Goal: Task Accomplishment & Management: Complete application form

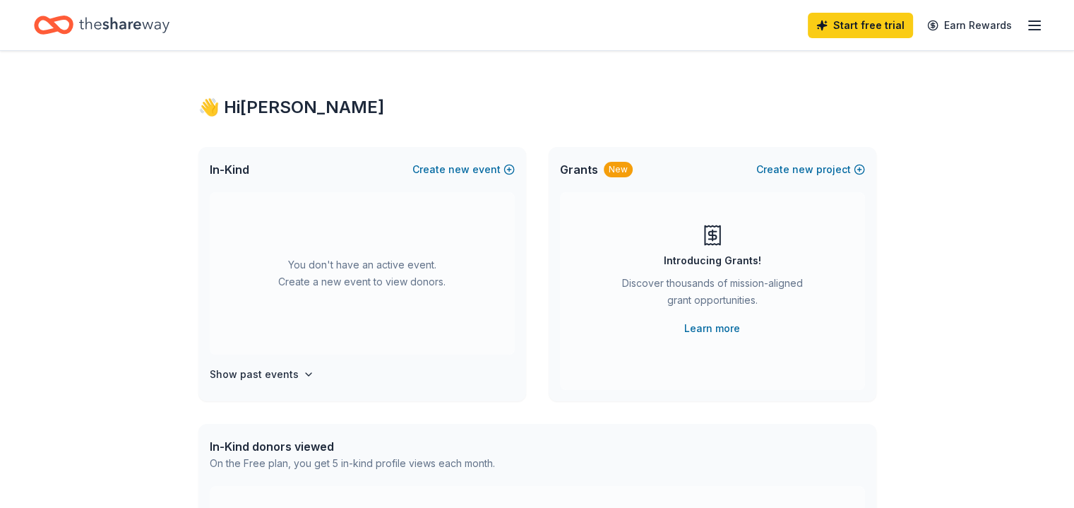
click at [912, 126] on div "👋 Hi [PERSON_NAME] In-Kind Create new event You don't have an active event. Cre…" at bounding box center [537, 463] width 1074 height 825
click at [466, 167] on span "new" at bounding box center [458, 169] width 21 height 17
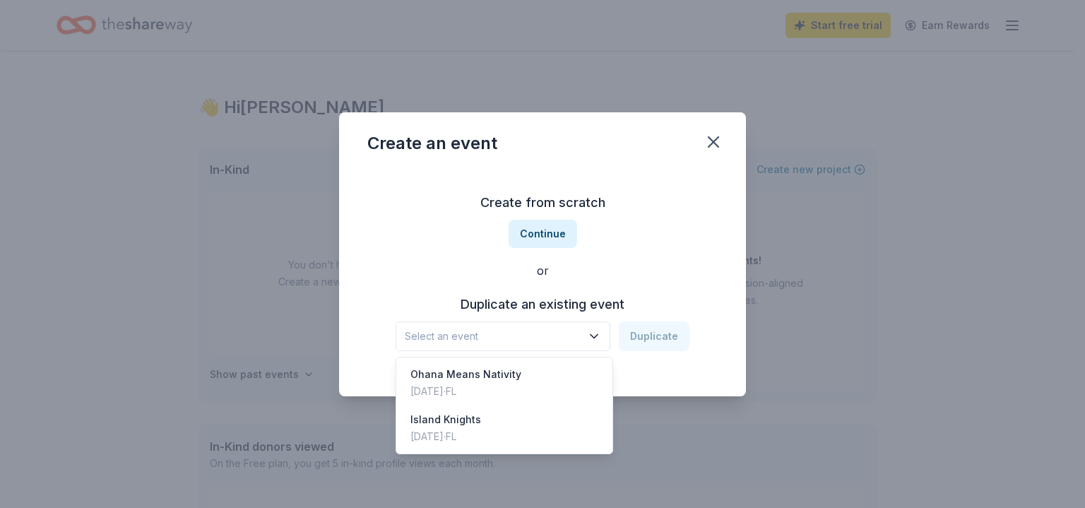
click at [543, 341] on span "Select an event" at bounding box center [493, 336] width 177 height 17
click at [524, 370] on div "Ohana Means Nativity Nov 16, 2024 · FL" at bounding box center [504, 382] width 210 height 45
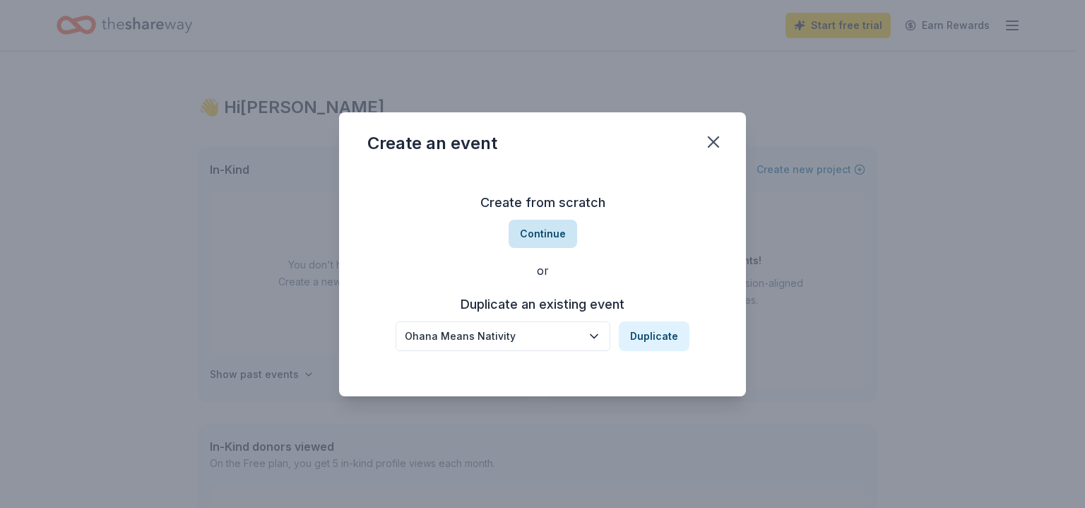
click at [537, 242] on button "Continue" at bounding box center [542, 234] width 68 height 28
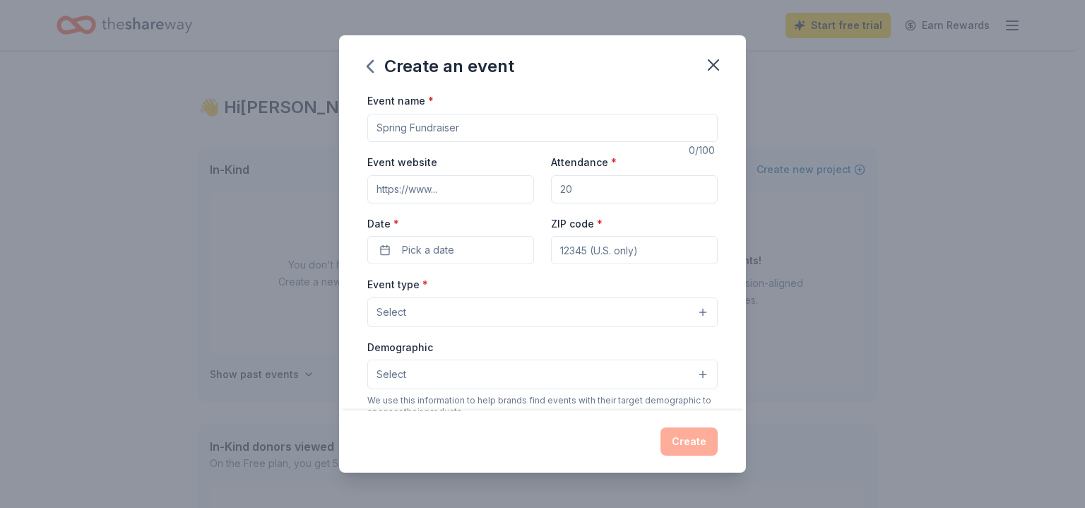
click at [462, 126] on input "Event name *" at bounding box center [542, 128] width 350 height 28
type input "Nativity Royale"
click at [460, 194] on input "Event website" at bounding box center [450, 189] width 167 height 28
click at [627, 192] on input "Attendance *" at bounding box center [634, 189] width 167 height 28
click at [627, 193] on input "Attendance *" at bounding box center [634, 189] width 167 height 28
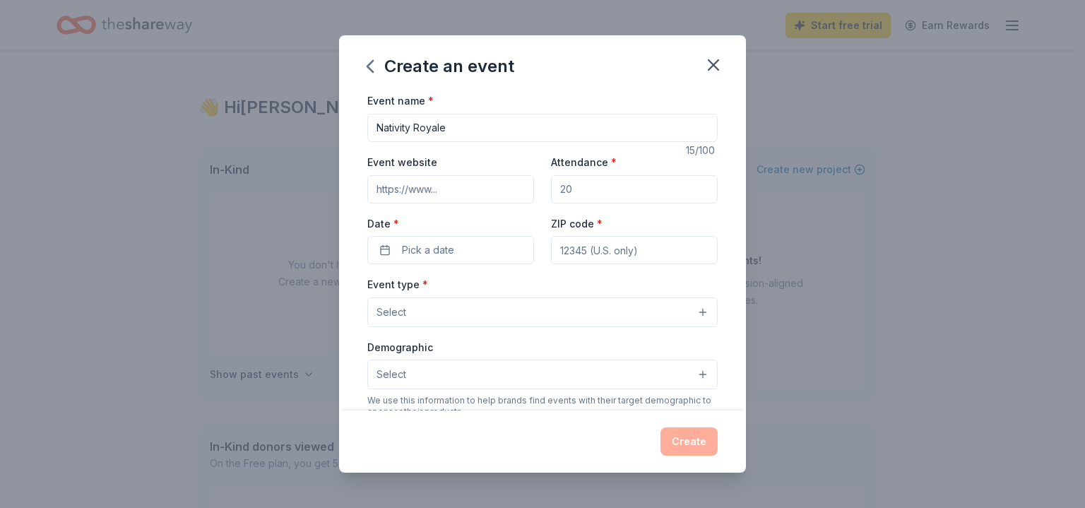
drag, startPoint x: 627, startPoint y: 193, endPoint x: 467, endPoint y: 205, distance: 160.7
click at [467, 205] on div "Event website Attendance * Date * Pick a date ZIP code *" at bounding box center [542, 208] width 350 height 111
type input "200"
click at [466, 258] on button "Pick a date" at bounding box center [450, 250] width 167 height 28
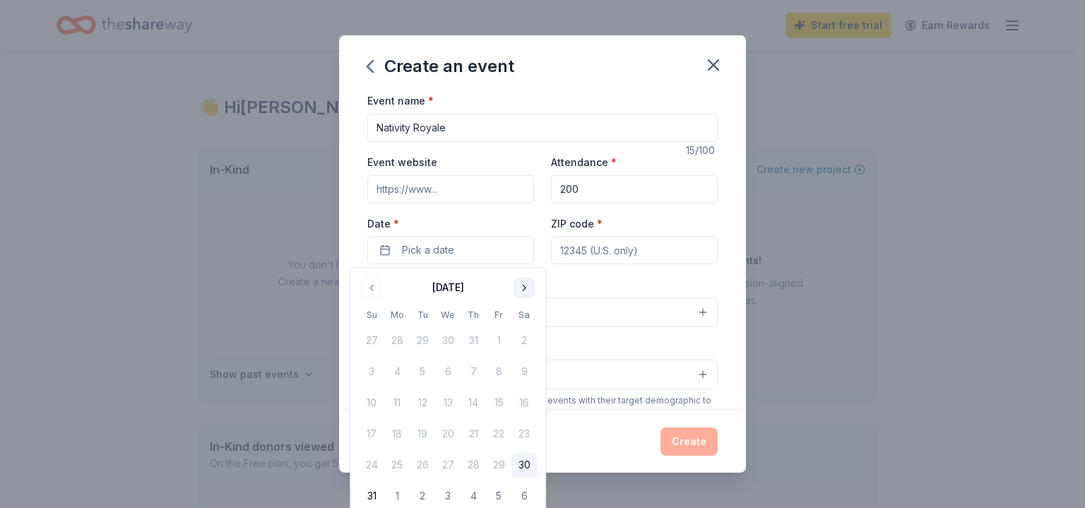
click at [527, 287] on button "Go to next month" at bounding box center [524, 288] width 20 height 20
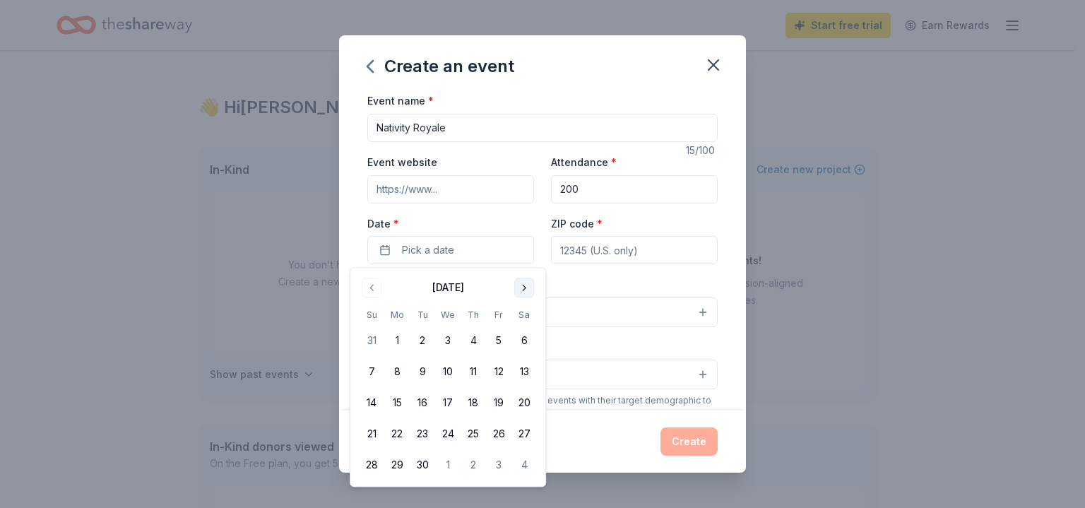
click at [527, 287] on button "Go to next month" at bounding box center [524, 288] width 20 height 20
click at [530, 406] on button "18" at bounding box center [523, 402] width 25 height 25
click at [601, 249] on input "ZIP code *" at bounding box center [634, 250] width 167 height 28
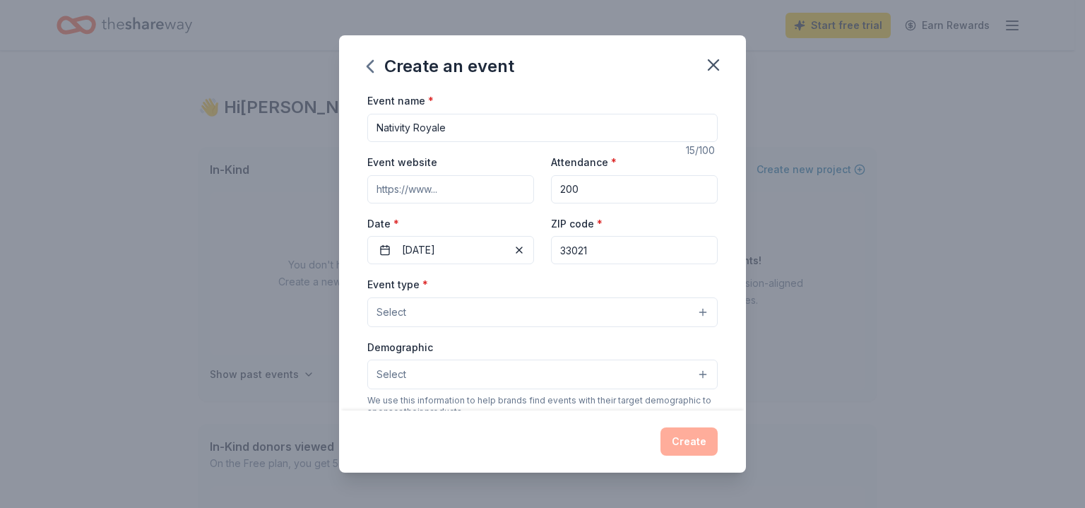
type input "33021"
click at [499, 319] on button "Select" at bounding box center [542, 312] width 350 height 30
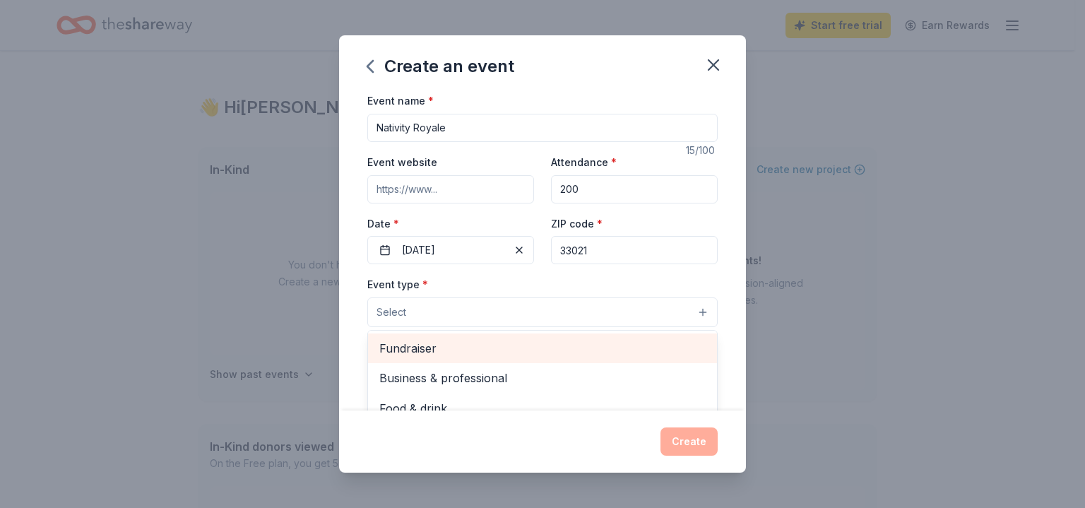
click at [485, 341] on span "Fundraiser" at bounding box center [542, 348] width 326 height 18
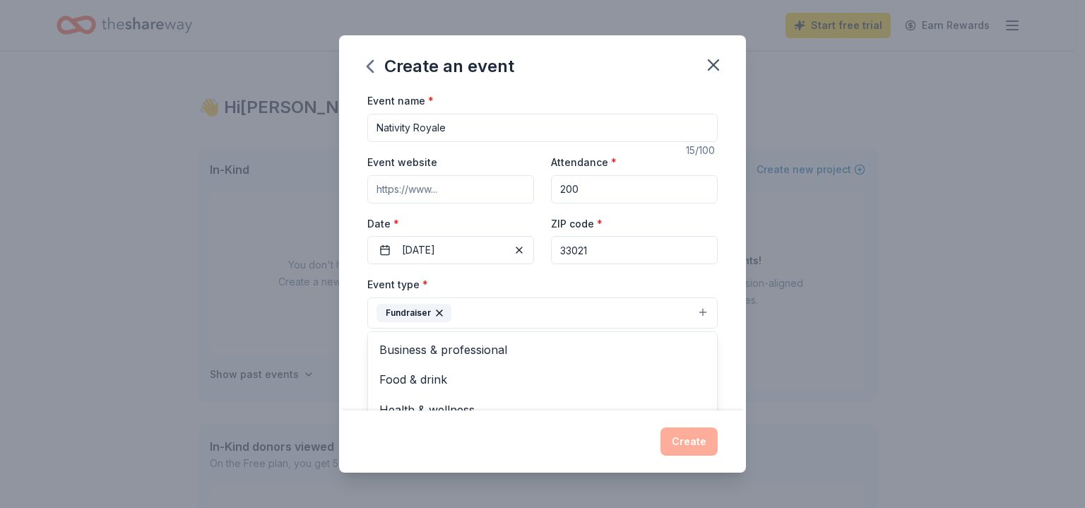
click at [724, 315] on div "Event name * Nativity Royale 15 /100 Event website Attendance * 200 Date * 10/1…" at bounding box center [542, 251] width 407 height 318
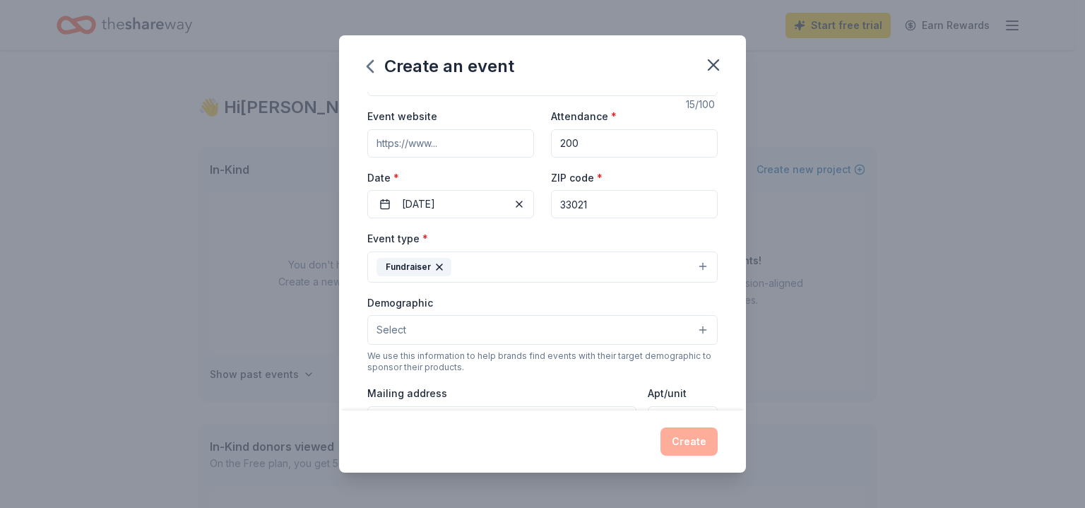
scroll to position [71, 0]
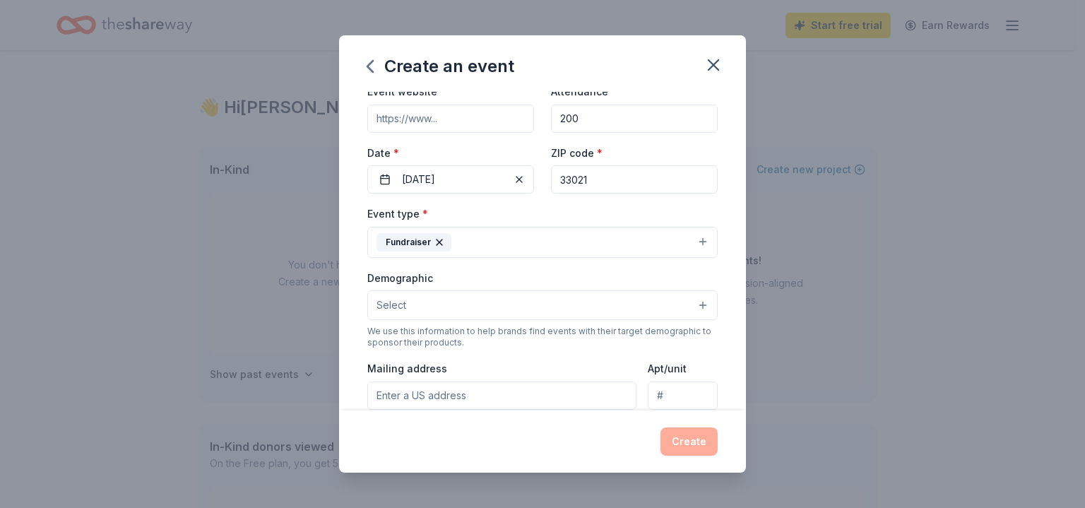
click at [591, 253] on button "Fundraiser" at bounding box center [542, 242] width 350 height 31
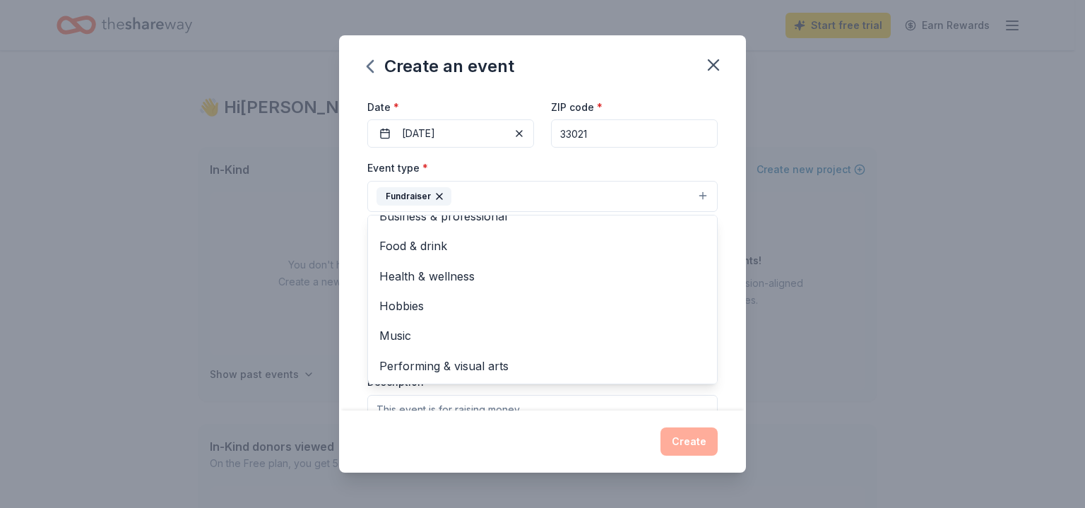
scroll to position [141, 0]
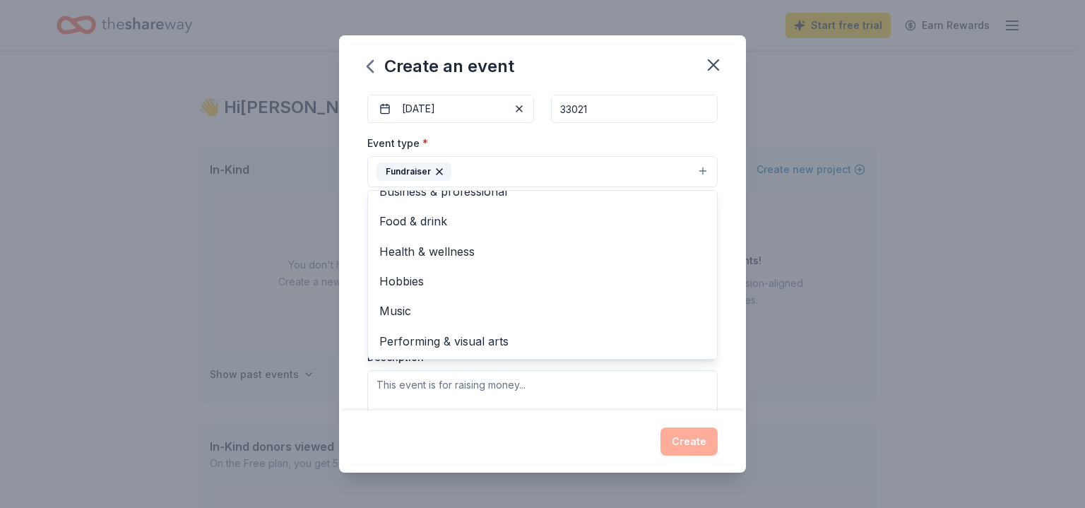
click at [726, 287] on div "Event name * Nativity Royale 15 /100 Event website Attendance * 200 Date * 10/1…" at bounding box center [542, 251] width 407 height 318
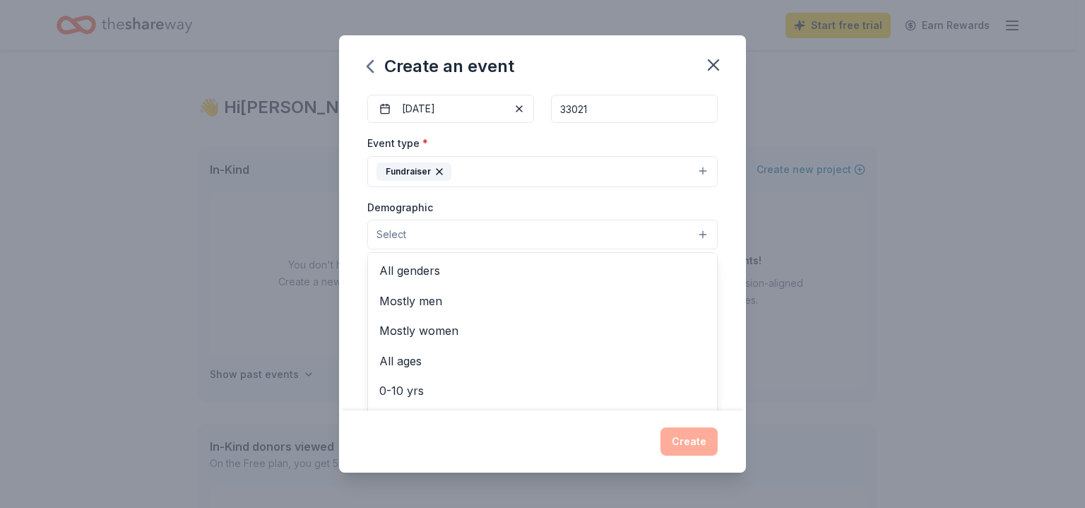
click at [526, 232] on button "Select" at bounding box center [542, 235] width 350 height 30
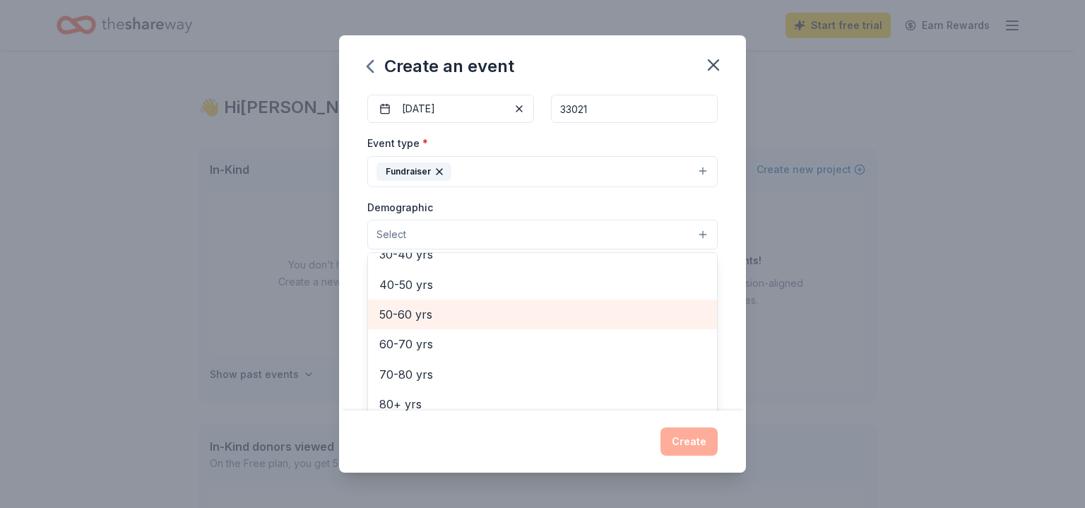
scroll to position [0, 0]
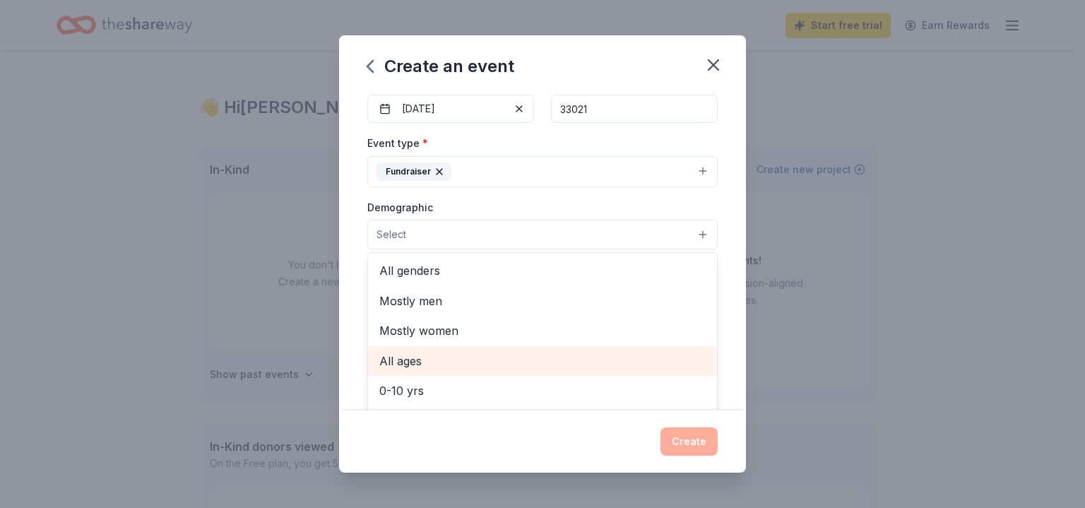
click at [441, 359] on span "All ages" at bounding box center [542, 361] width 326 height 18
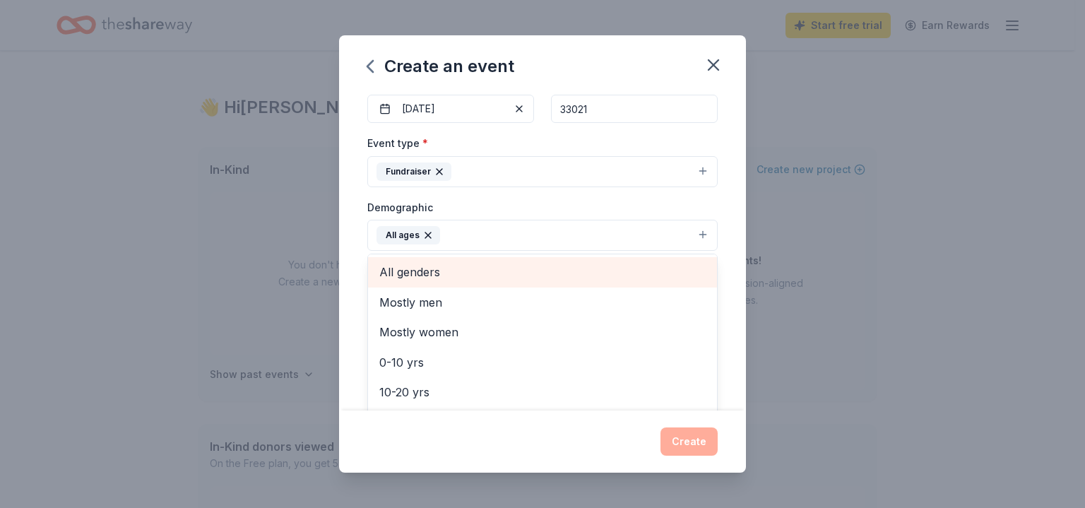
click at [636, 278] on span "All genders" at bounding box center [542, 272] width 326 height 18
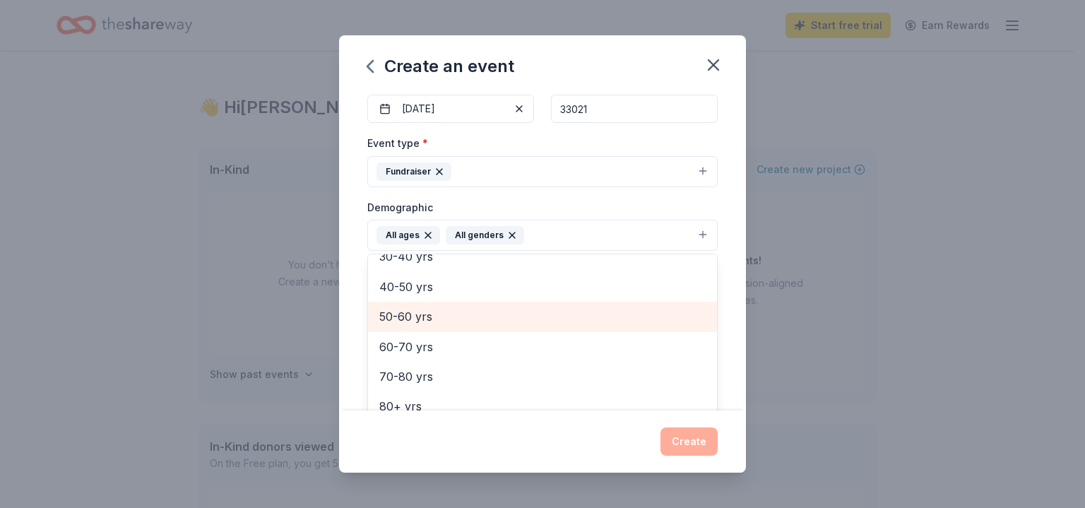
scroll to position [167, 0]
click at [717, 310] on div "Event name * Nativity Royale 15 /100 Event website Attendance * 200 Date * 10/1…" at bounding box center [542, 251] width 407 height 318
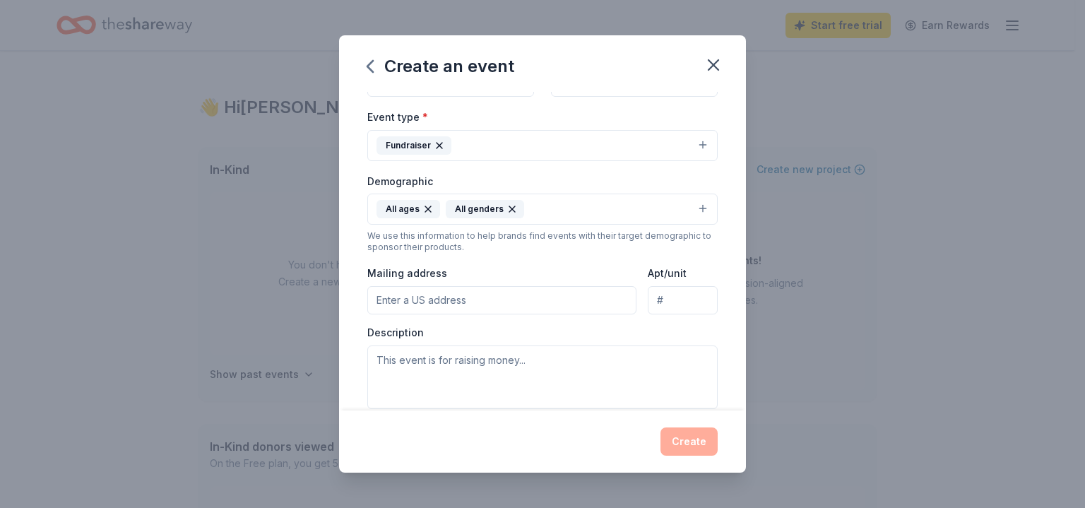
scroll to position [212, 0]
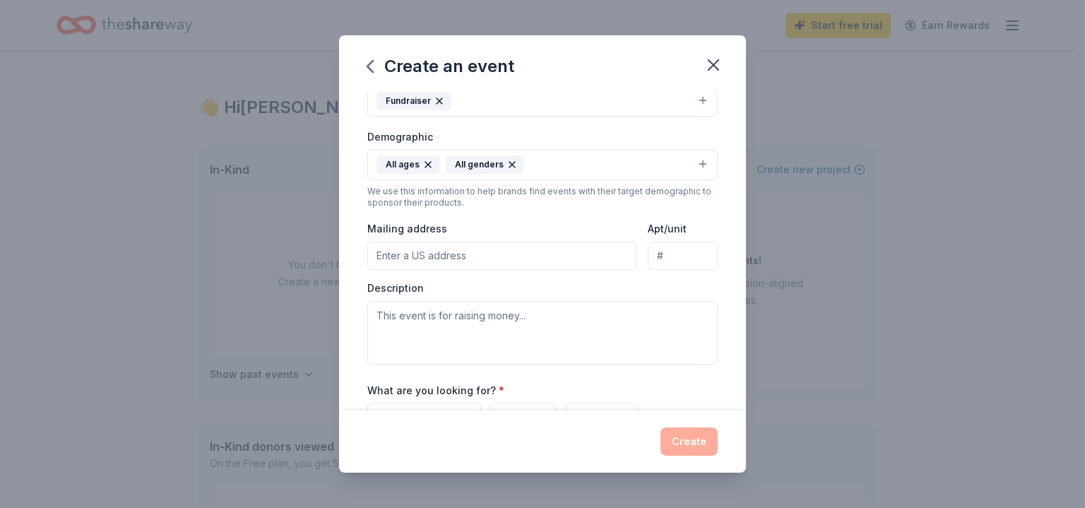
click at [560, 255] on input "Mailing address" at bounding box center [501, 255] width 269 height 28
click at [544, 259] on input "5200 Johnson Street" at bounding box center [501, 255] width 269 height 28
type input "5200 Johnson Street, Hollywood, FL, 33021"
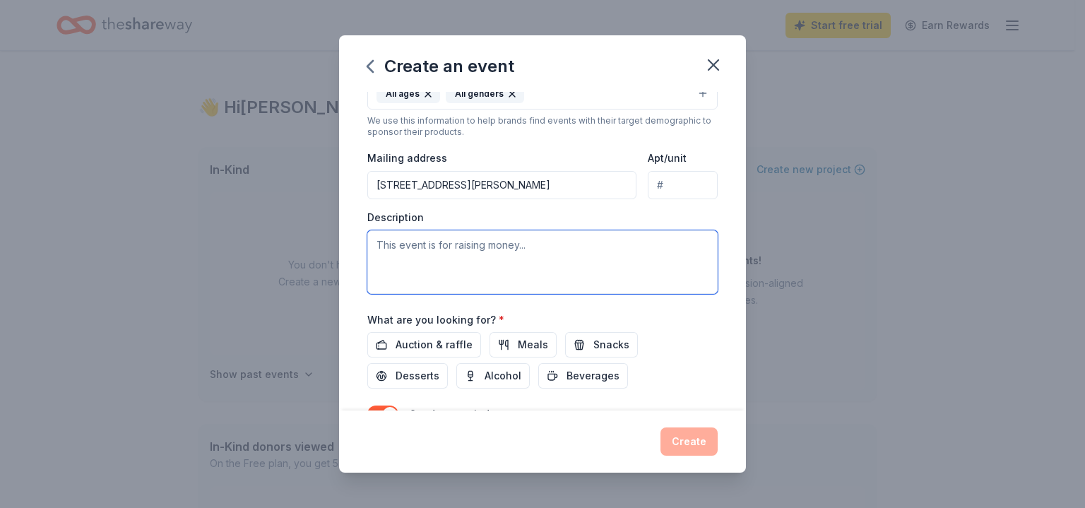
click at [520, 258] on textarea at bounding box center [542, 262] width 350 height 64
paste textarea "By contributing to this event, you will play a pivotal role in bringing our vis…"
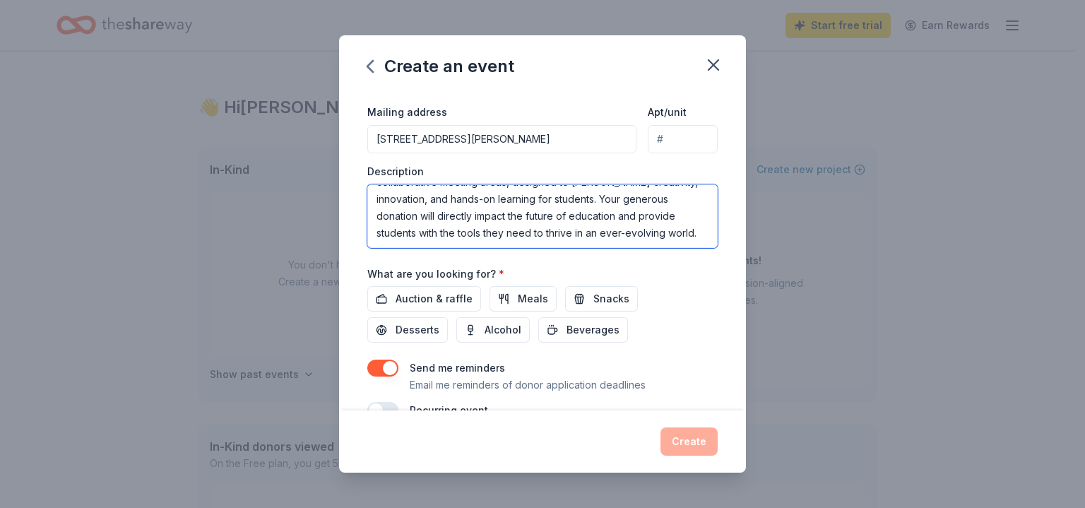
scroll to position [353, 0]
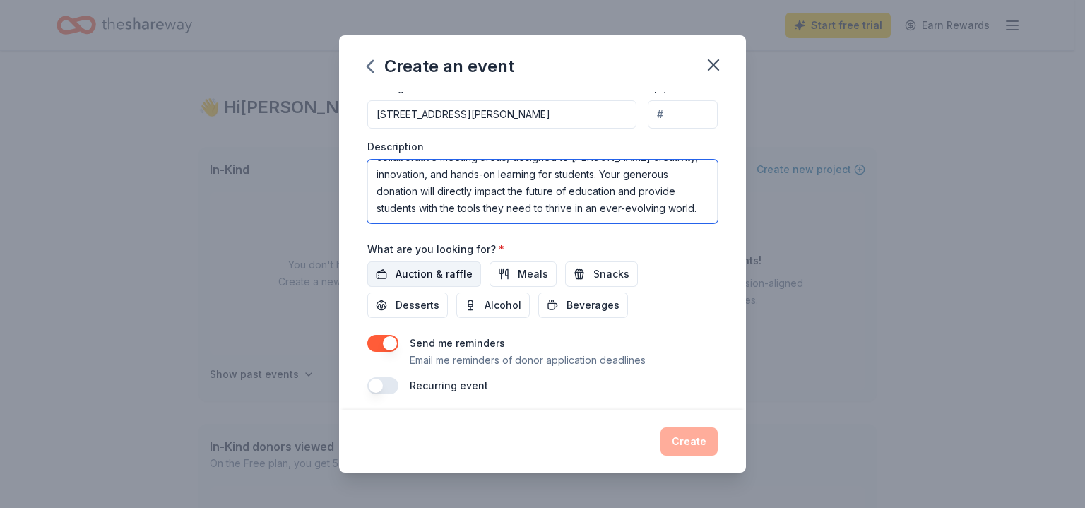
type textarea "By contributing to this event, you will play a pivotal role in bringing our vis…"
click at [438, 281] on span "Auction & raffle" at bounding box center [433, 273] width 77 height 17
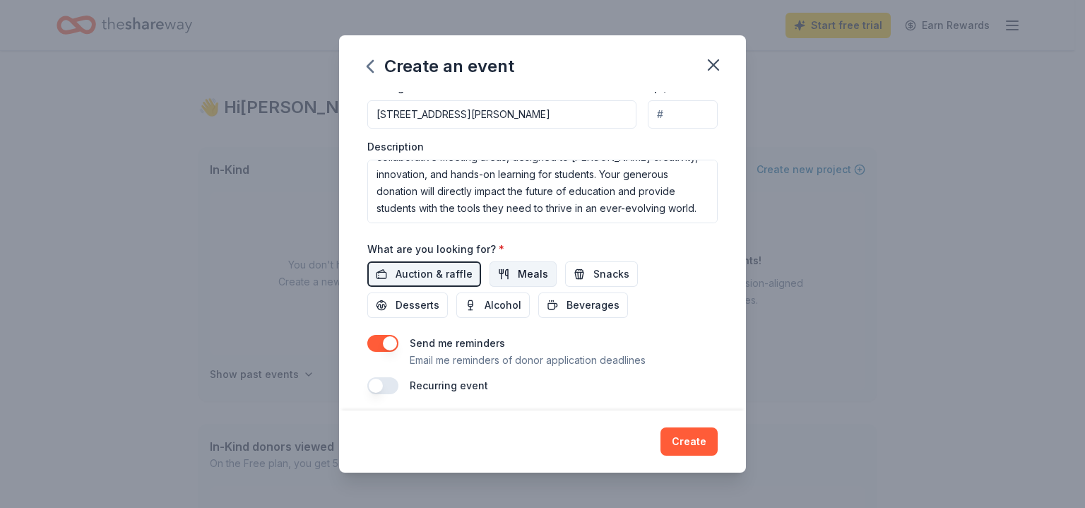
click at [520, 273] on span "Meals" at bounding box center [533, 273] width 30 height 17
click at [593, 271] on span "Snacks" at bounding box center [611, 273] width 36 height 17
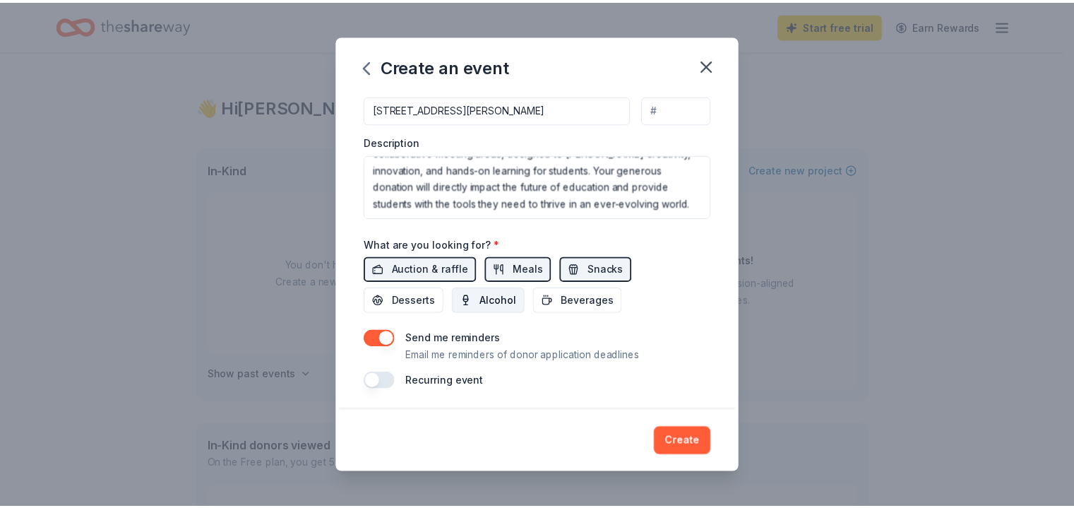
scroll to position [359, 0]
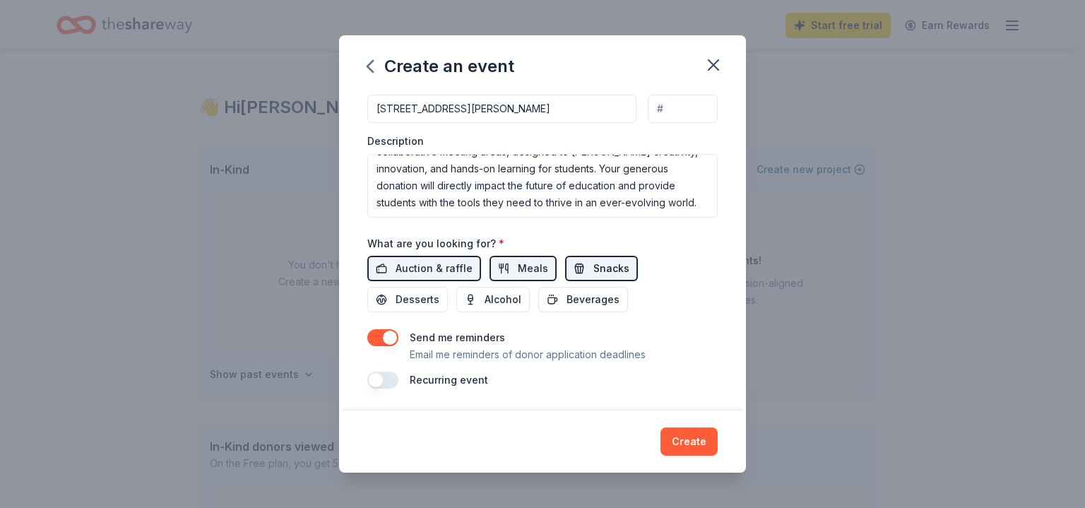
click at [593, 273] on span "Snacks" at bounding box center [611, 268] width 36 height 17
click at [524, 264] on span "Meals" at bounding box center [533, 268] width 30 height 17
click at [692, 436] on button "Create" at bounding box center [688, 441] width 57 height 28
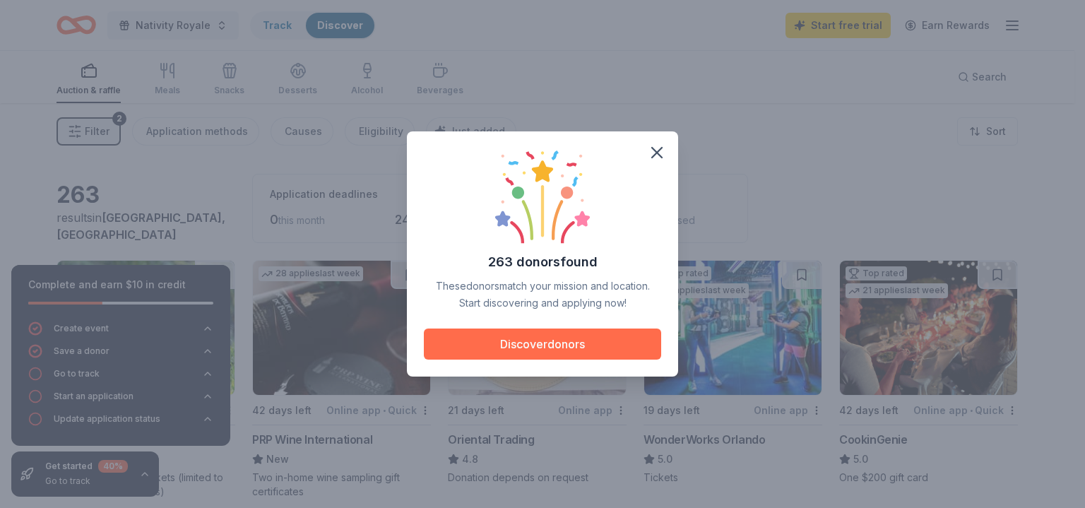
click at [534, 338] on button "Discover donors" at bounding box center [542, 343] width 237 height 31
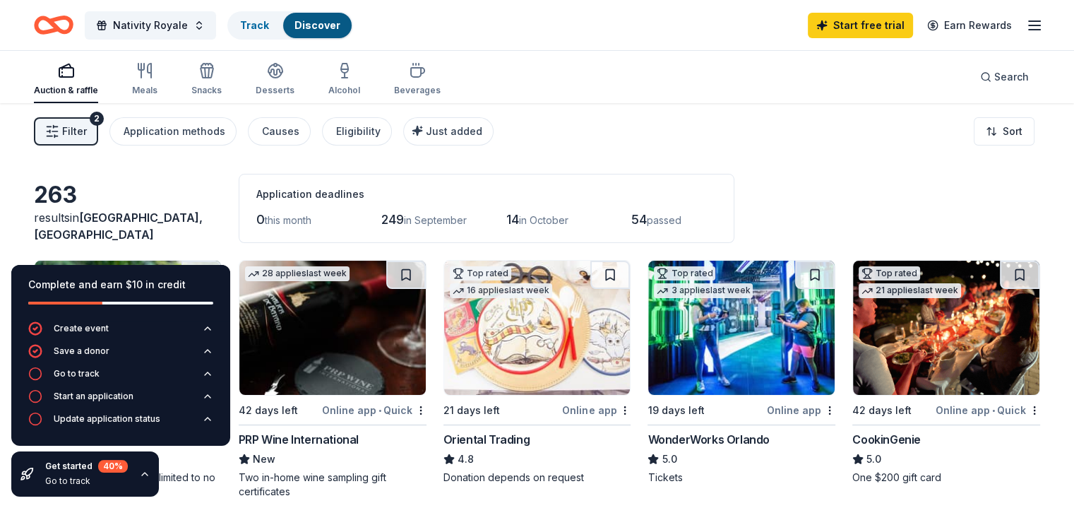
click at [235, 211] on div "263 results in Hollywood, FL Application deadlines 0 this month 249 in Septembe…" at bounding box center [537, 208] width 1006 height 69
click at [143, 472] on icon "button" at bounding box center [144, 473] width 11 height 11
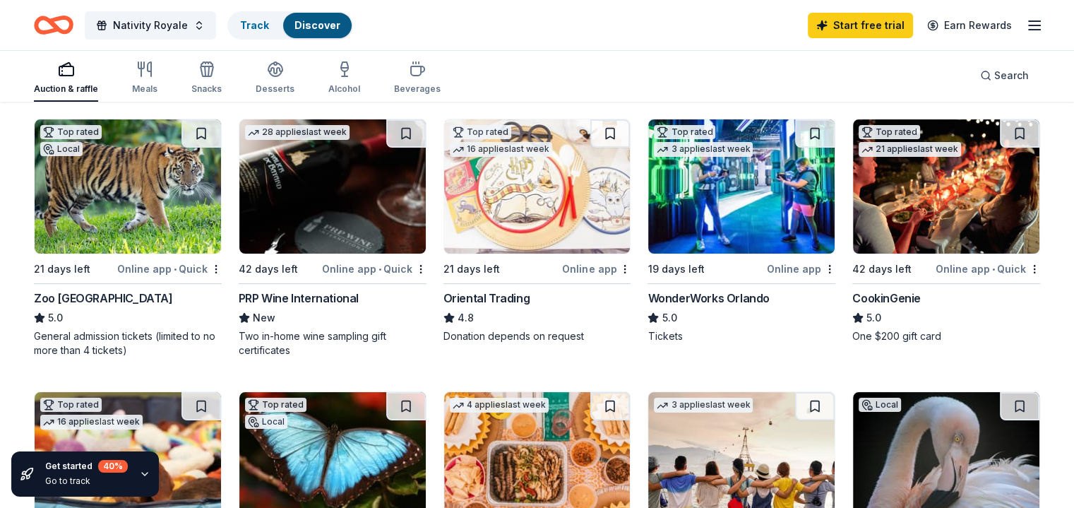
scroll to position [71, 0]
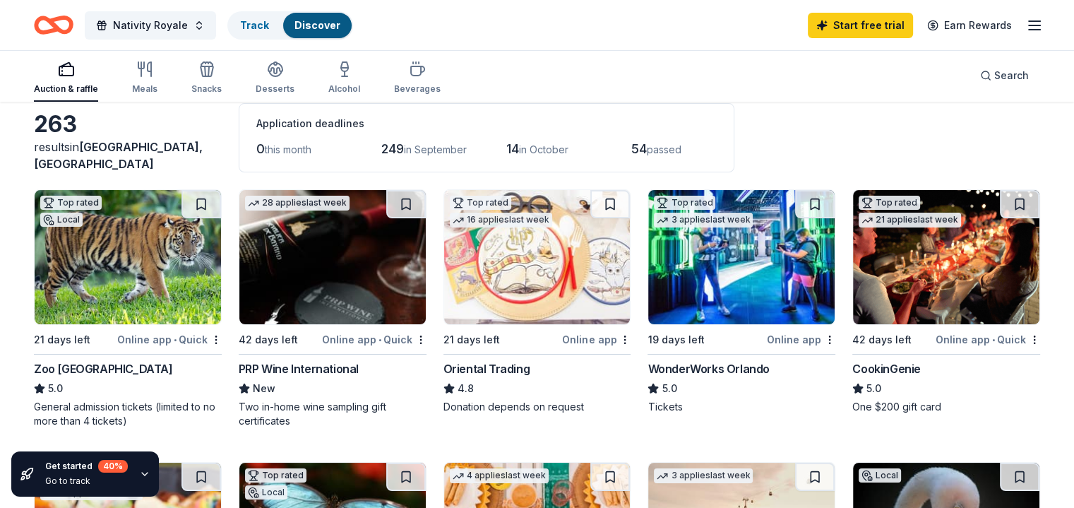
click at [314, 365] on div "PRP Wine International" at bounding box center [299, 368] width 120 height 17
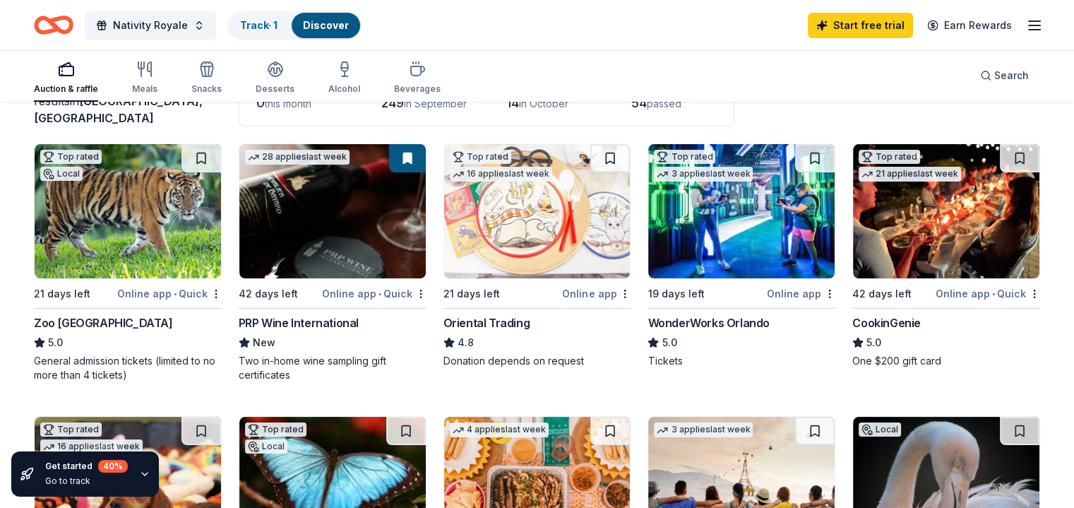
scroll to position [141, 0]
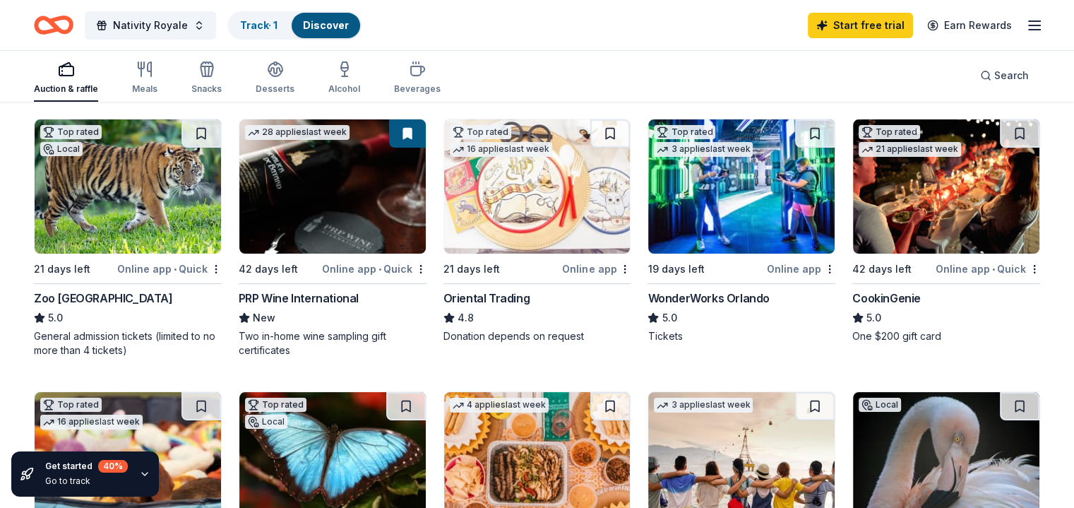
click at [893, 297] on div "CookinGenie" at bounding box center [886, 298] width 68 height 17
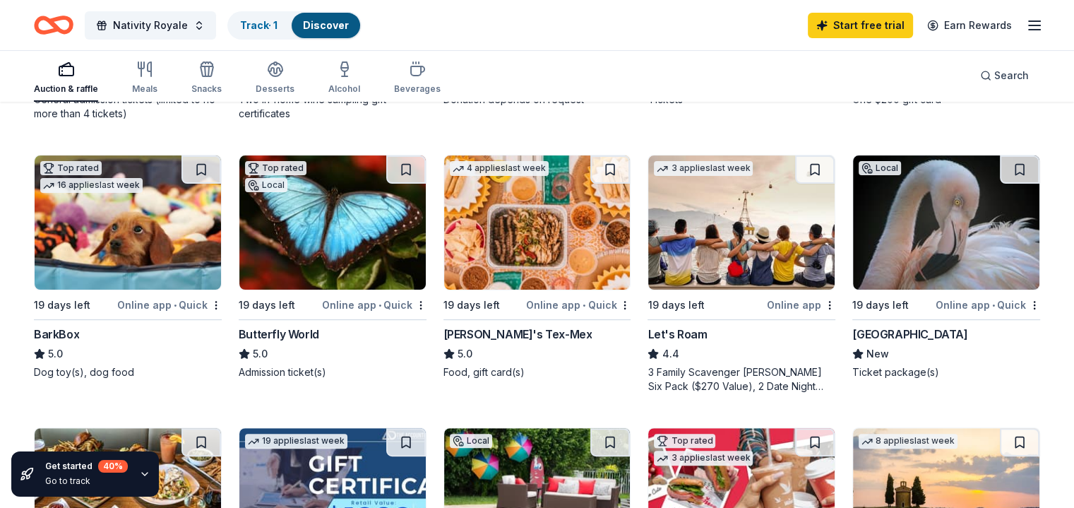
scroll to position [353, 0]
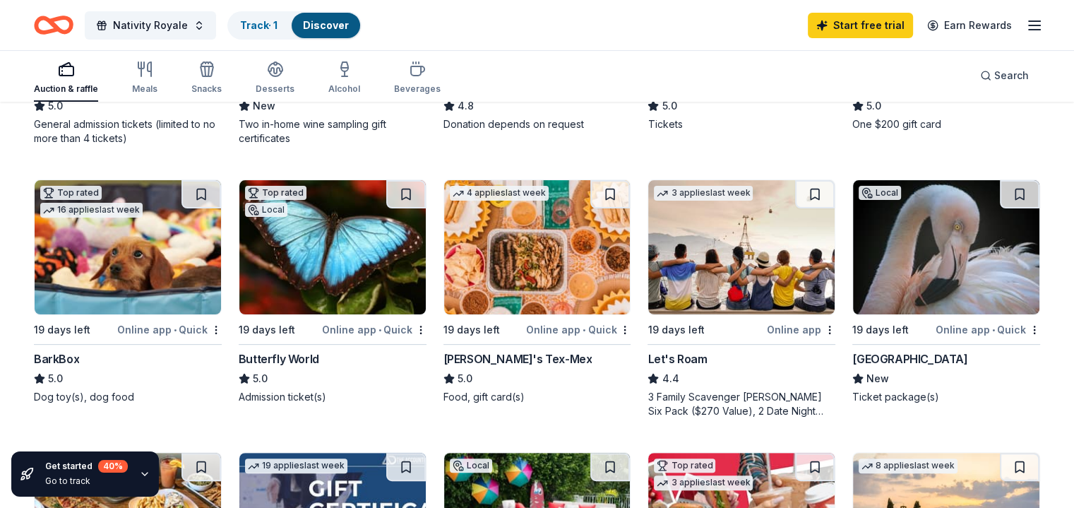
click at [520, 356] on div "Chuy's Tex-Mex" at bounding box center [517, 358] width 149 height 17
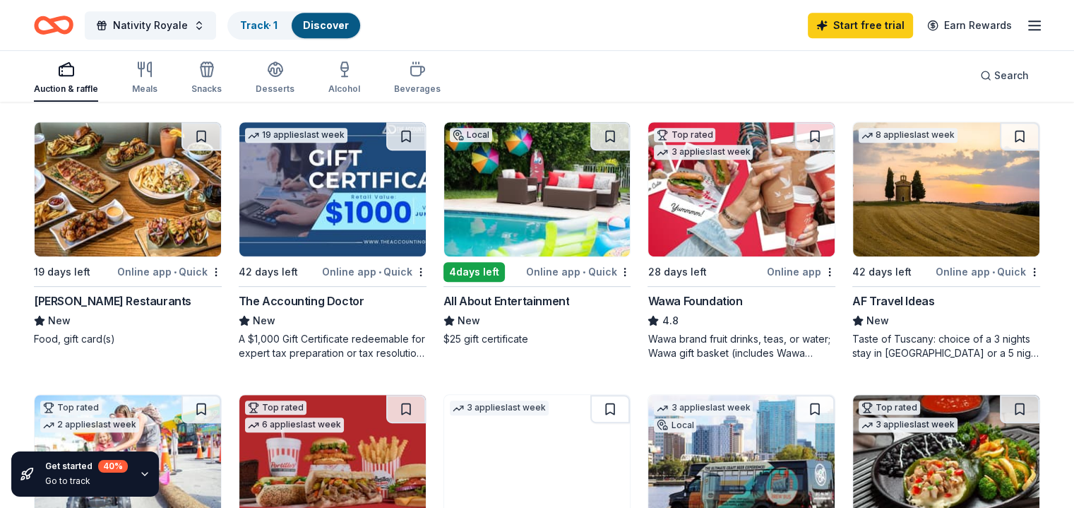
scroll to position [706, 0]
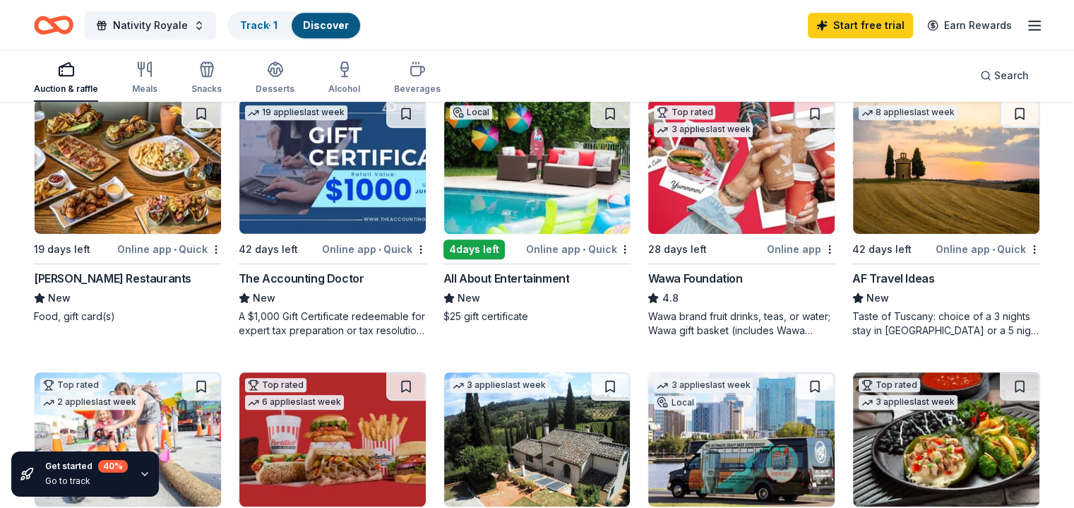
click at [895, 278] on div "AF Travel Ideas" at bounding box center [893, 278] width 82 height 17
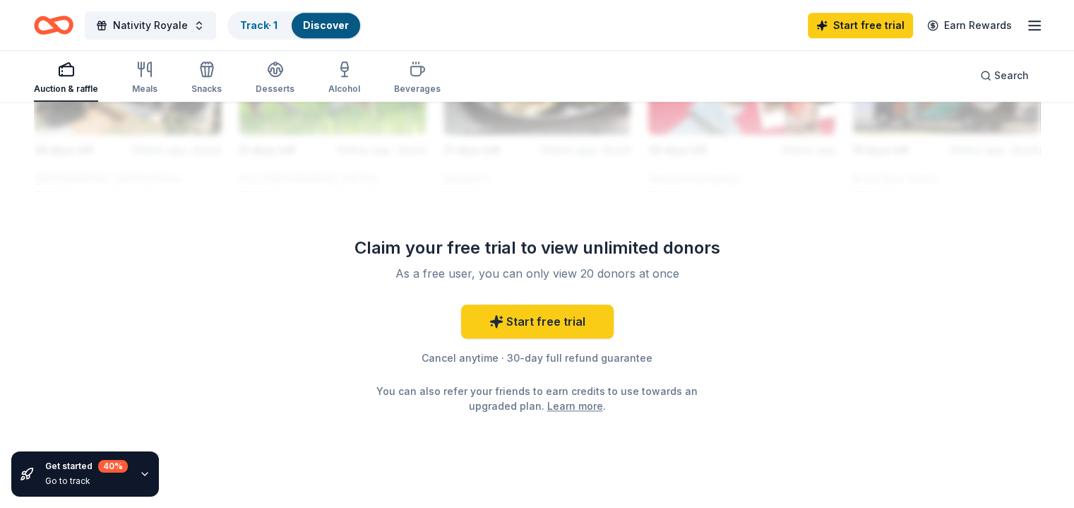
scroll to position [1407, 0]
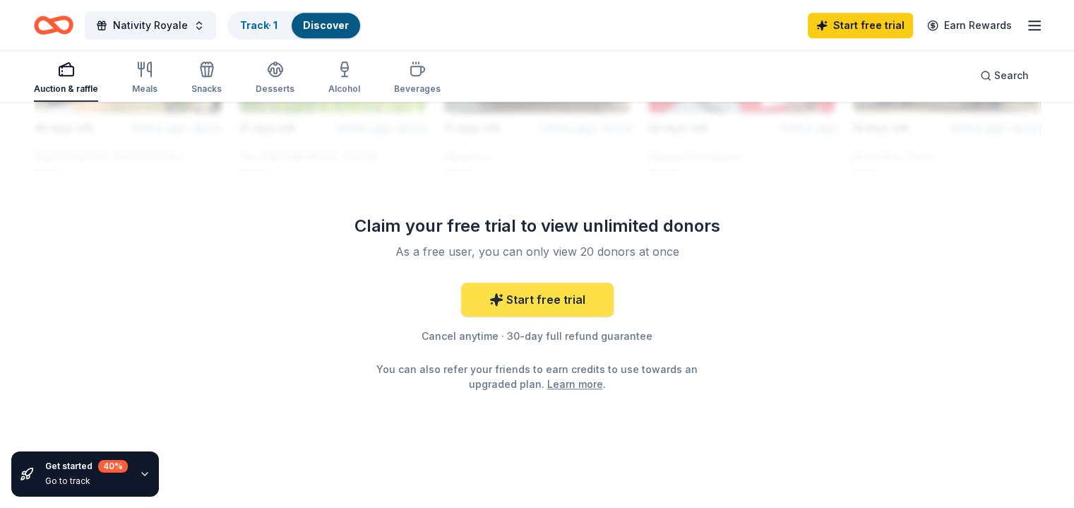
click at [533, 293] on link "Start free trial" at bounding box center [537, 299] width 153 height 34
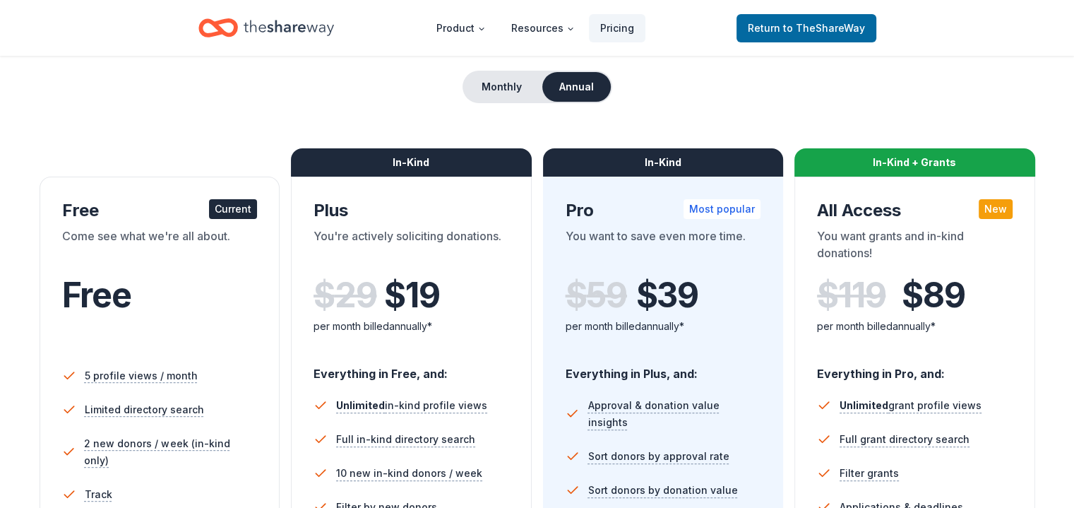
scroll to position [71, 0]
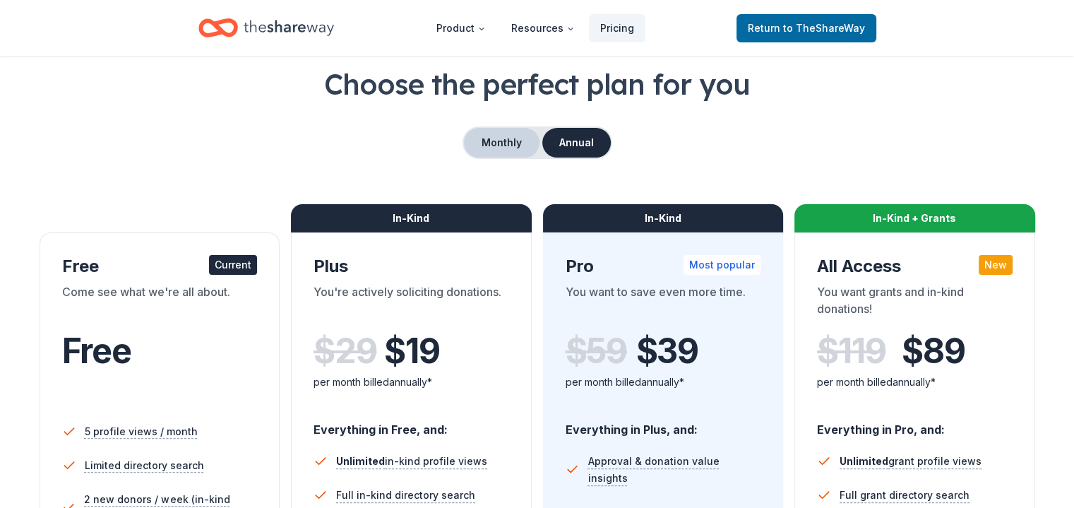
click at [506, 151] on button "Monthly" at bounding box center [502, 143] width 76 height 30
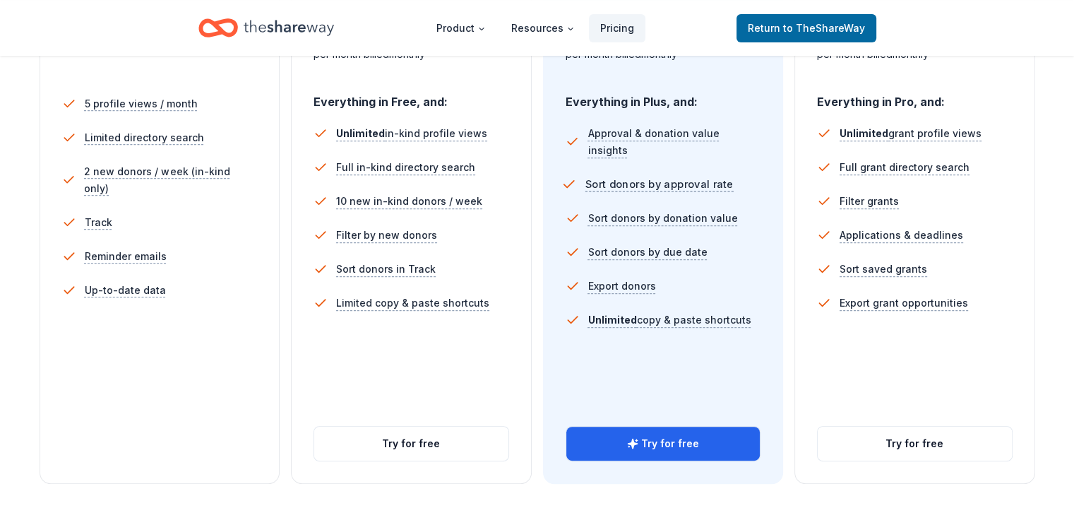
scroll to position [424, 0]
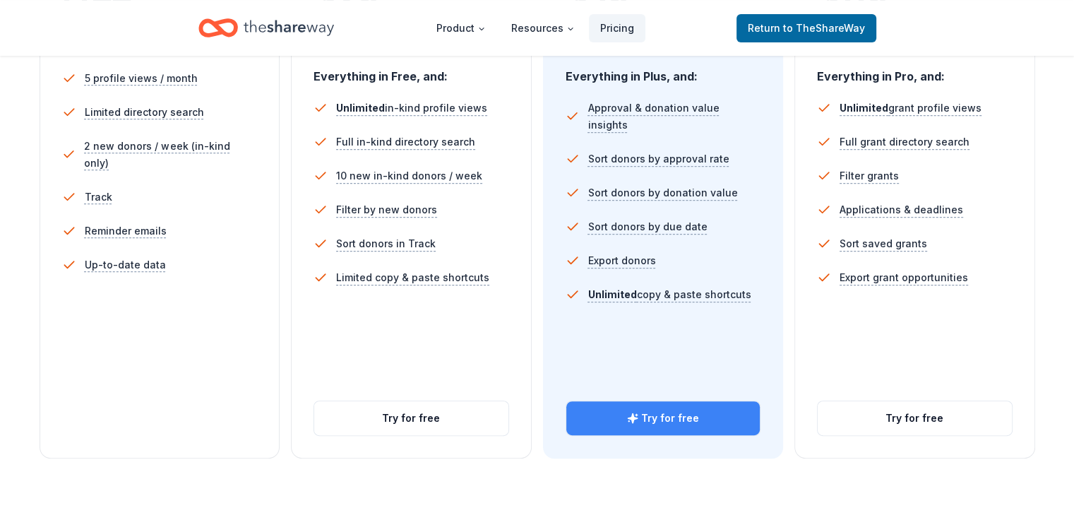
click at [662, 401] on button "Try for free" at bounding box center [663, 418] width 194 height 34
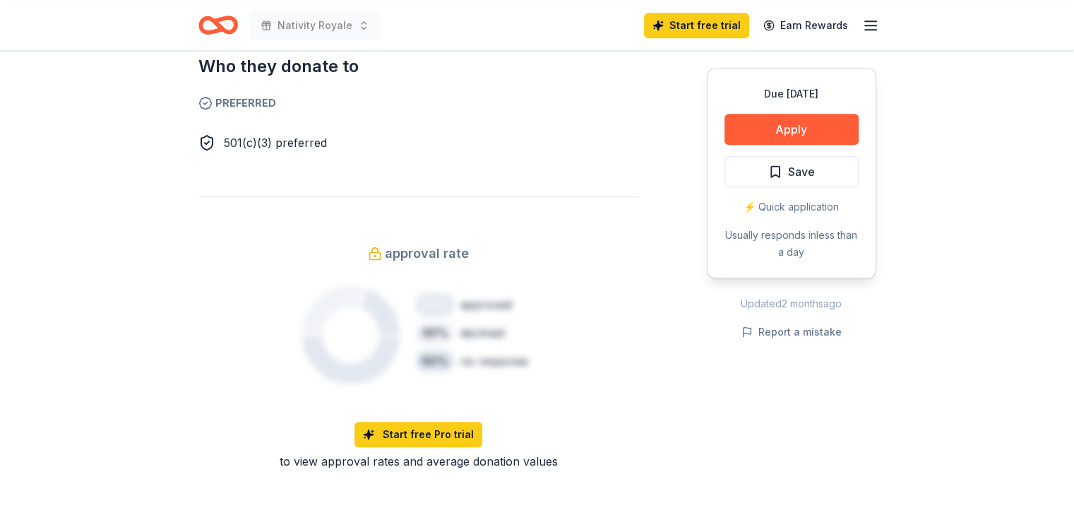
scroll to position [833, 0]
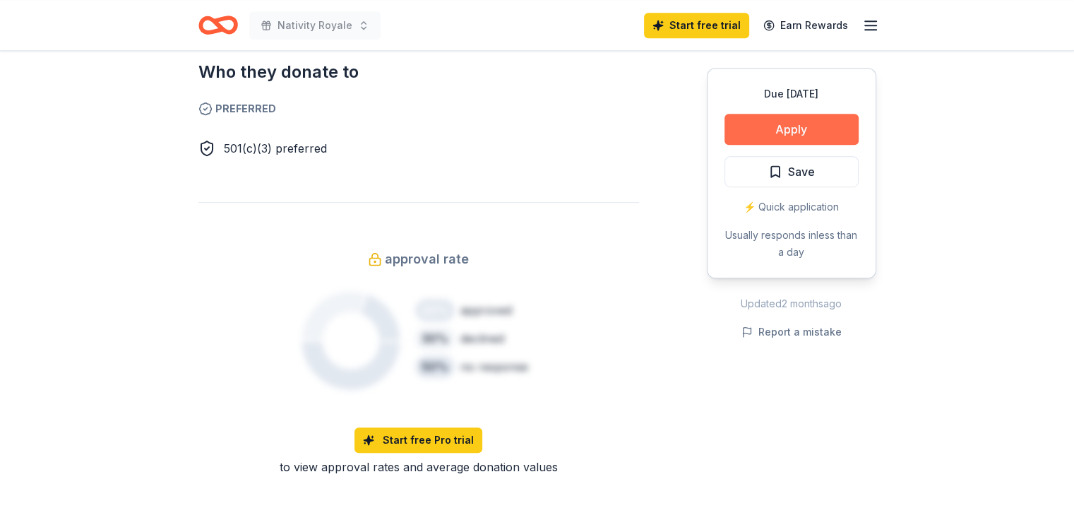
click at [764, 124] on button "Apply" at bounding box center [791, 129] width 134 height 31
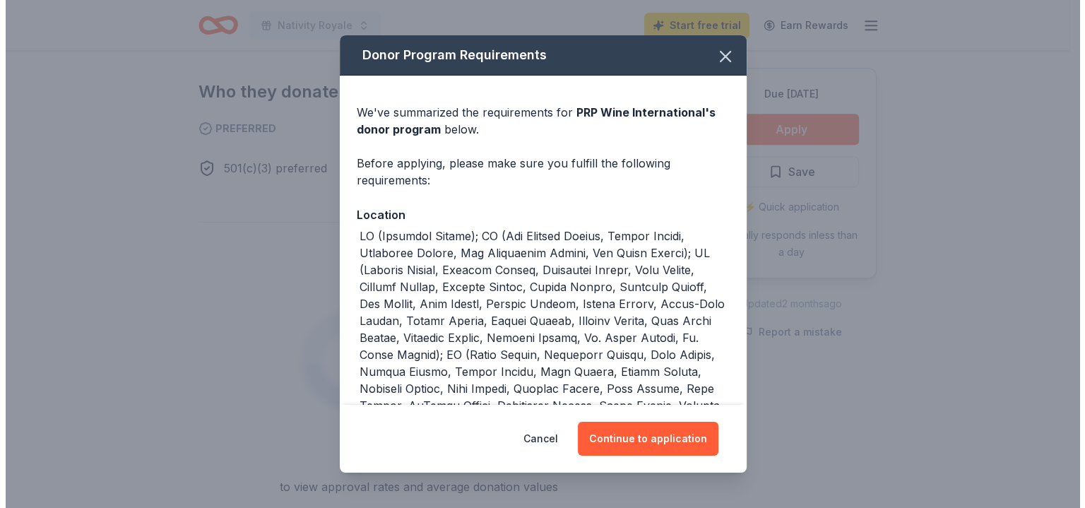
scroll to position [853, 0]
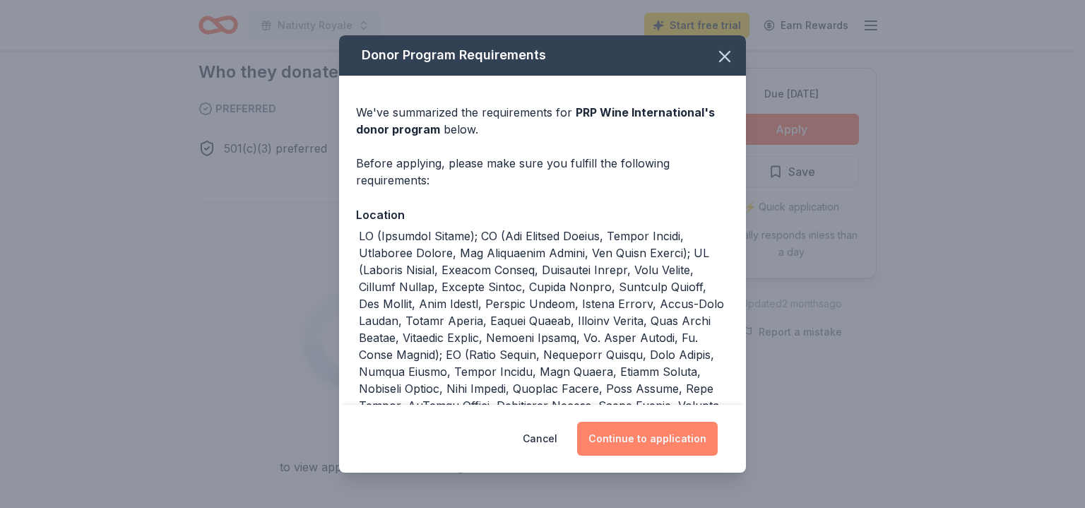
click at [636, 429] on button "Continue to application" at bounding box center [647, 439] width 141 height 34
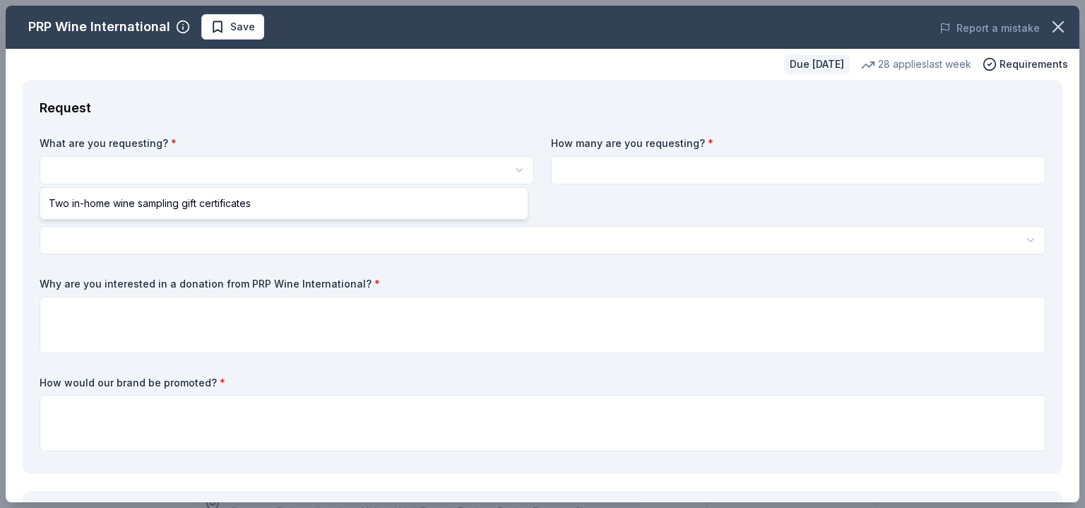
select select "Two in-home wine sampling gift certificates"
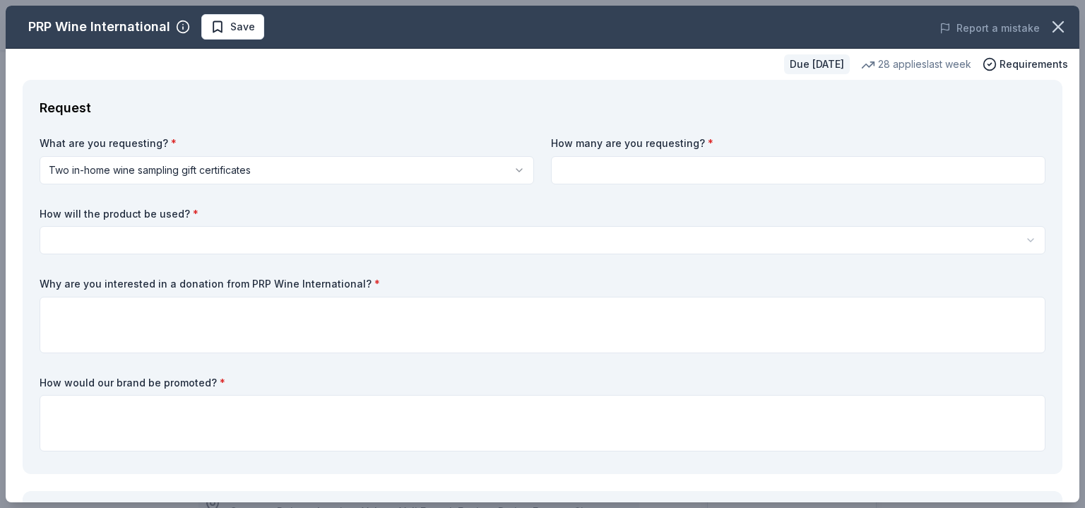
click at [645, 172] on input at bounding box center [798, 170] width 494 height 28
type input "4"
click at [297, 239] on html "Nativity Royale Save Apply Due in 42 days Share PRP Wine International New • 2 …" at bounding box center [542, 254] width 1085 height 508
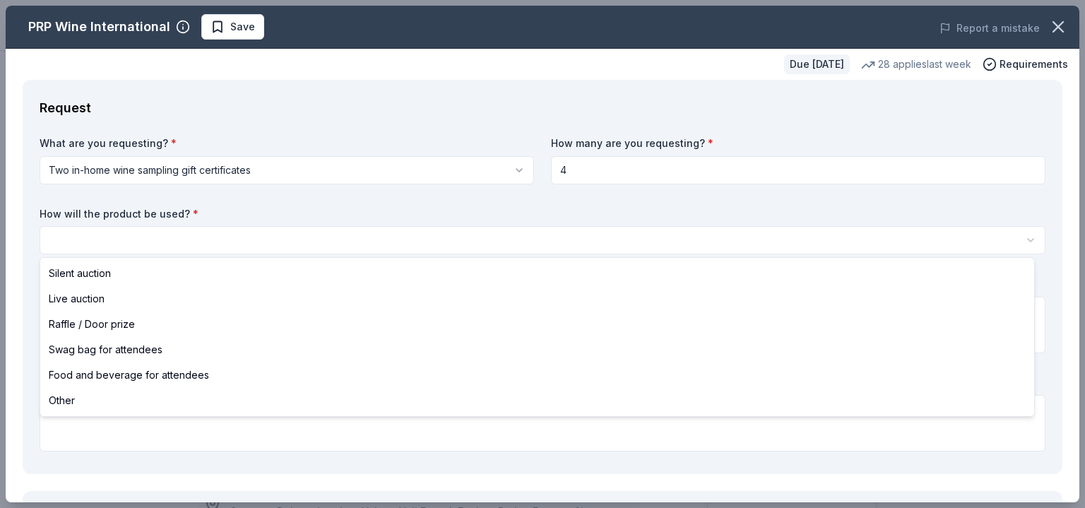
select select "silentAuction"
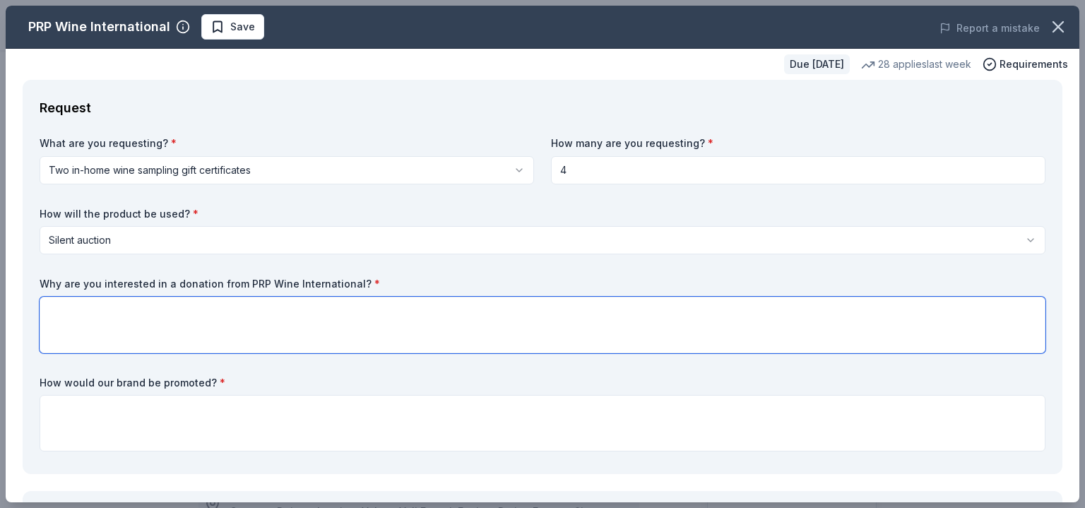
click at [292, 307] on textarea at bounding box center [543, 325] width 1006 height 56
paste textarea "I hope this message finds you well. As we prepare for our upcoming fundraising …"
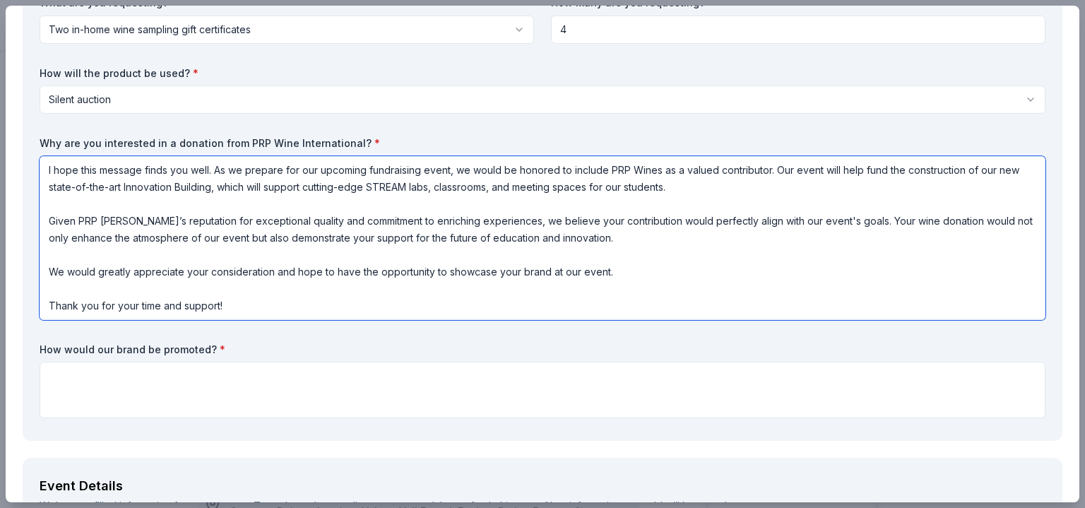
scroll to position [141, 0]
type textarea "I hope this message finds you well. As we prepare for our upcoming fundraising …"
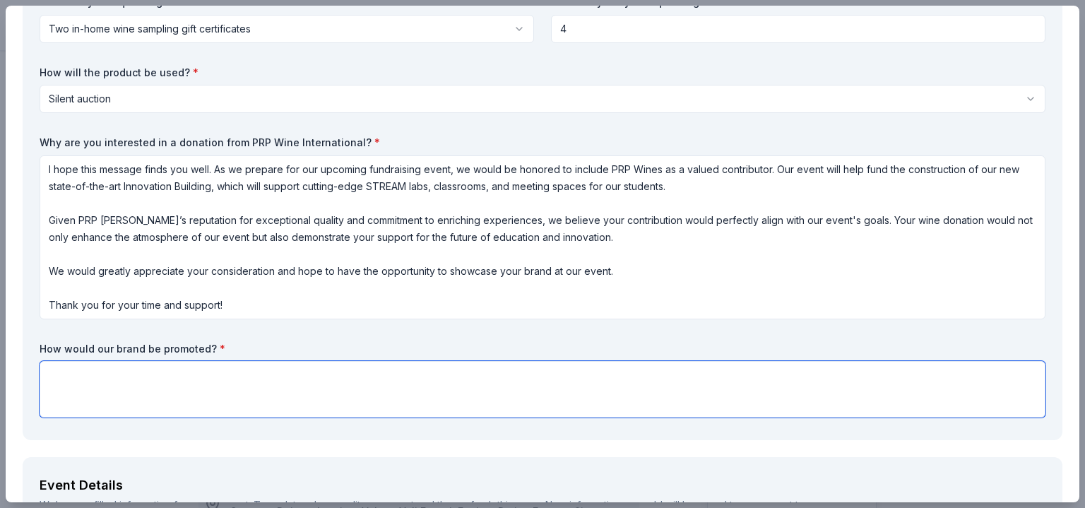
click at [268, 386] on textarea at bounding box center [543, 389] width 1006 height 56
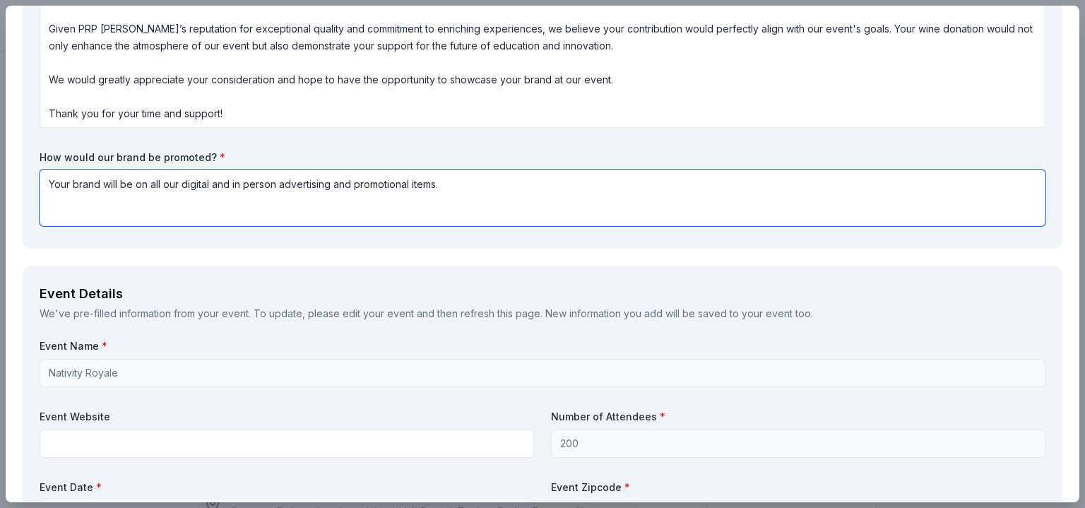
scroll to position [353, 0]
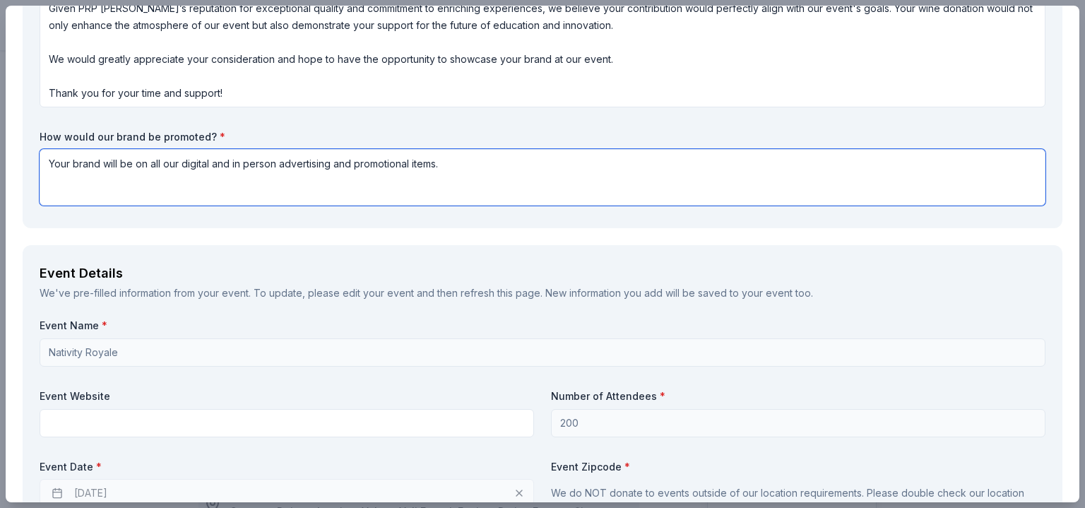
type textarea "Your brand will be on all our digital and in person advertising and promotional…"
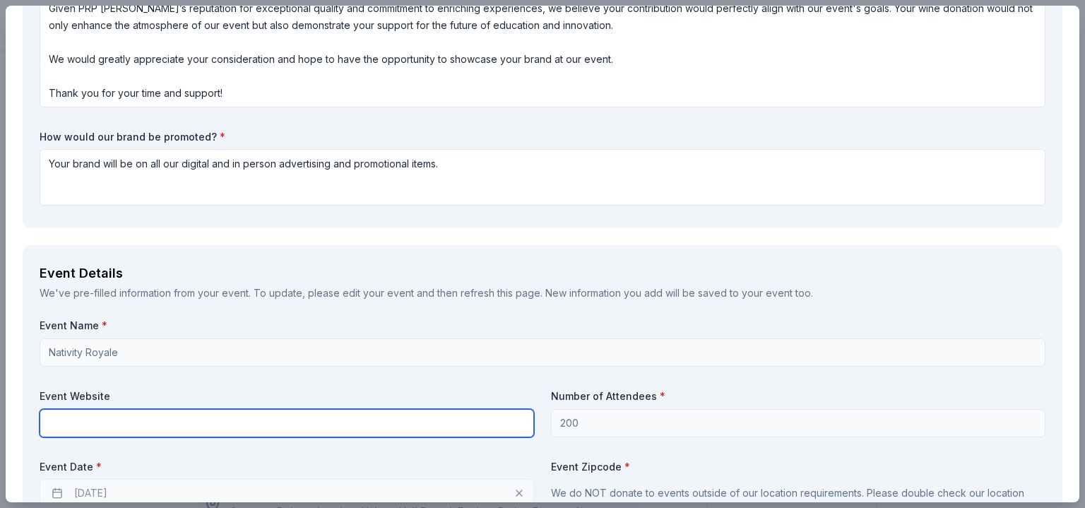
click at [170, 417] on input "text" at bounding box center [287, 423] width 494 height 28
paste input "https://e.givesmart.com/events/Hyb/"
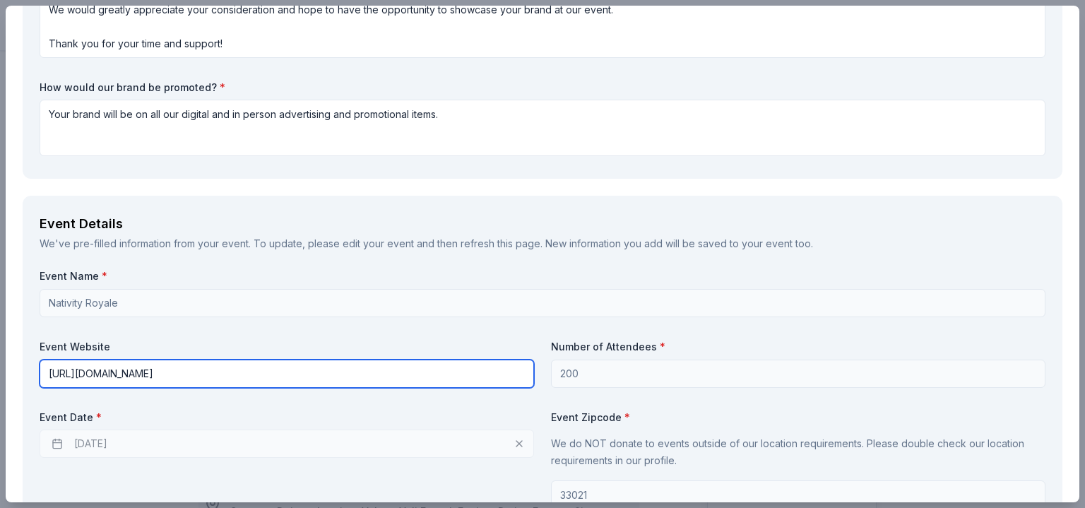
scroll to position [565, 0]
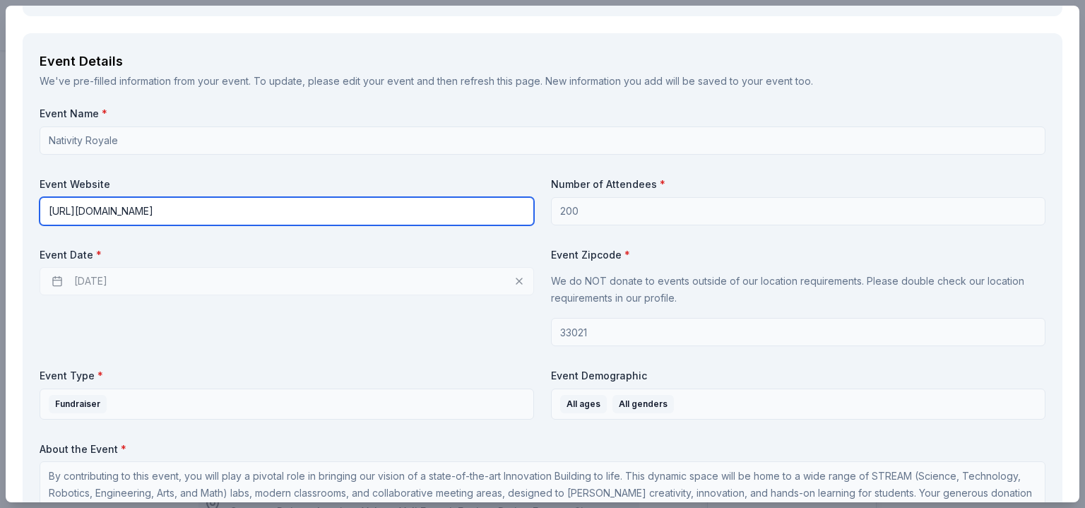
type input "https://e.givesmart.com/events/Hyb/"
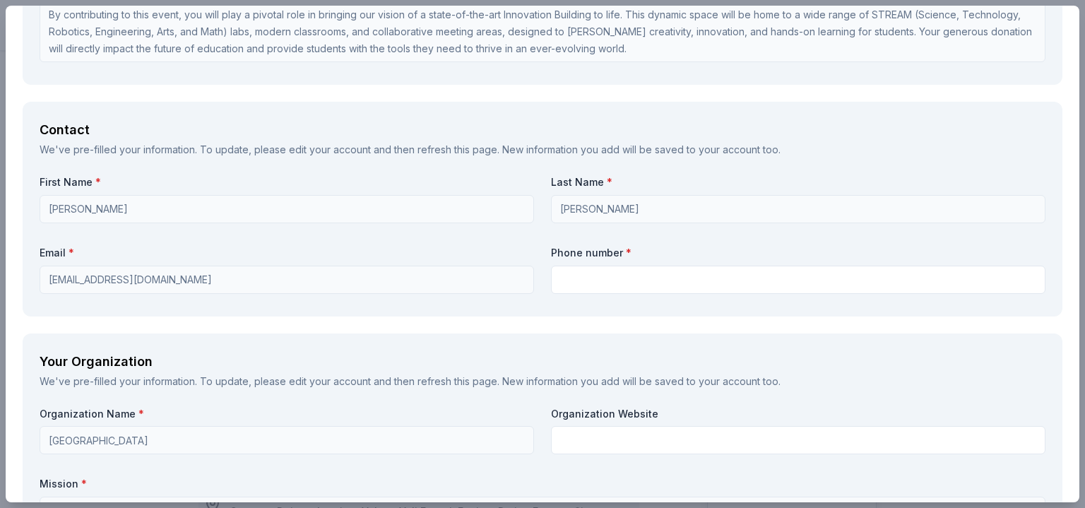
scroll to position [1059, 0]
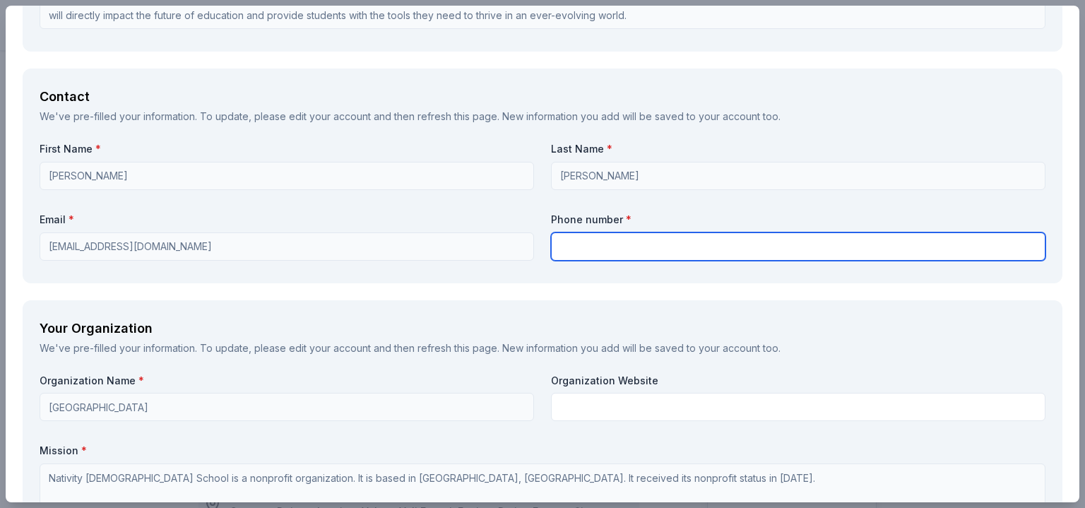
click at [590, 247] on input "text" at bounding box center [798, 246] width 494 height 28
type input "9543255556"
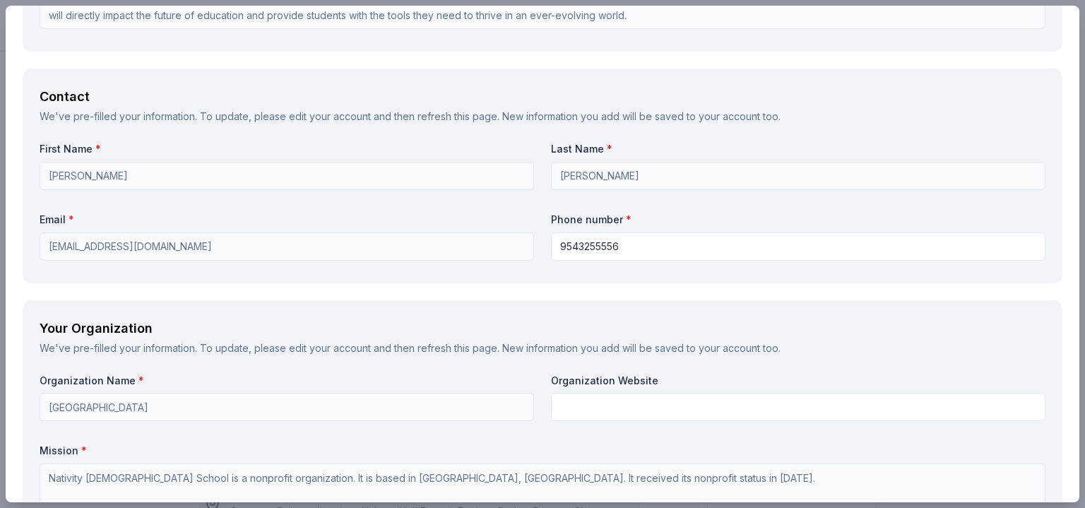
click at [461, 279] on div "Contact We've pre-filled your information. To update, please edit your account …" at bounding box center [542, 175] width 1039 height 214
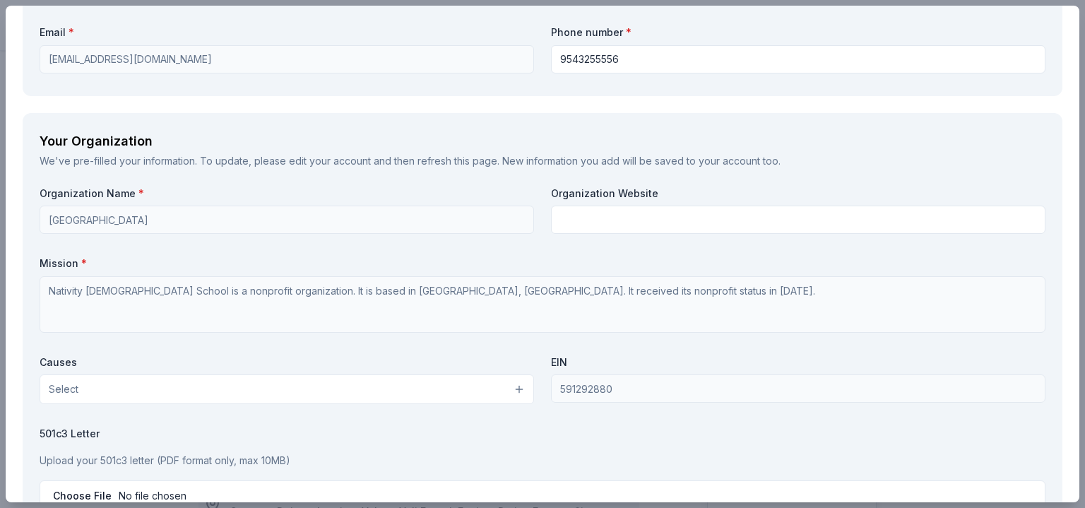
scroll to position [1271, 0]
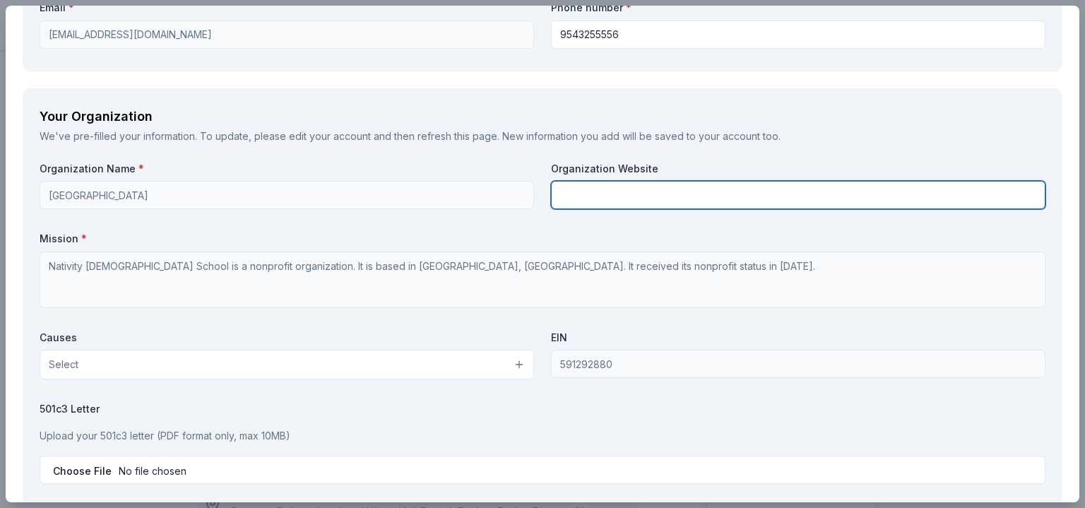
click at [568, 199] on input "text" at bounding box center [798, 195] width 494 height 28
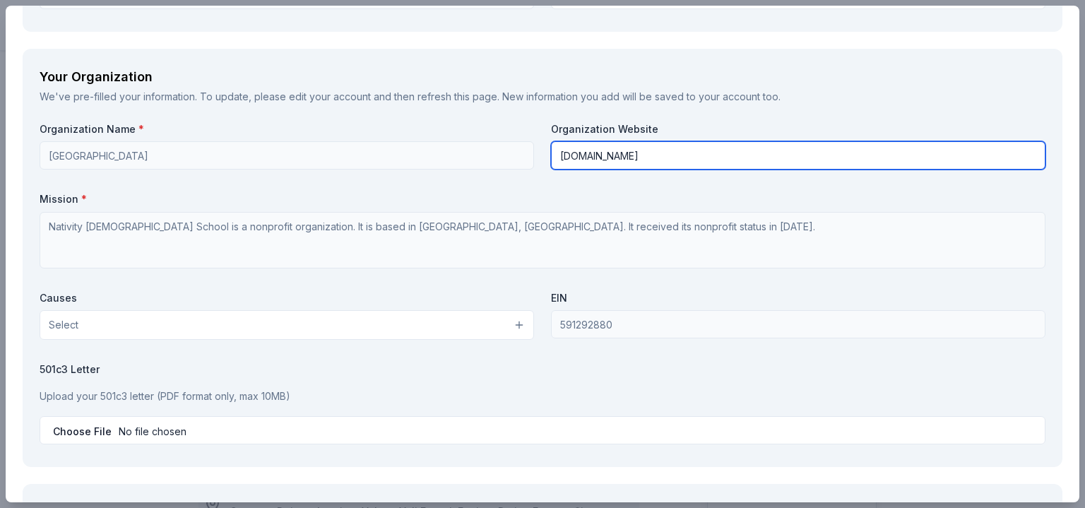
scroll to position [1342, 0]
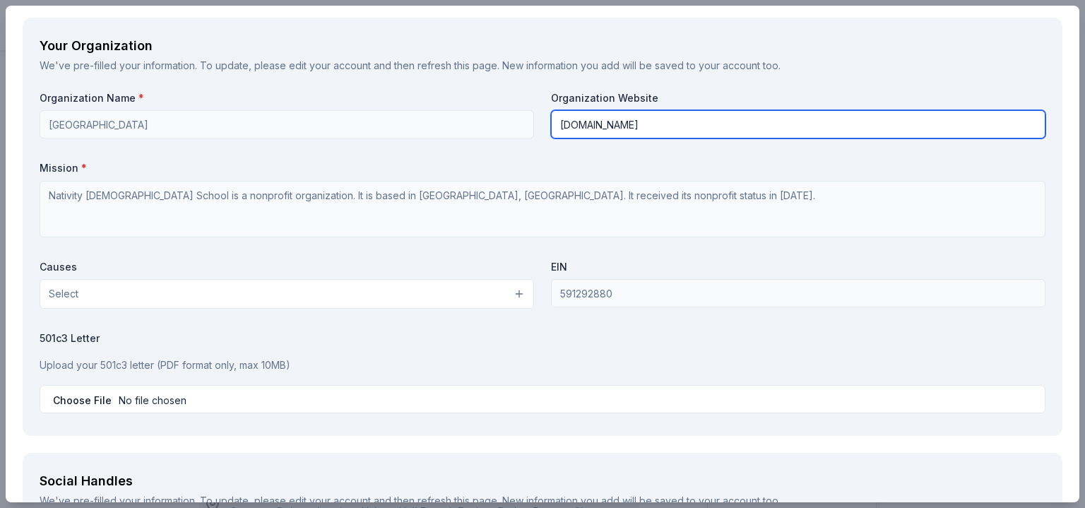
type input "[DOMAIN_NAME]"
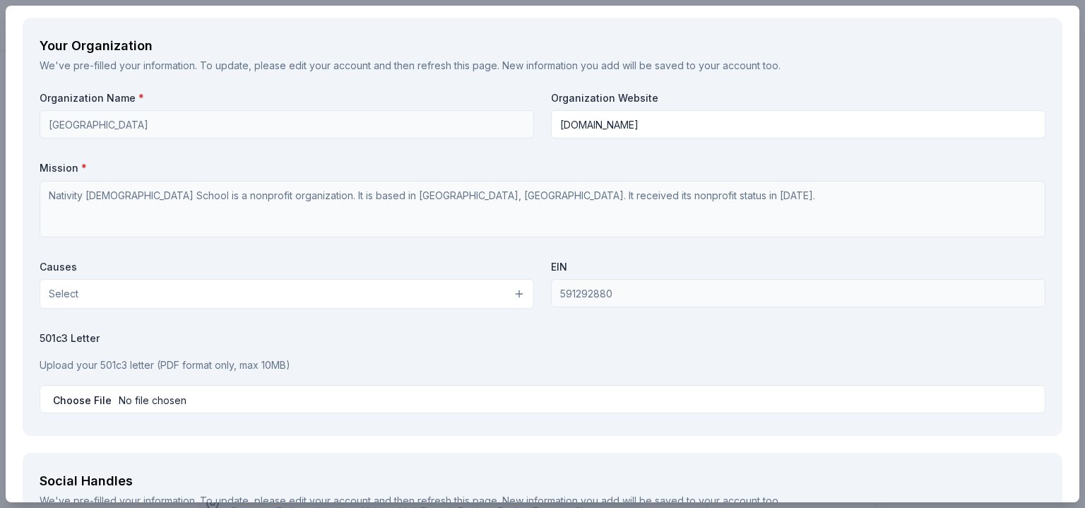
click at [377, 296] on button "Select" at bounding box center [287, 294] width 494 height 30
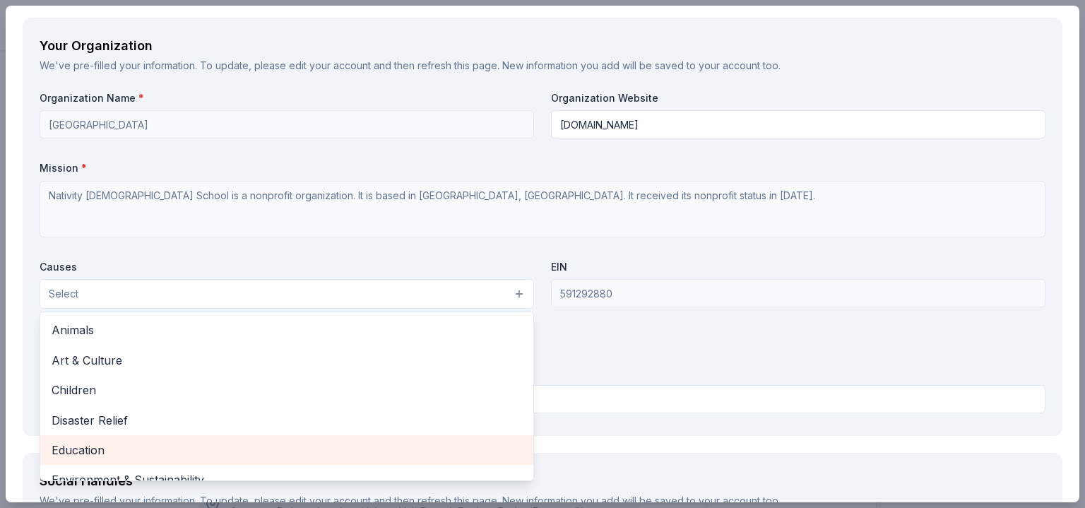
click at [215, 443] on span "Education" at bounding box center [287, 450] width 470 height 18
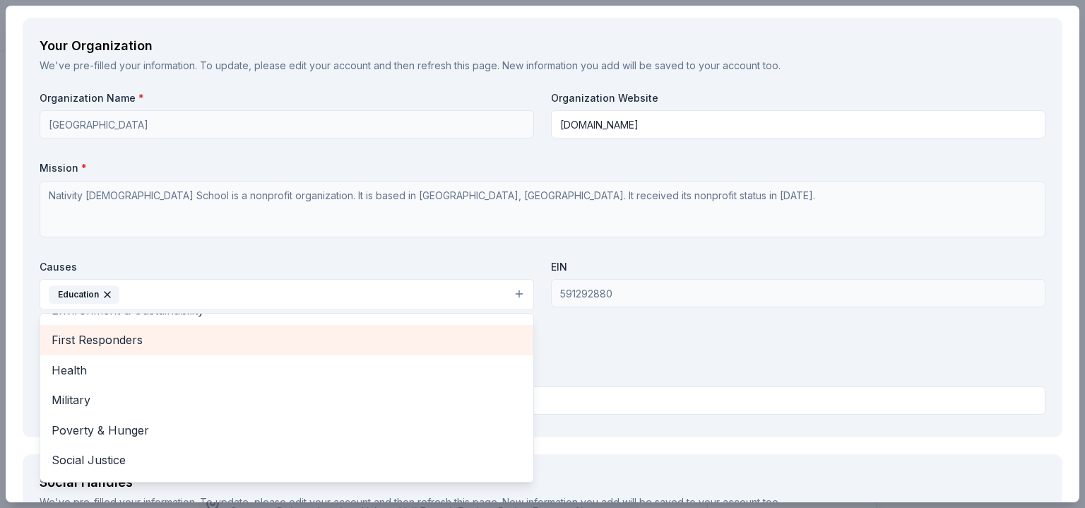
scroll to position [167, 0]
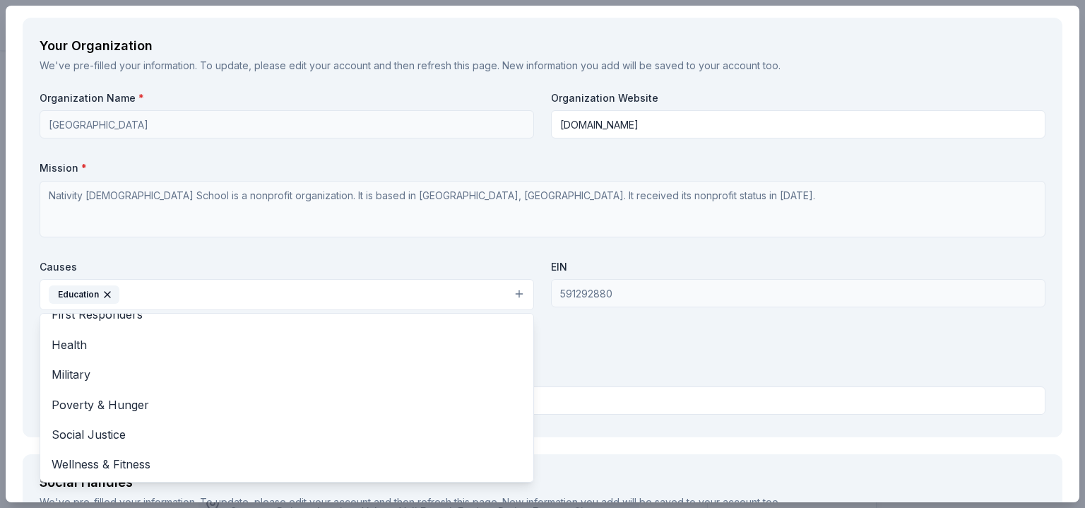
click at [596, 352] on div "Organization Name * Nativity Catholic School Organization Website nativityknigh…" at bounding box center [543, 255] width 1006 height 329
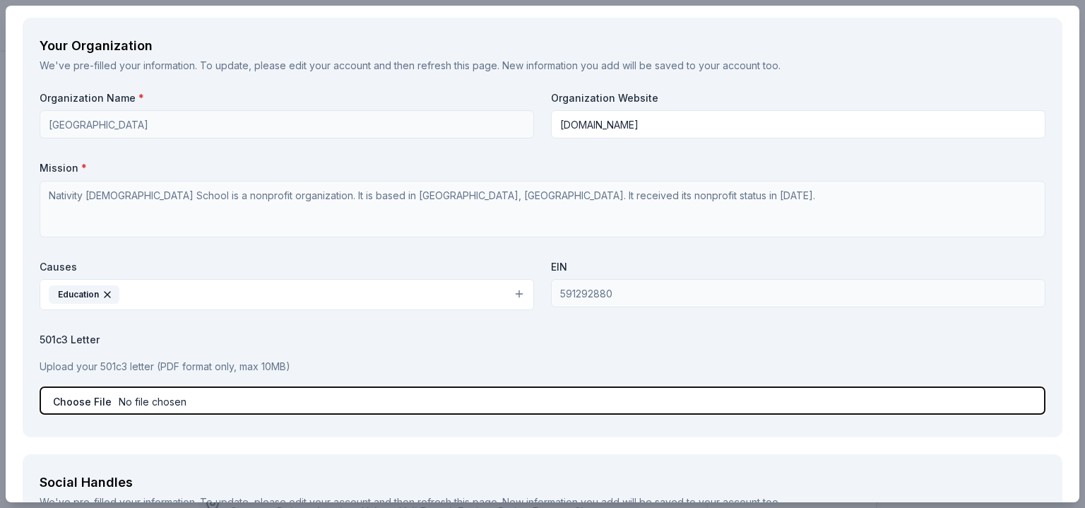
click at [144, 403] on input "file" at bounding box center [543, 400] width 1006 height 28
type input "C:\fakepath\Nativity School 501(c).pdf"
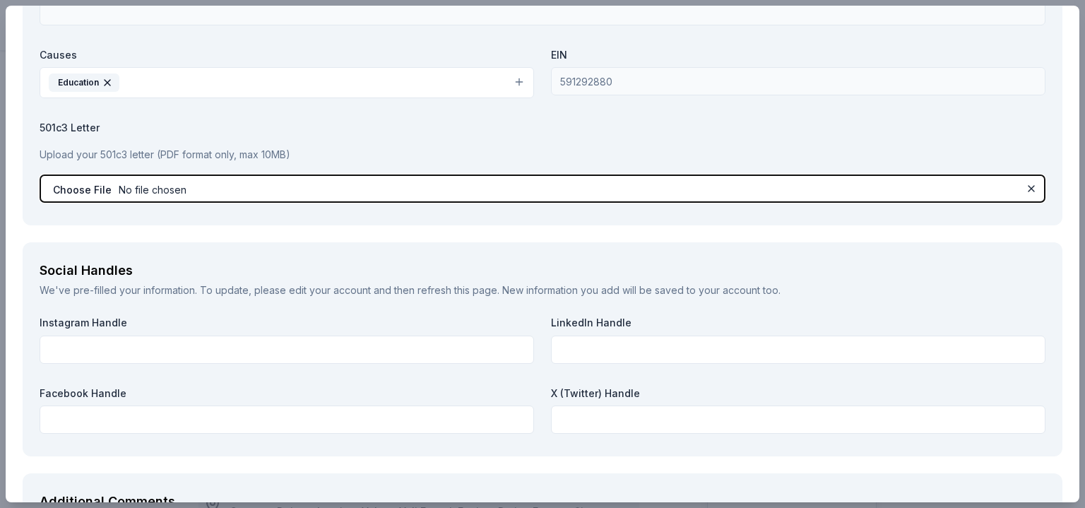
scroll to position [1624, 0]
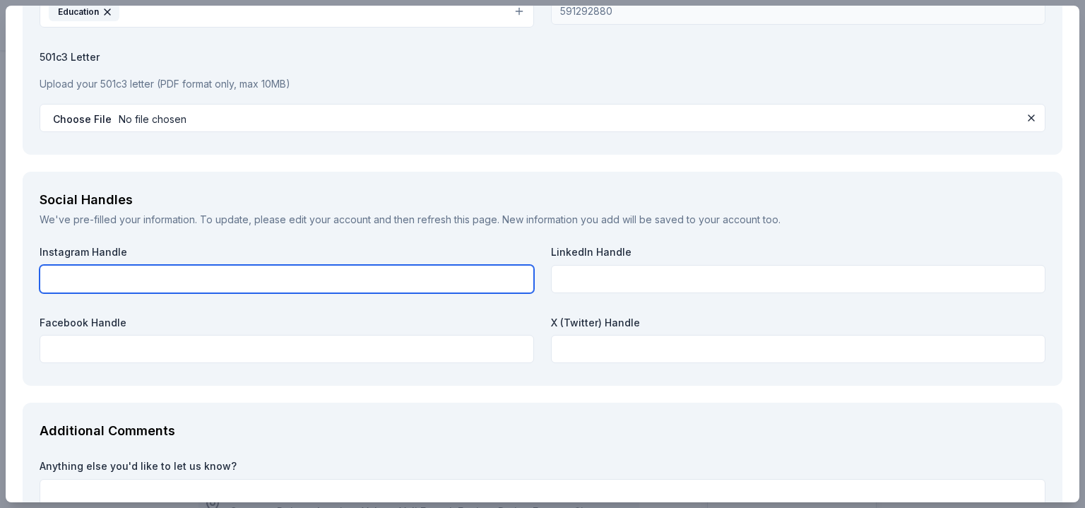
click at [375, 278] on input "text" at bounding box center [287, 279] width 494 height 28
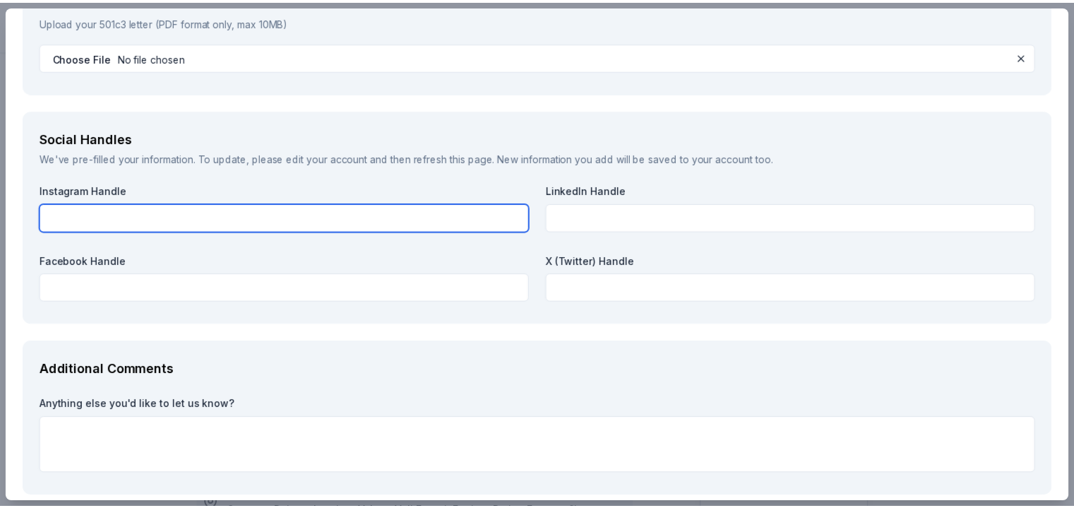
scroll to position [1751, 0]
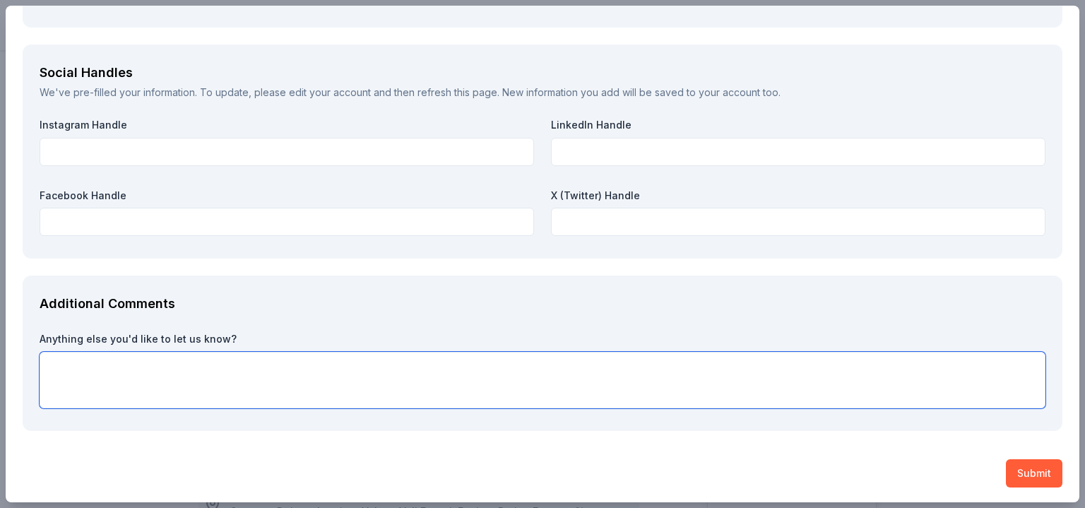
click at [178, 362] on textarea at bounding box center [543, 380] width 1006 height 56
paste textarea "By contributing to this event, you will play a pivotal role in bringing our vis…"
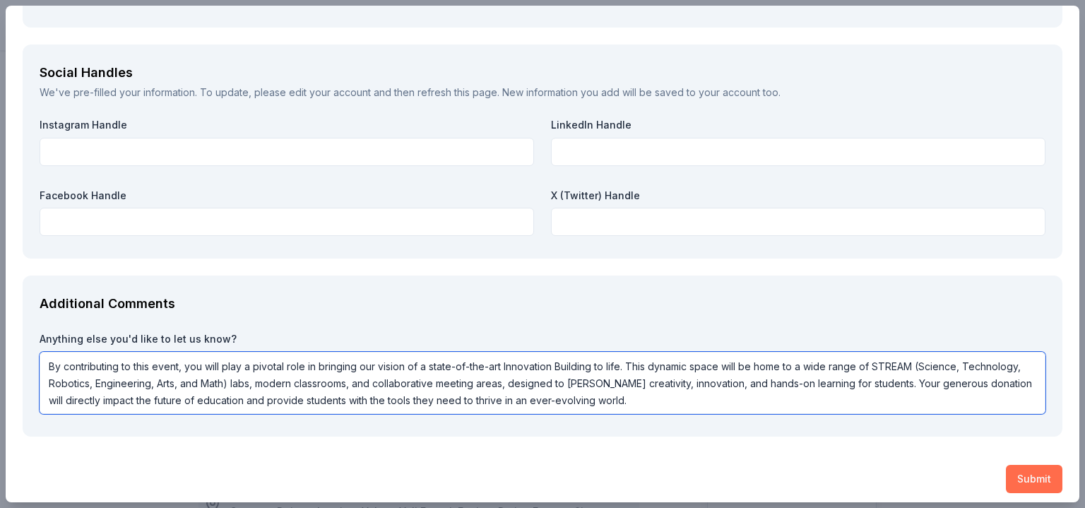
type textarea "By contributing to this event, you will play a pivotal role in bringing our vis…"
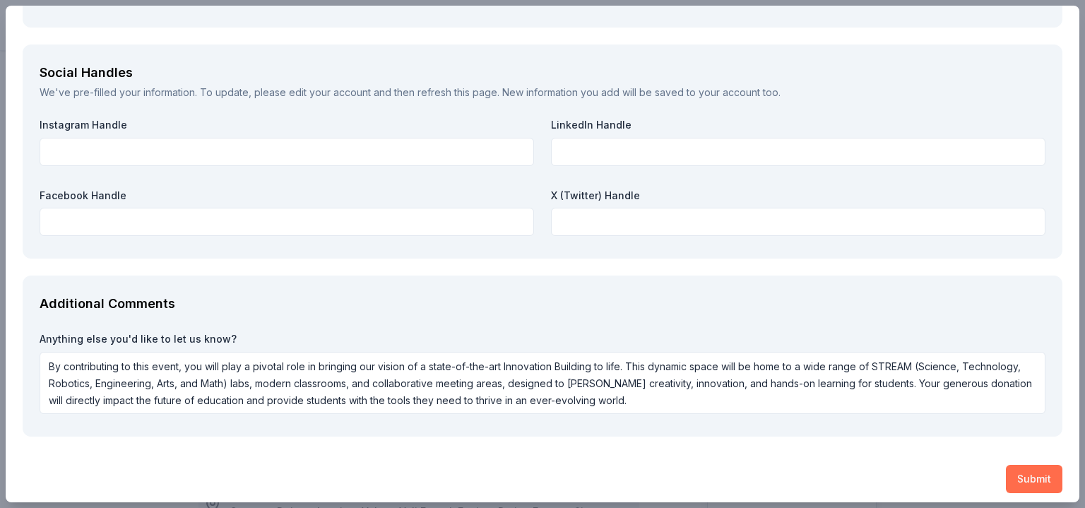
click at [1025, 476] on button "Submit" at bounding box center [1034, 479] width 56 height 28
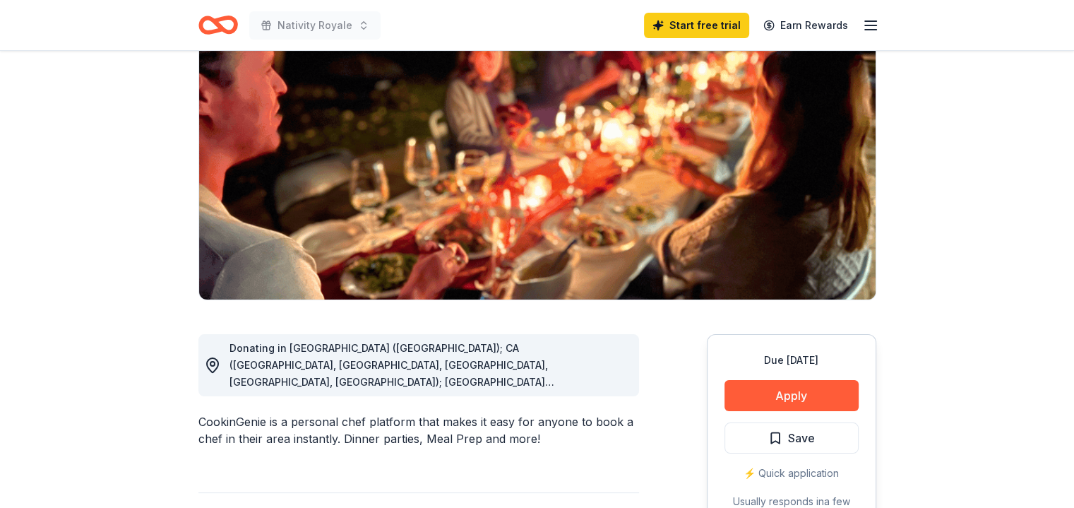
scroll to position [141, 0]
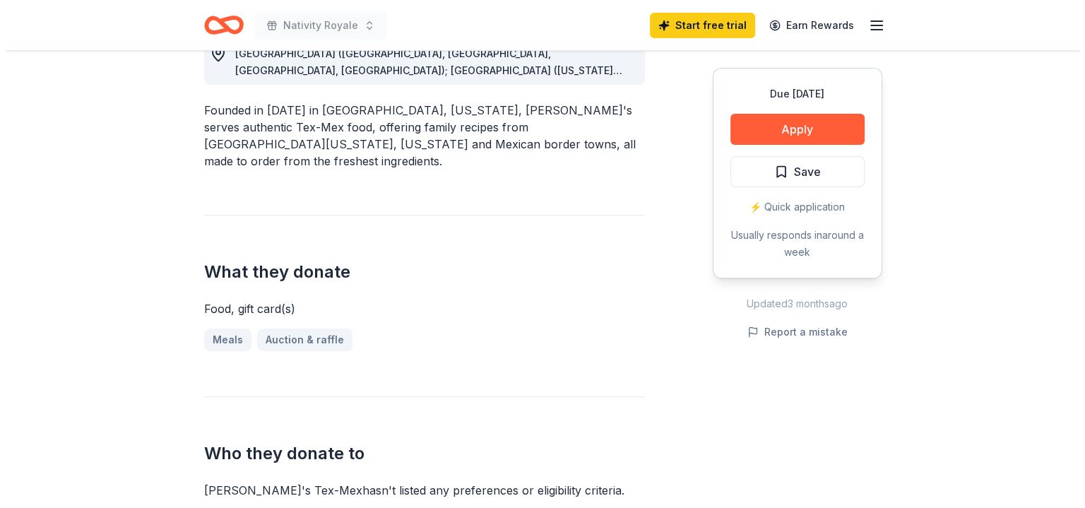
scroll to position [282, 0]
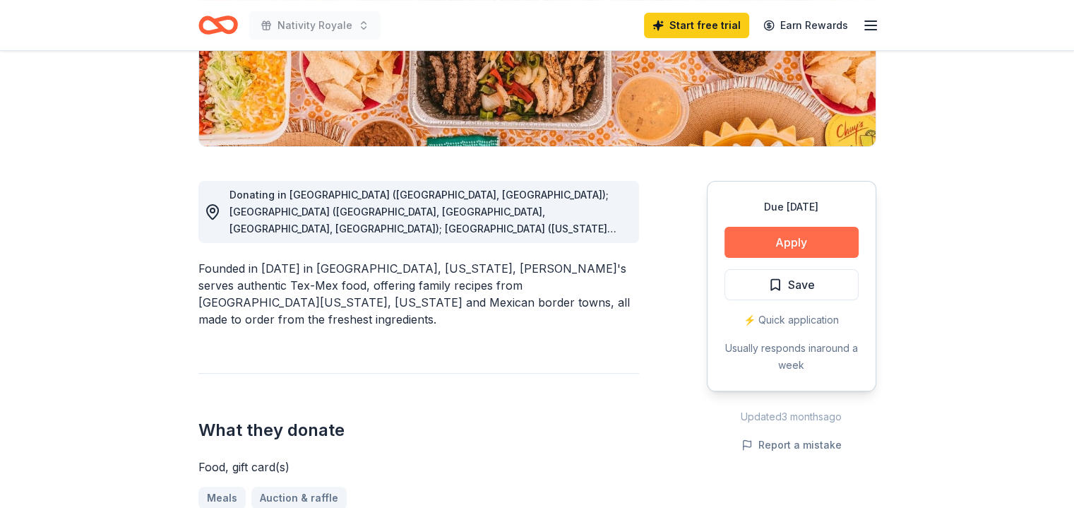
click at [775, 245] on button "Apply" at bounding box center [791, 242] width 134 height 31
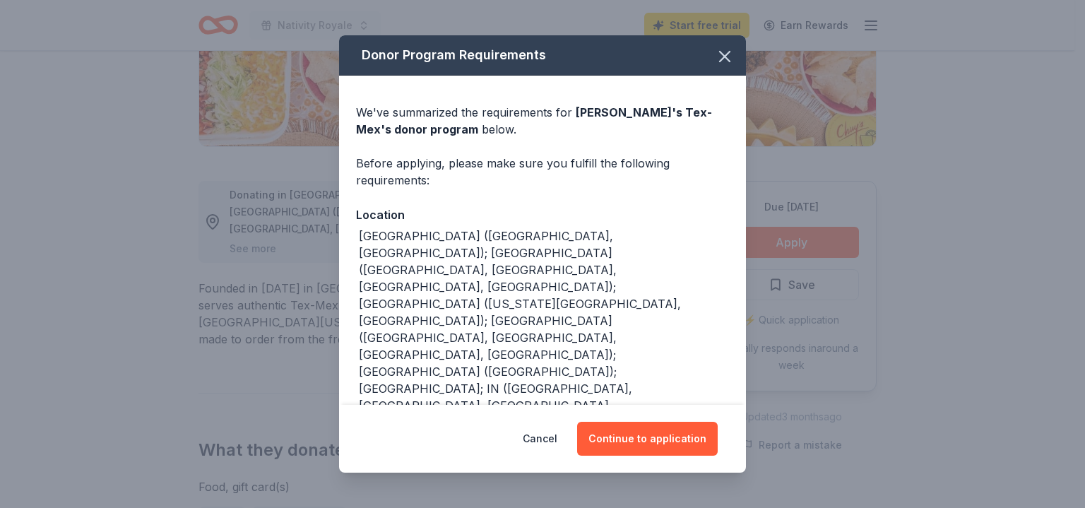
scroll to position [50, 0]
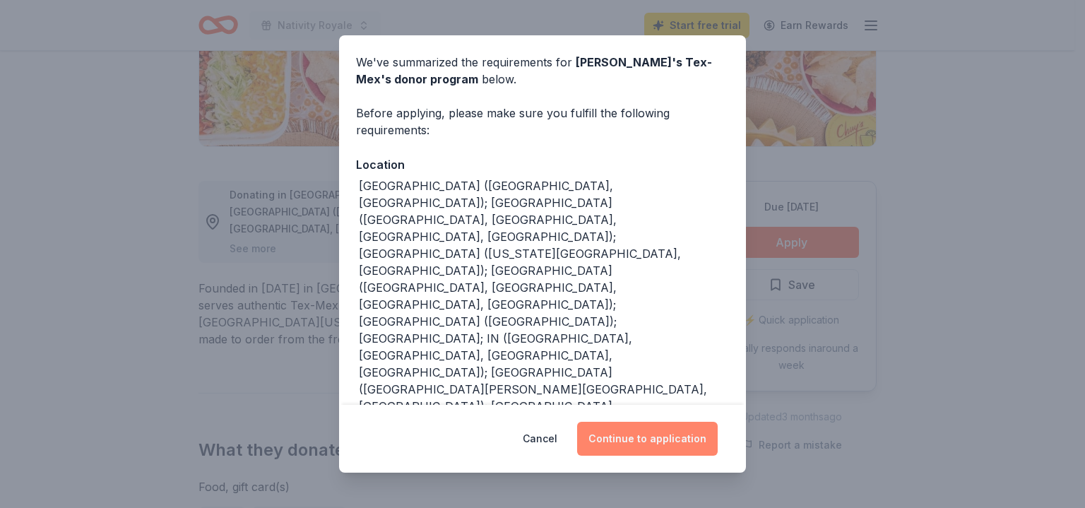
click at [674, 431] on button "Continue to application" at bounding box center [647, 439] width 141 height 34
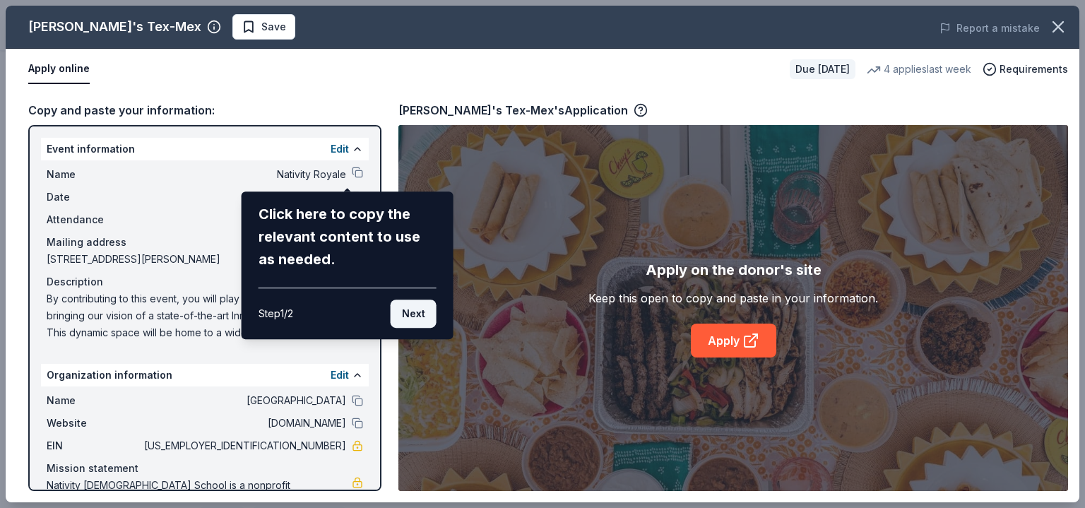
click at [417, 304] on button "Next" at bounding box center [413, 313] width 46 height 28
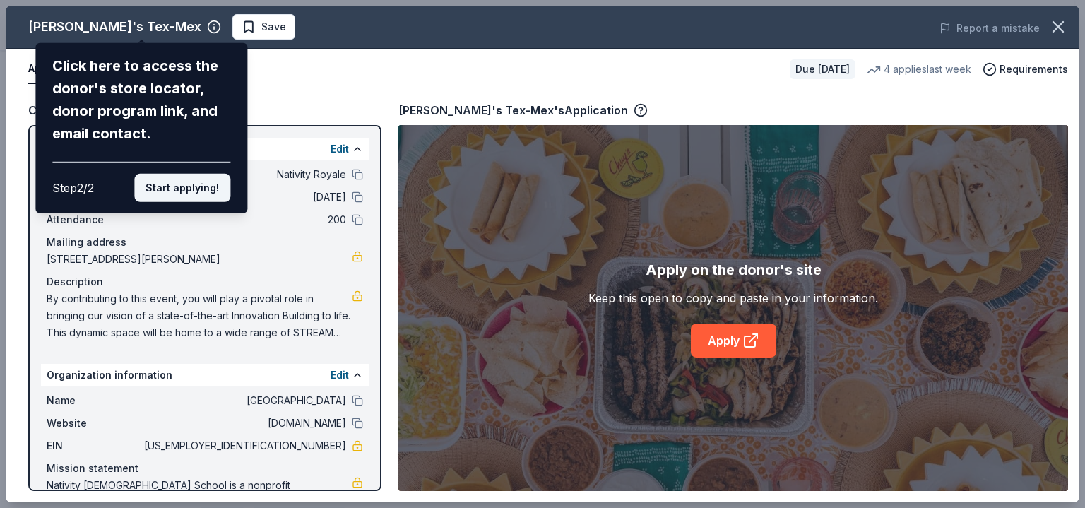
click at [161, 186] on button "Start applying!" at bounding box center [182, 188] width 96 height 28
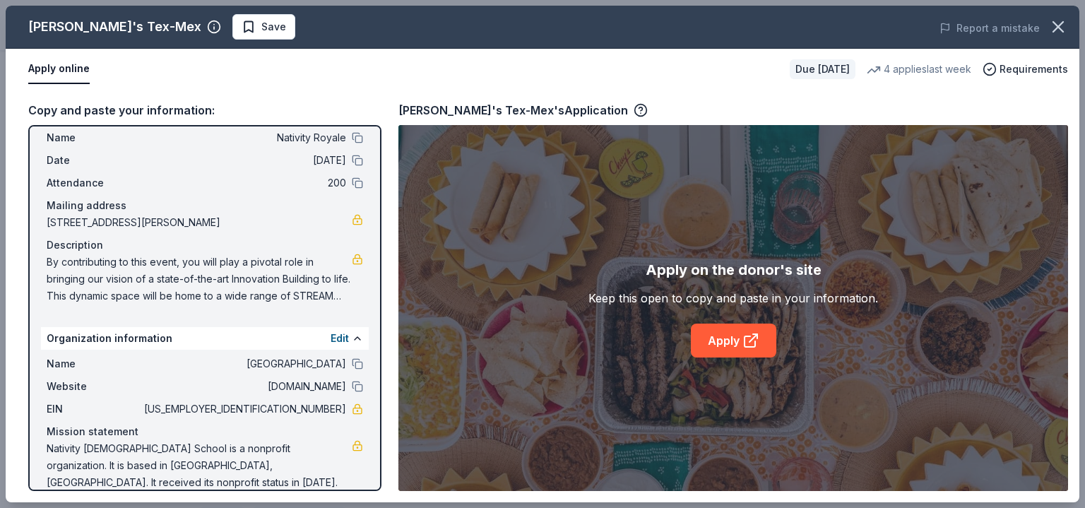
scroll to position [0, 0]
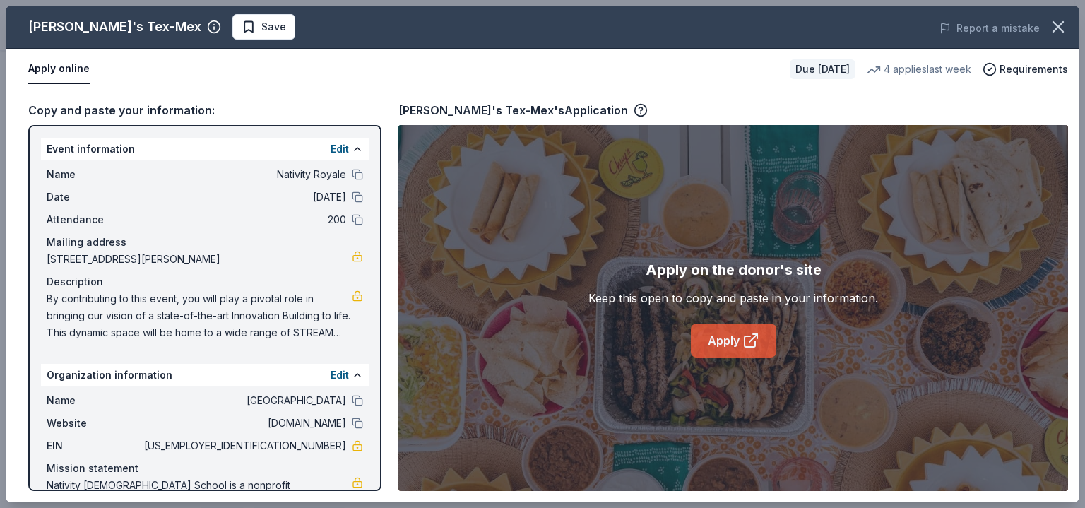
click at [751, 345] on icon at bounding box center [750, 340] width 17 height 17
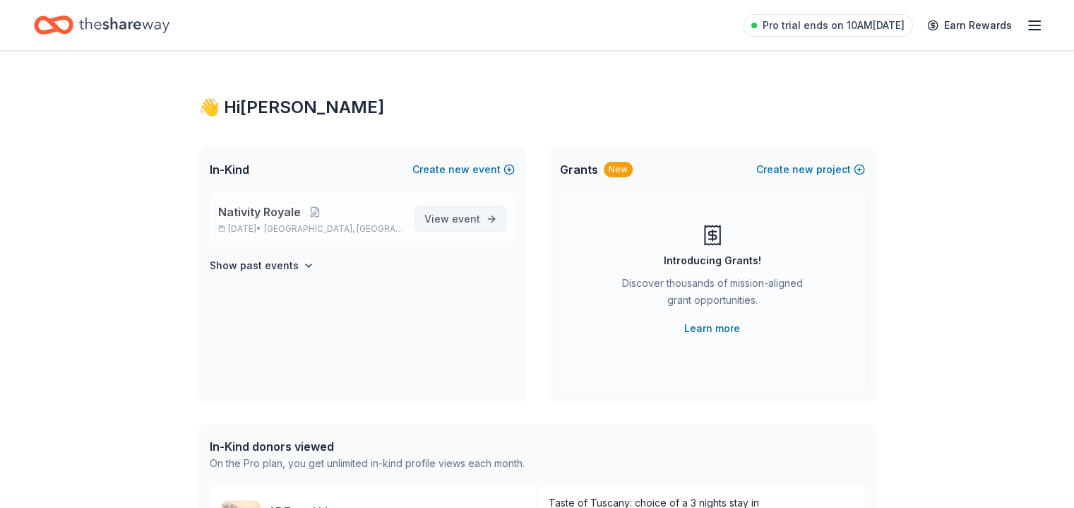
click at [472, 217] on span "event" at bounding box center [466, 219] width 28 height 12
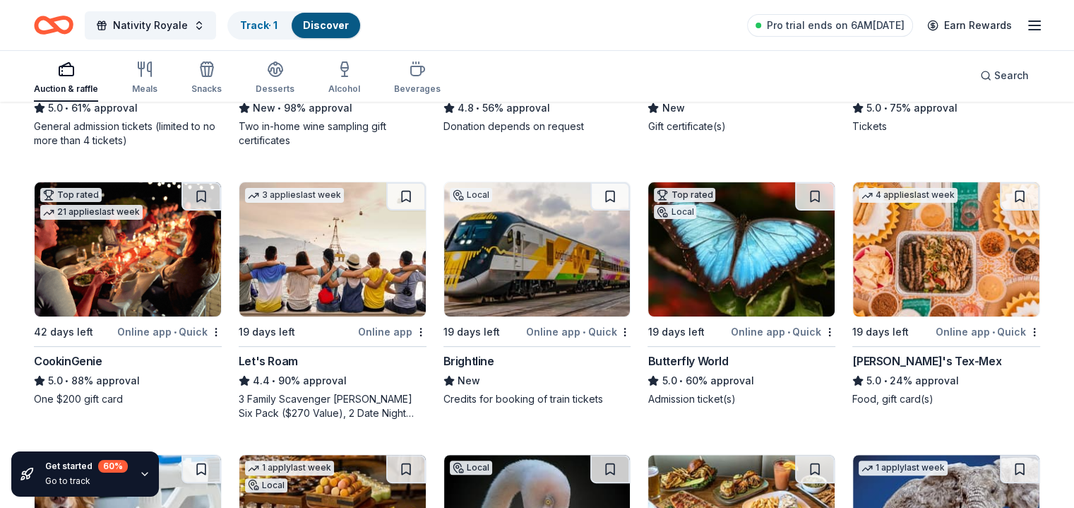
scroll to position [353, 0]
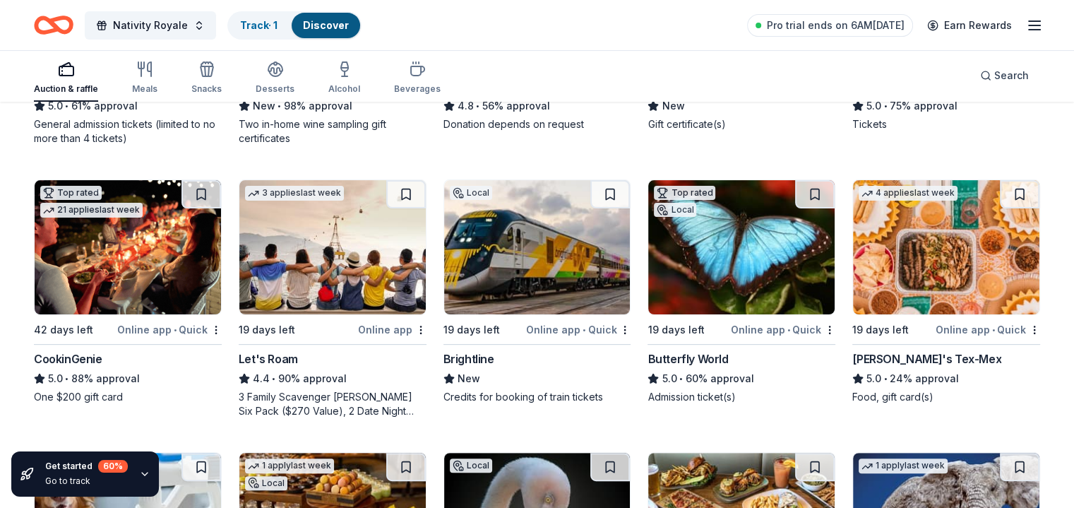
click at [518, 276] on img at bounding box center [537, 247] width 186 height 134
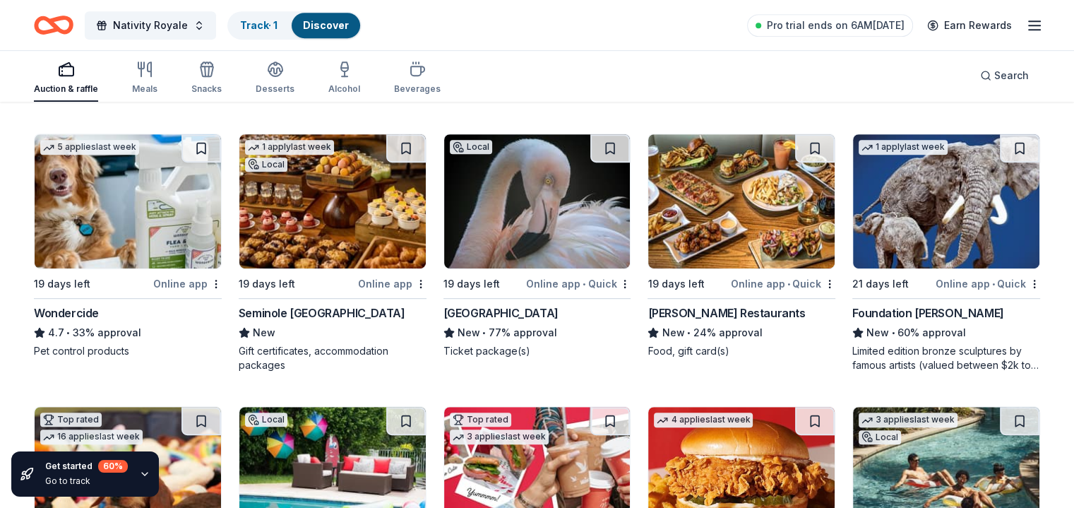
scroll to position [706, 0]
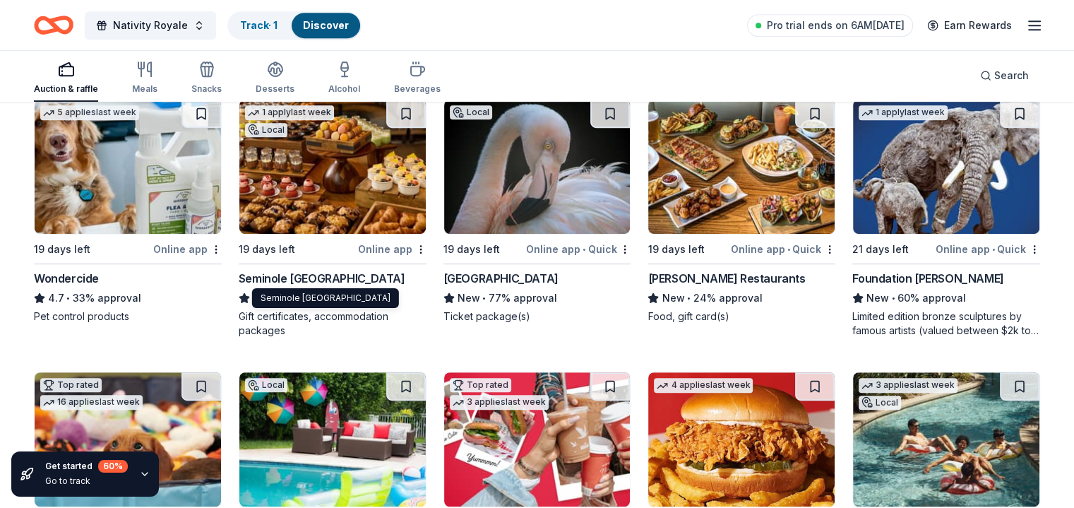
click at [330, 277] on div "Seminole Hard Rock Hotel & Casino Hollywood" at bounding box center [322, 278] width 167 height 17
click at [897, 280] on div "Foundation Michelangelo" at bounding box center [927, 278] width 151 height 17
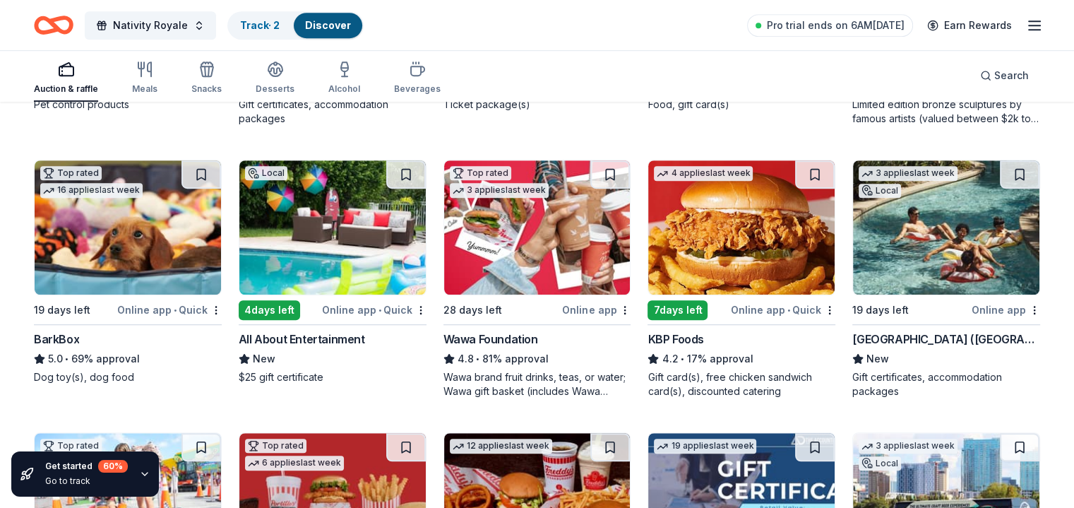
scroll to position [989, 0]
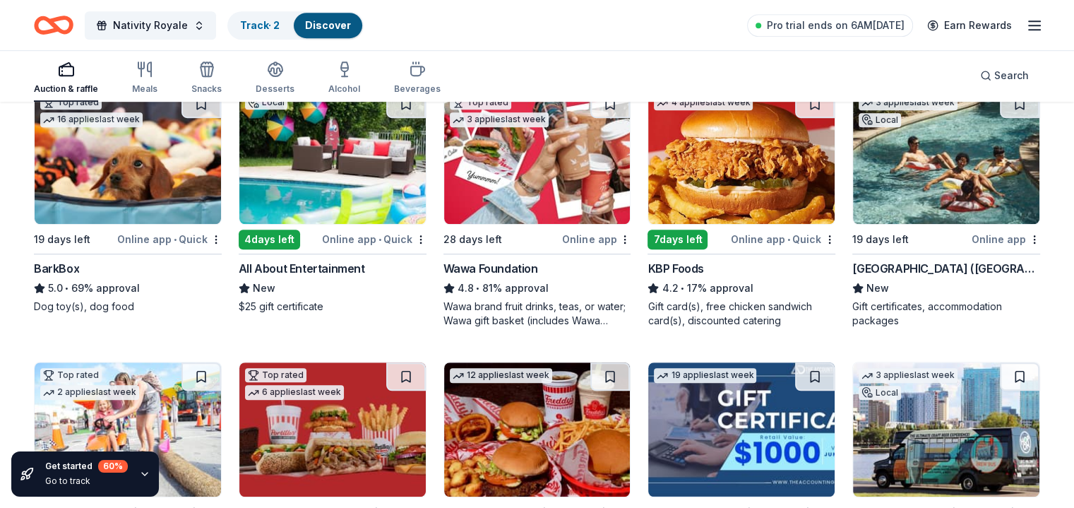
click at [311, 263] on div "All About Entertainment" at bounding box center [302, 268] width 126 height 17
click at [929, 265] on div "[GEOGRAPHIC_DATA] ([GEOGRAPHIC_DATA])" at bounding box center [946, 268] width 188 height 17
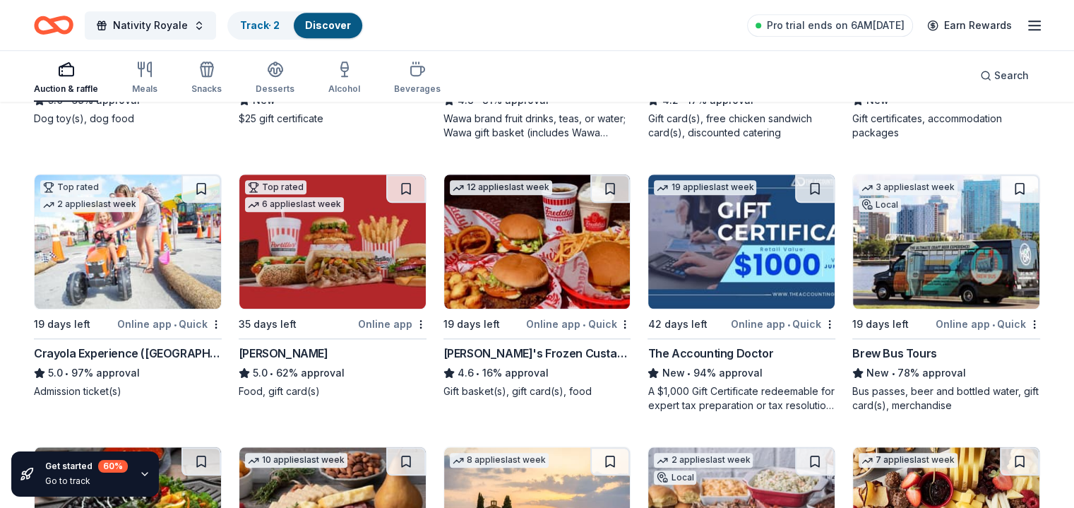
scroll to position [1200, 0]
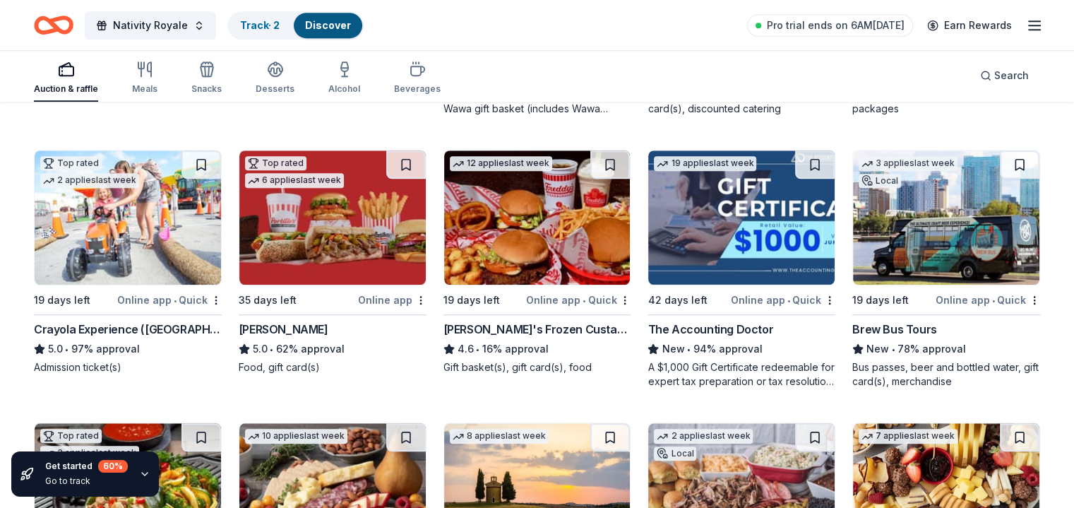
click at [688, 327] on div "The Accounting Doctor" at bounding box center [711, 329] width 126 height 17
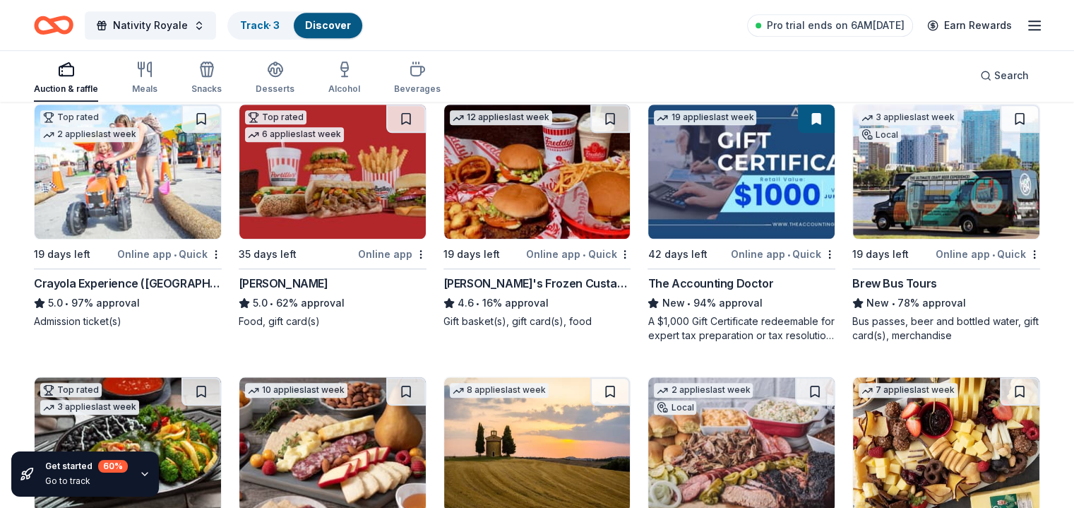
scroll to position [1271, 0]
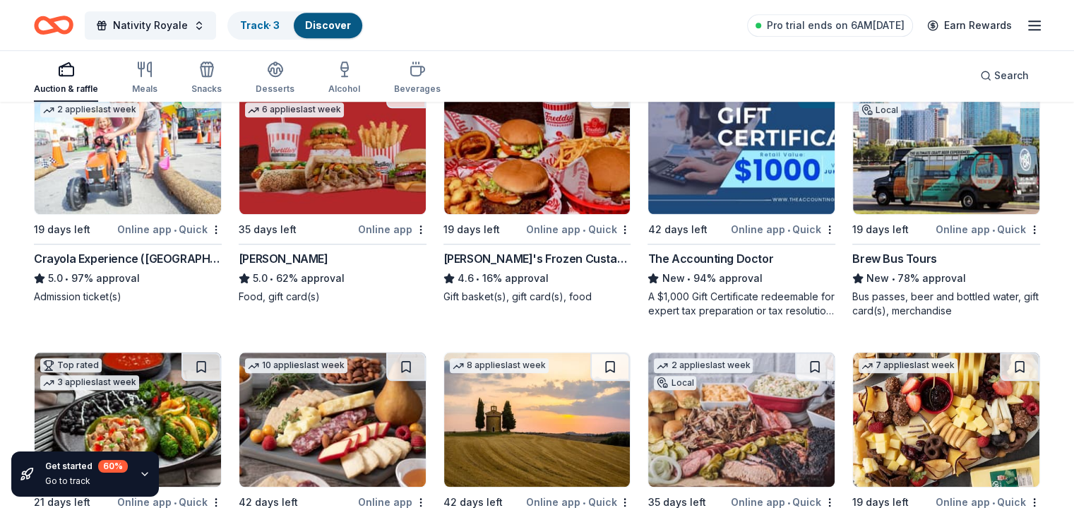
click at [881, 255] on div "Brew Bus Tours" at bounding box center [894, 258] width 84 height 17
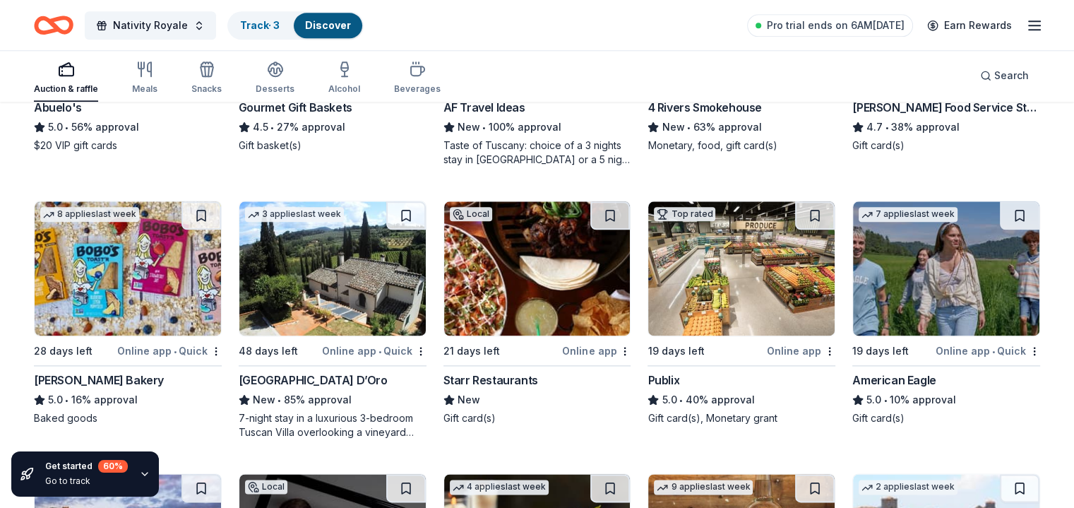
scroll to position [1765, 0]
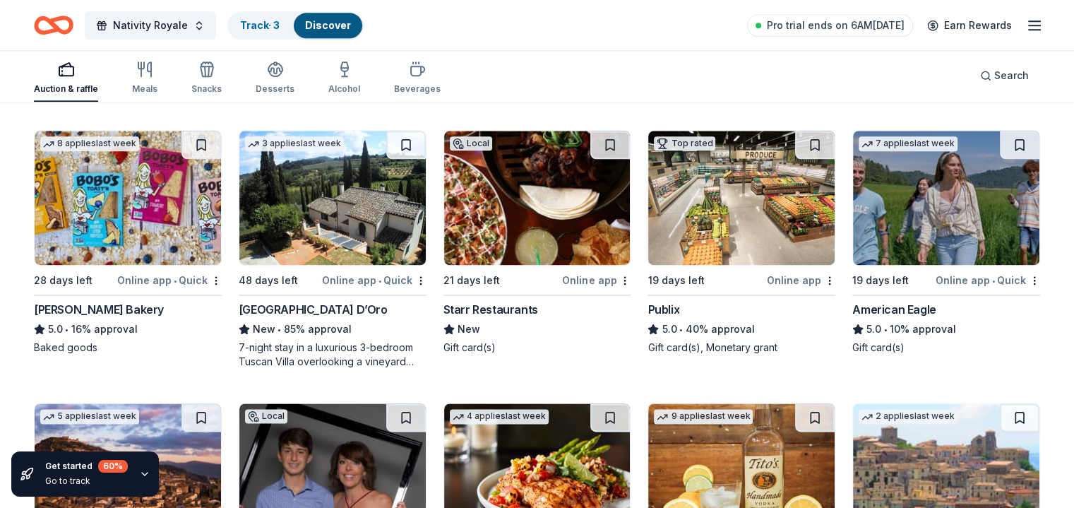
click at [280, 306] on div "Villa Sogni D’Oro" at bounding box center [313, 309] width 149 height 17
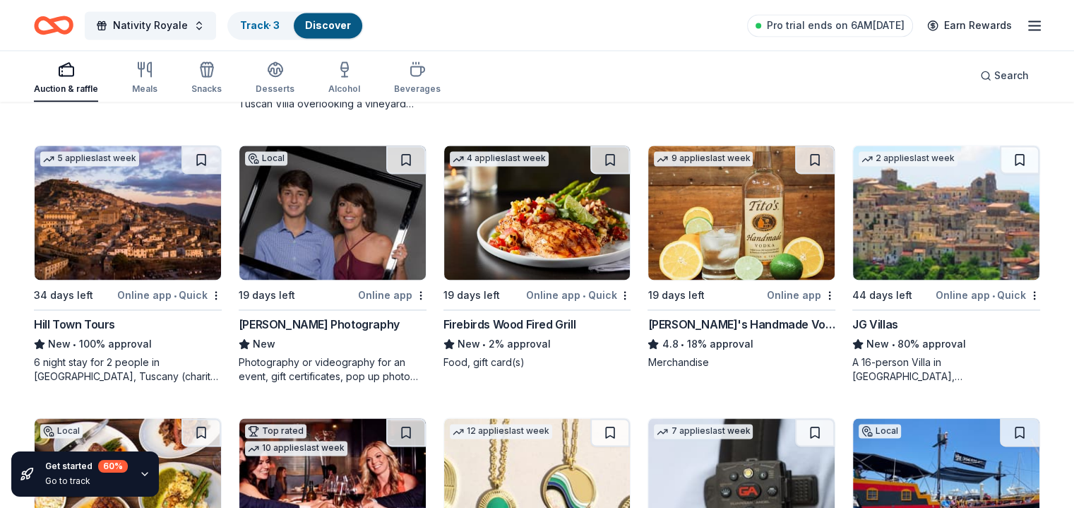
scroll to position [2048, 0]
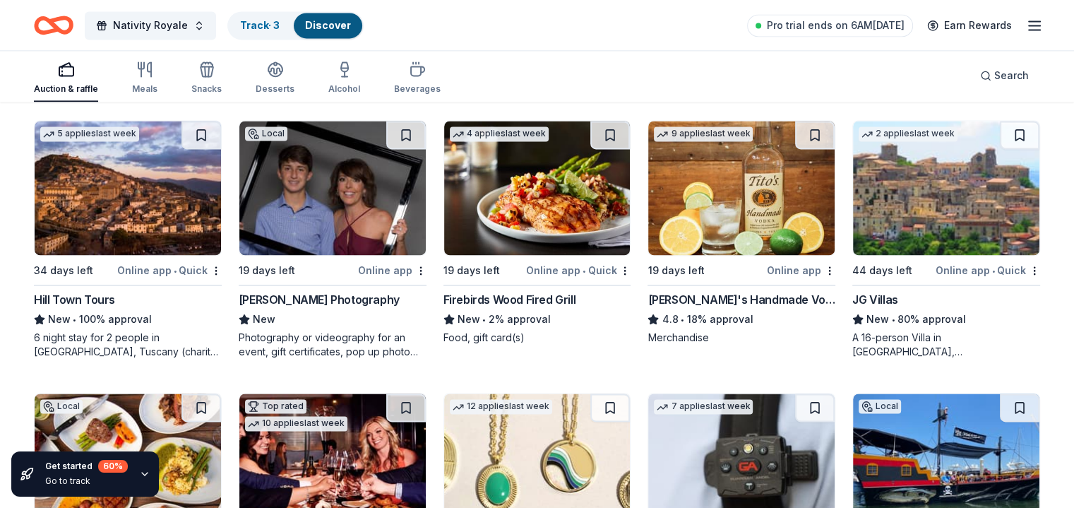
click at [388, 264] on div "Online app" at bounding box center [392, 270] width 68 height 18
click at [523, 295] on div "Firebirds Wood Fired Grill" at bounding box center [509, 299] width 133 height 17
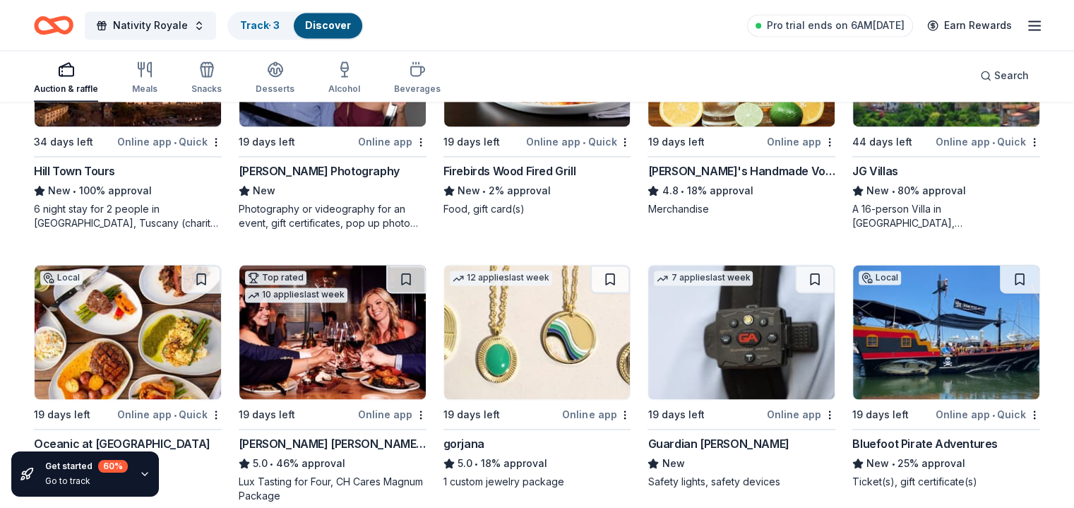
scroll to position [2260, 0]
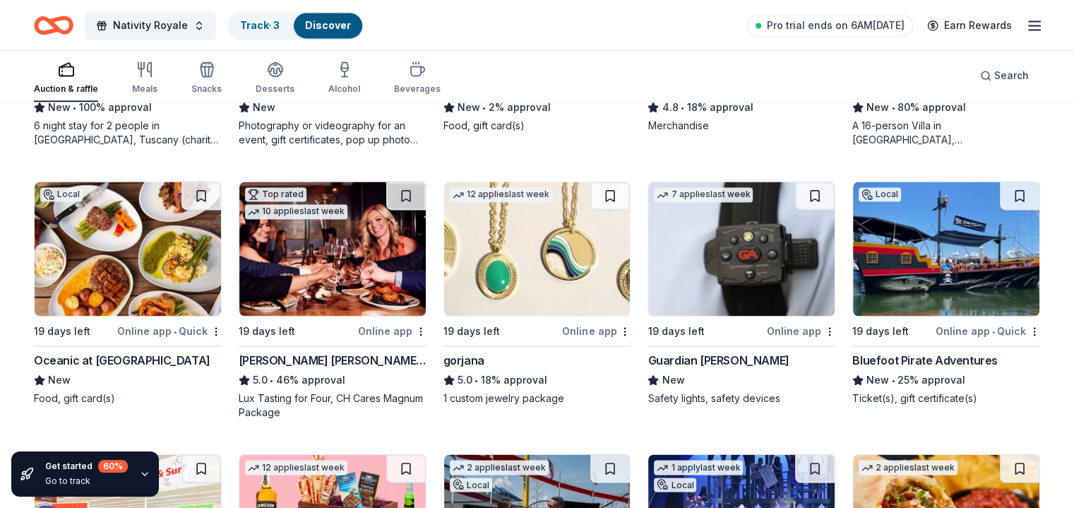
click at [170, 354] on div "Oceanic at [GEOGRAPHIC_DATA]" at bounding box center [122, 360] width 177 height 17
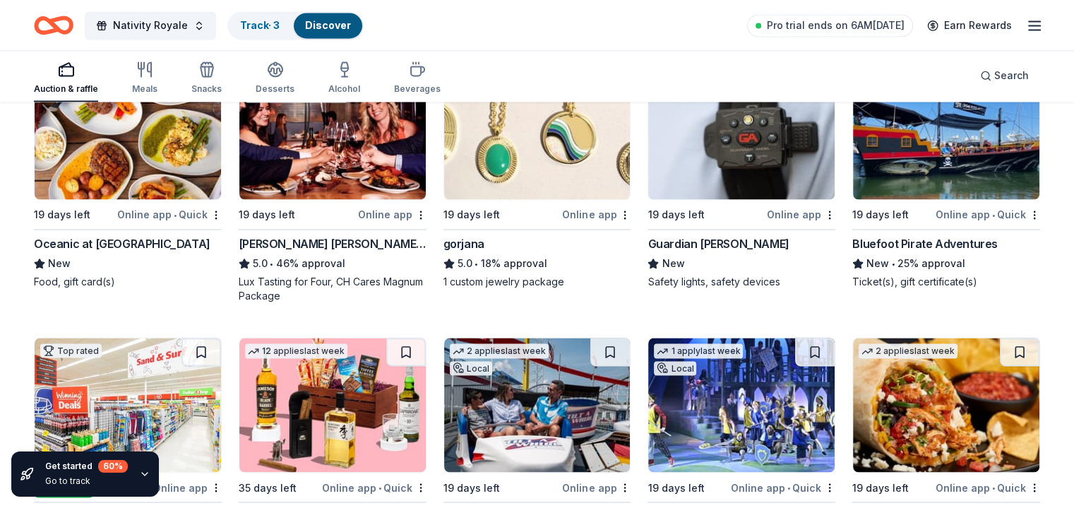
scroll to position [2401, 0]
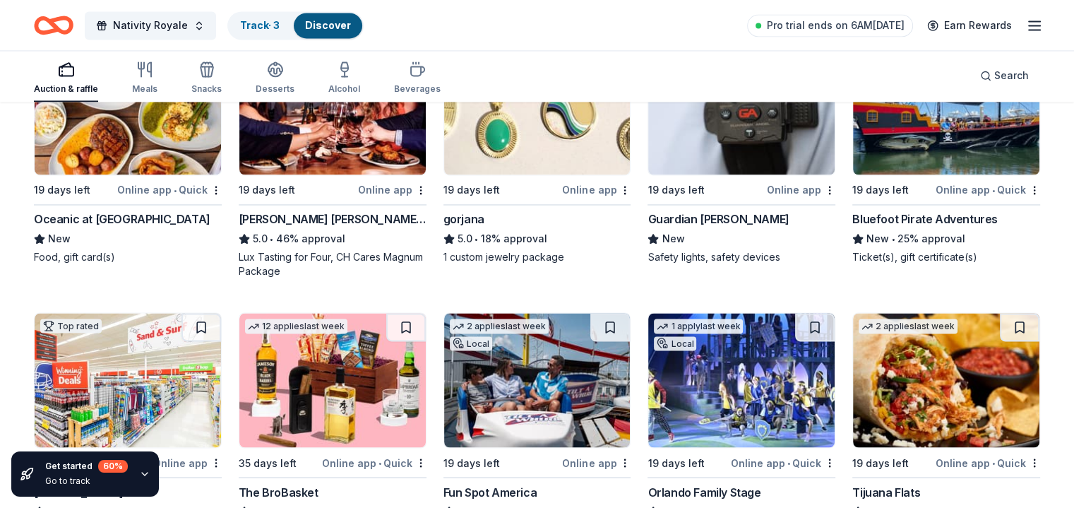
click at [953, 219] on div "Bluefoot Pirate Adventures" at bounding box center [924, 218] width 145 height 17
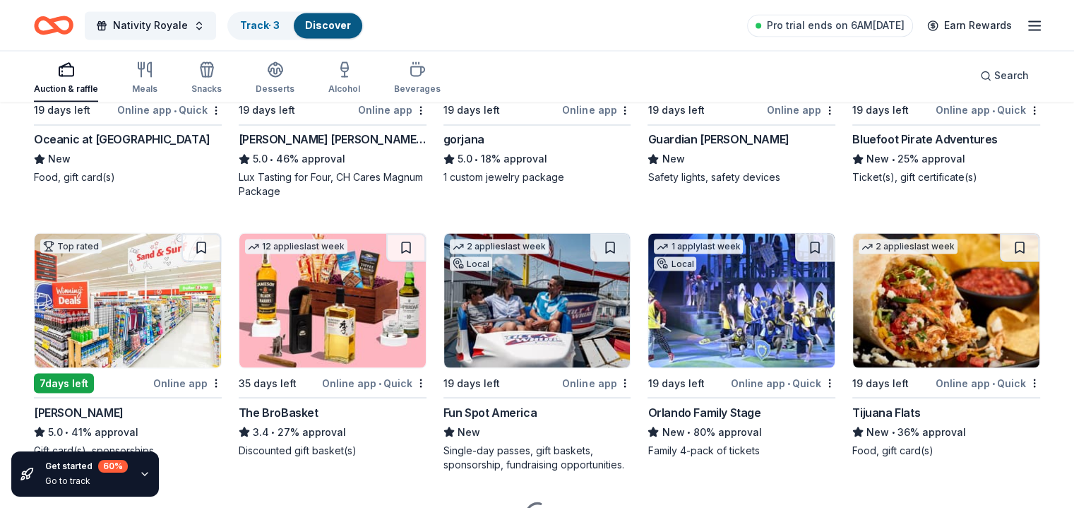
scroll to position [2542, 0]
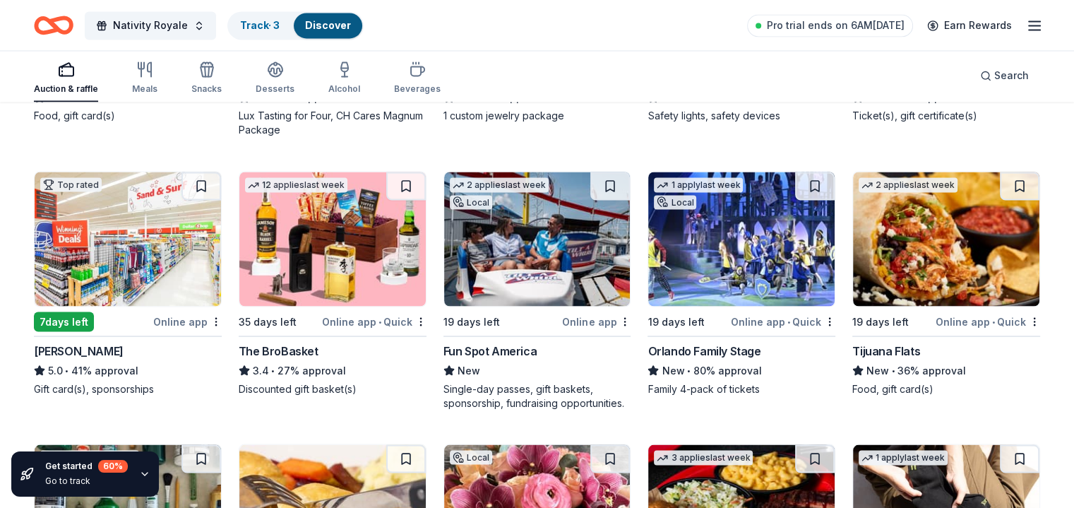
click at [307, 346] on div "The BroBasket" at bounding box center [279, 350] width 80 height 17
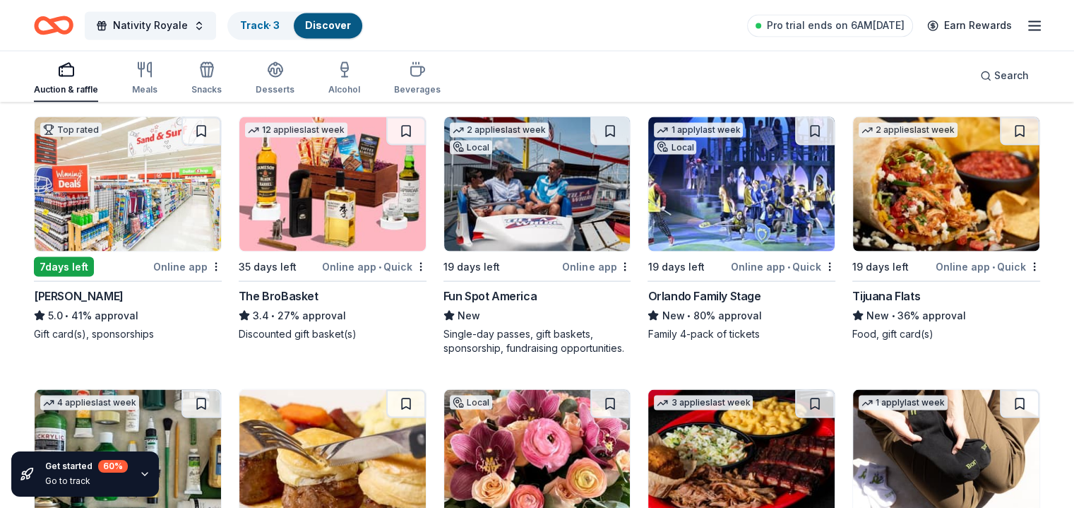
scroll to position [2613, 0]
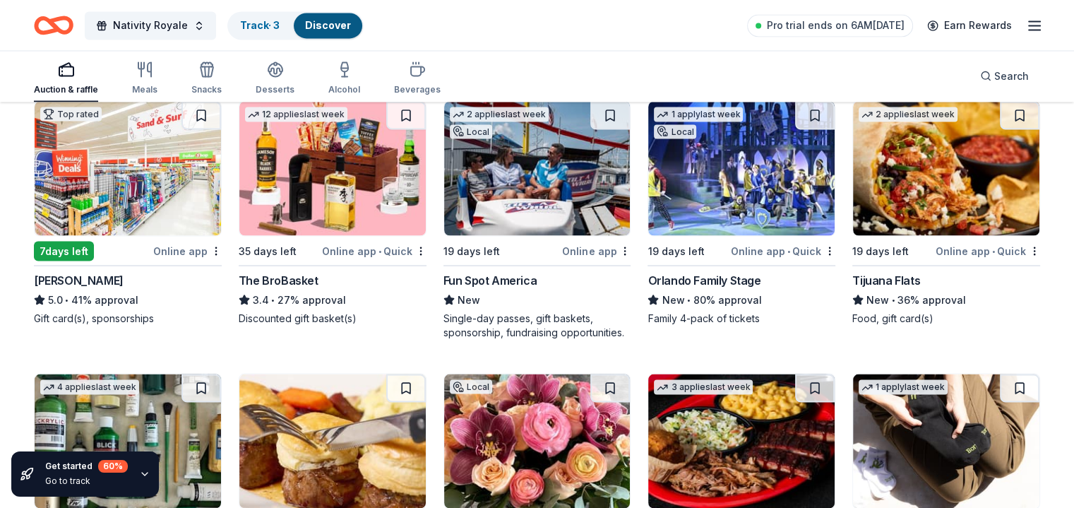
click at [517, 281] on div "Fun Spot America" at bounding box center [490, 279] width 94 height 17
click at [674, 272] on div "Orlando Family Stage" at bounding box center [704, 279] width 113 height 17
click at [862, 276] on div "Tijuana Flats" at bounding box center [886, 279] width 68 height 17
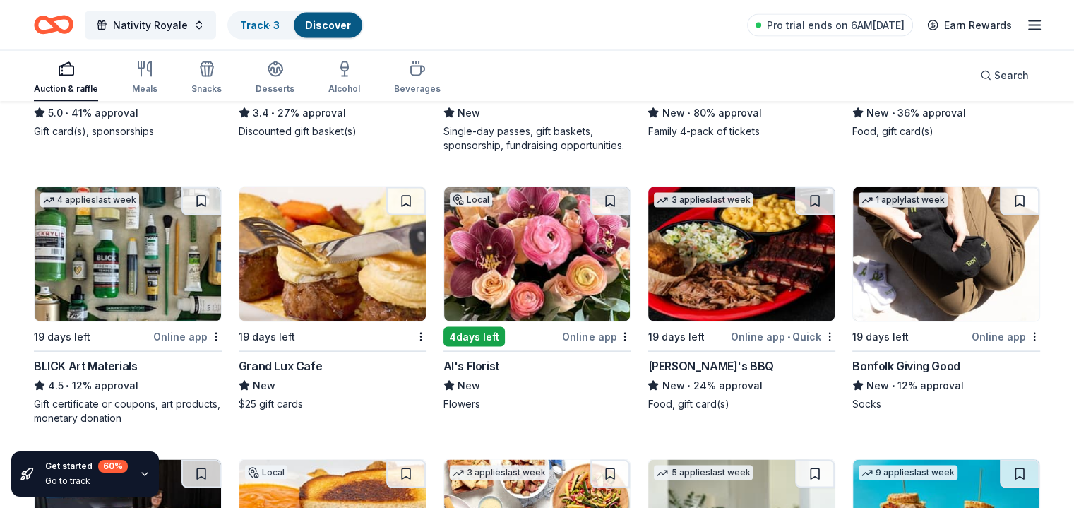
scroll to position [2824, 0]
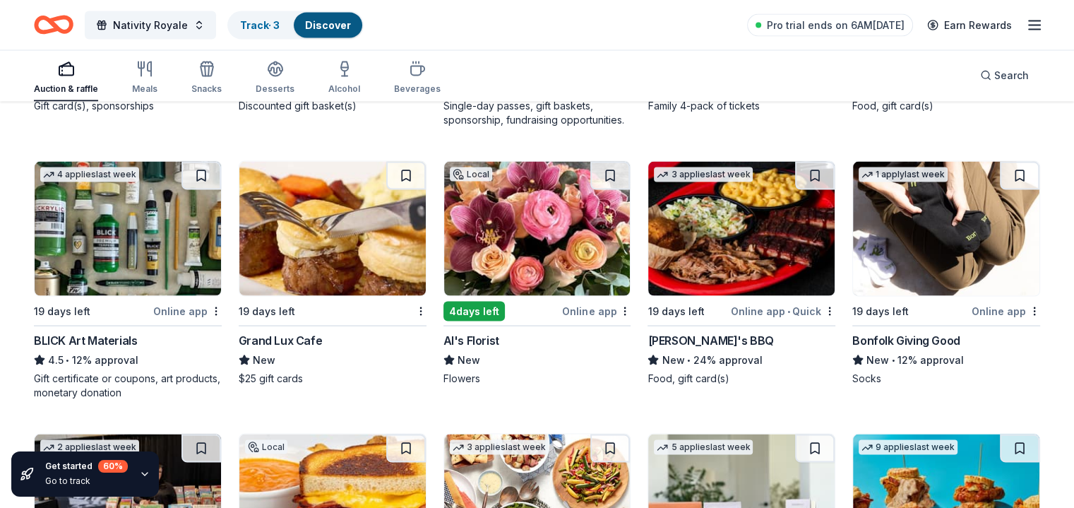
click at [316, 335] on div "Grand Lux Cafe" at bounding box center [280, 340] width 83 height 17
click at [575, 233] on img at bounding box center [537, 229] width 186 height 134
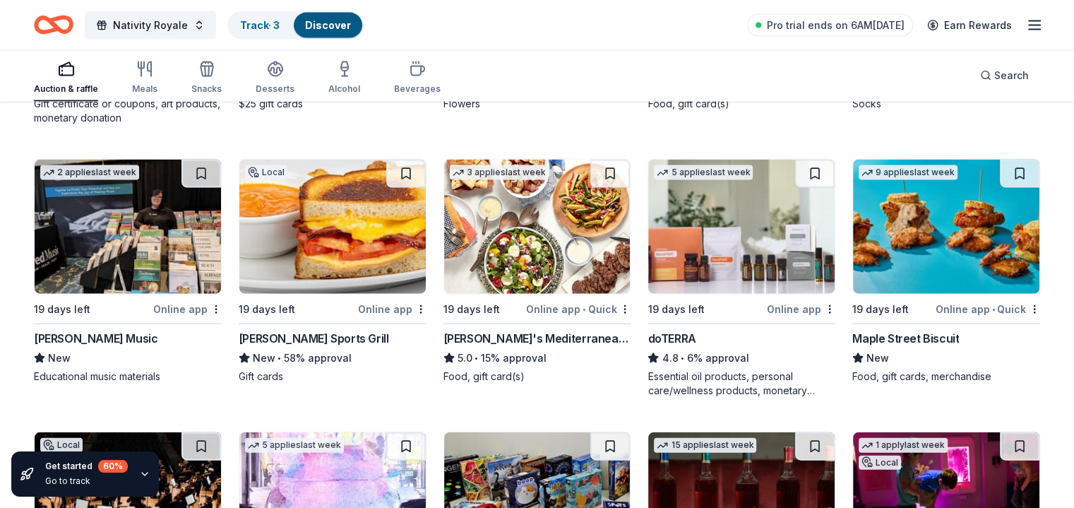
scroll to position [2887, 0]
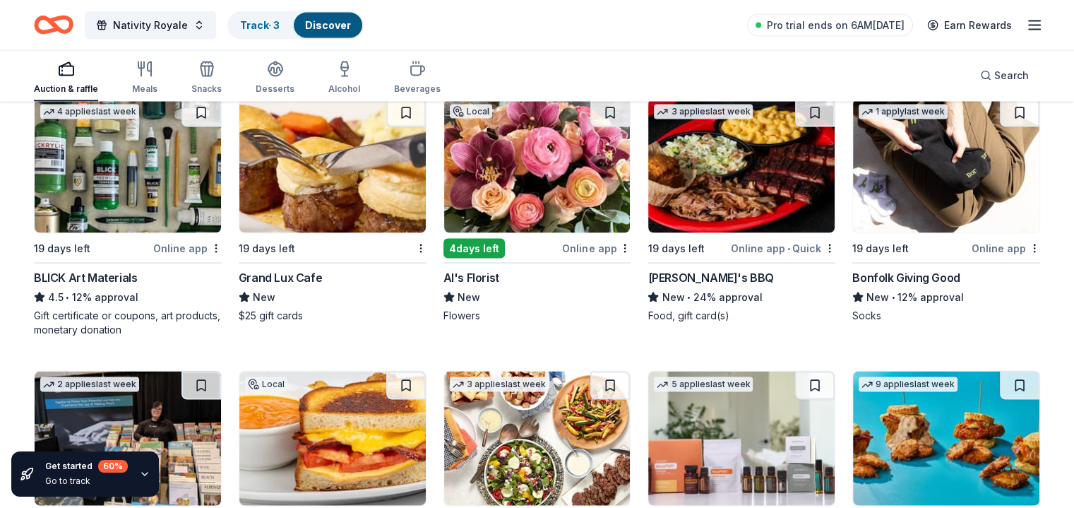
click at [706, 197] on img at bounding box center [741, 166] width 186 height 134
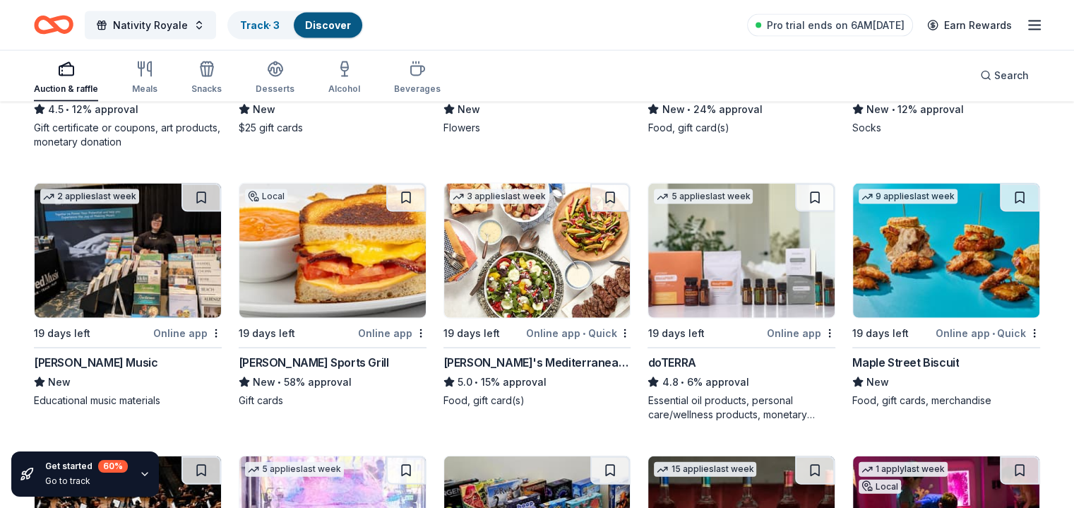
scroll to position [3099, 0]
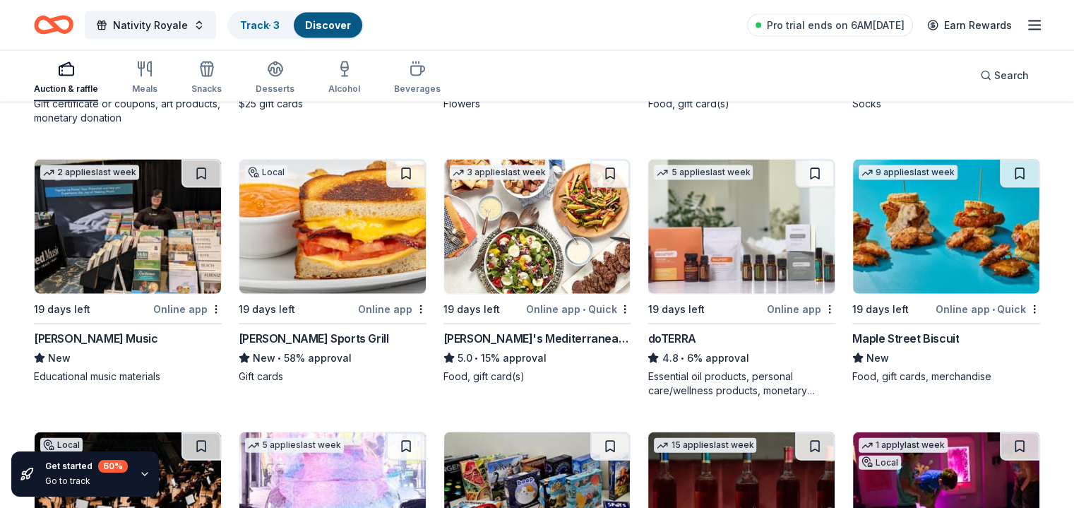
click at [356, 220] on img at bounding box center [332, 227] width 186 height 134
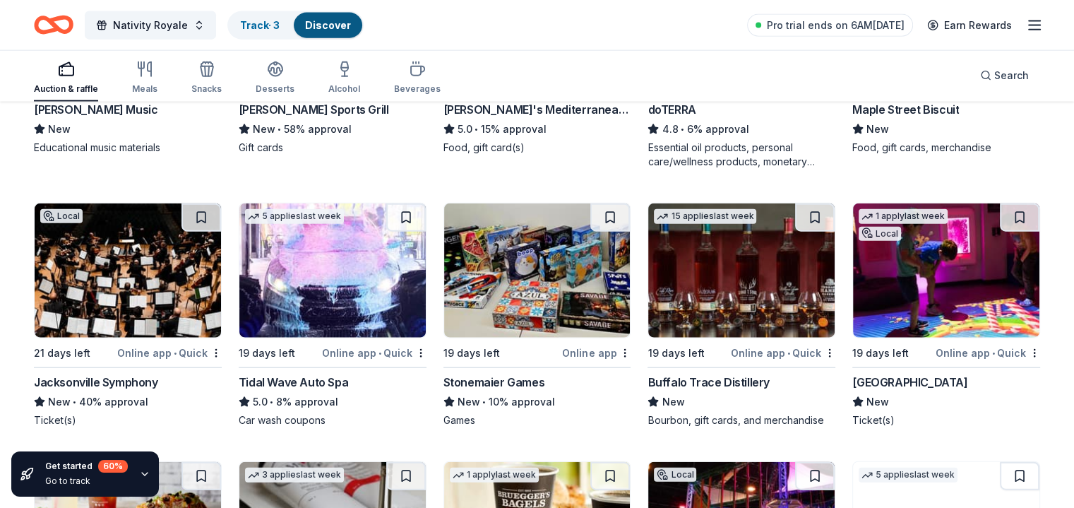
scroll to position [3382, 0]
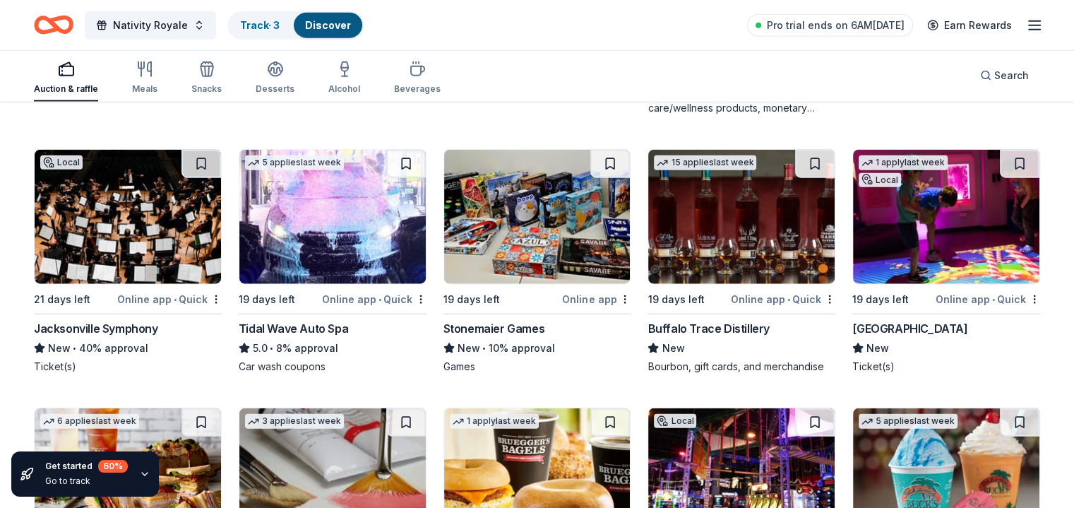
click at [345, 328] on div "Tidal Wave Auto Spa" at bounding box center [293, 328] width 109 height 17
click at [726, 321] on div "Buffalo Trace Distillery" at bounding box center [708, 328] width 121 height 17
click at [918, 326] on div "Miami Children's Museum" at bounding box center [909, 328] width 115 height 17
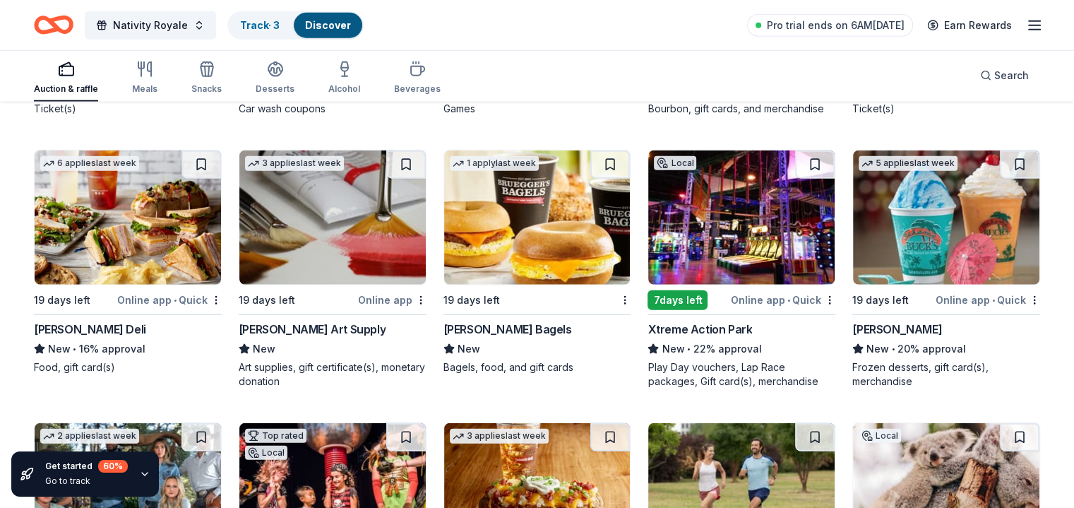
scroll to position [3664, 0]
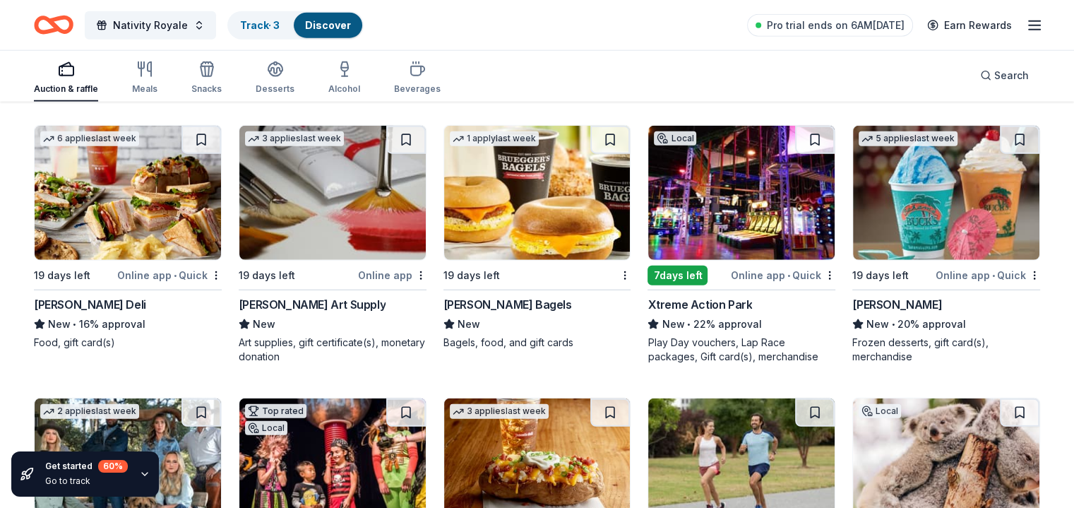
click at [323, 303] on div "Trekell Art Supply" at bounding box center [312, 304] width 147 height 17
click at [672, 303] on div "Xtreme Action Park" at bounding box center [700, 304] width 105 height 17
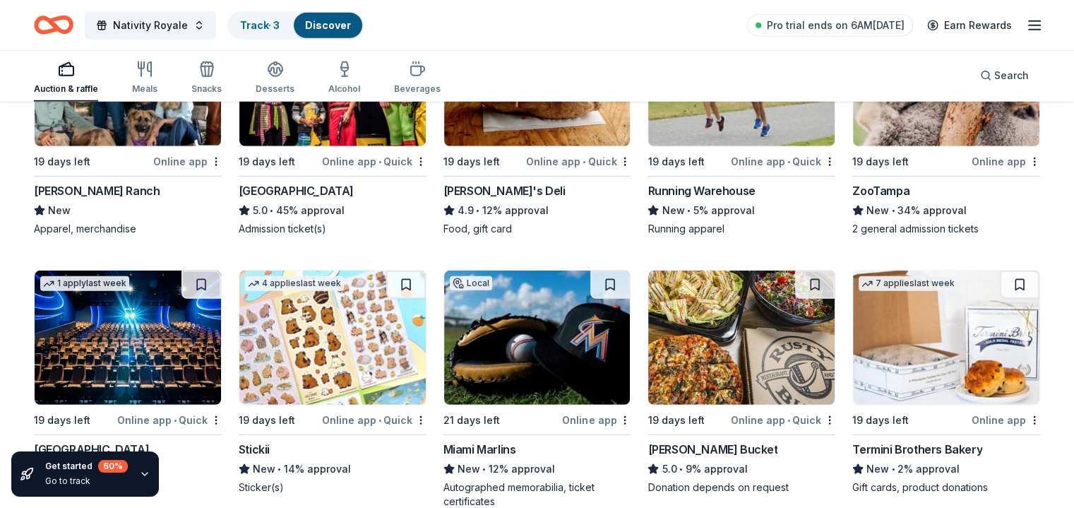
scroll to position [4017, 0]
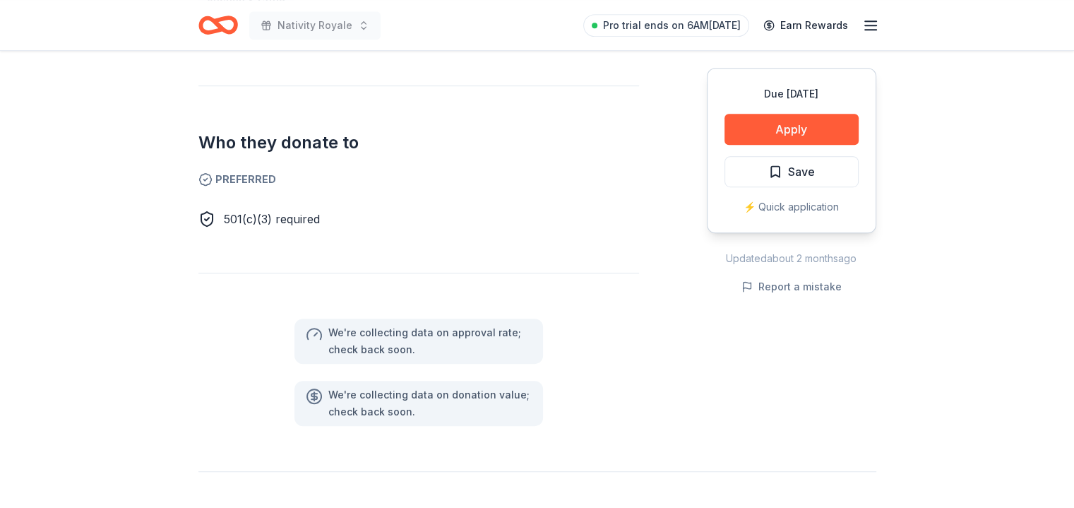
scroll to position [777, 0]
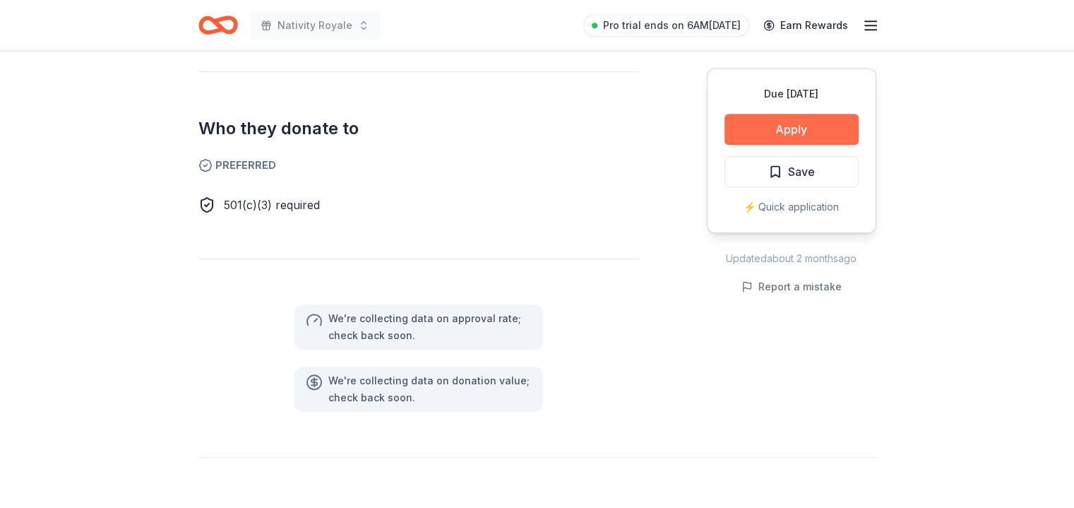
click at [790, 130] on button "Apply" at bounding box center [791, 129] width 134 height 31
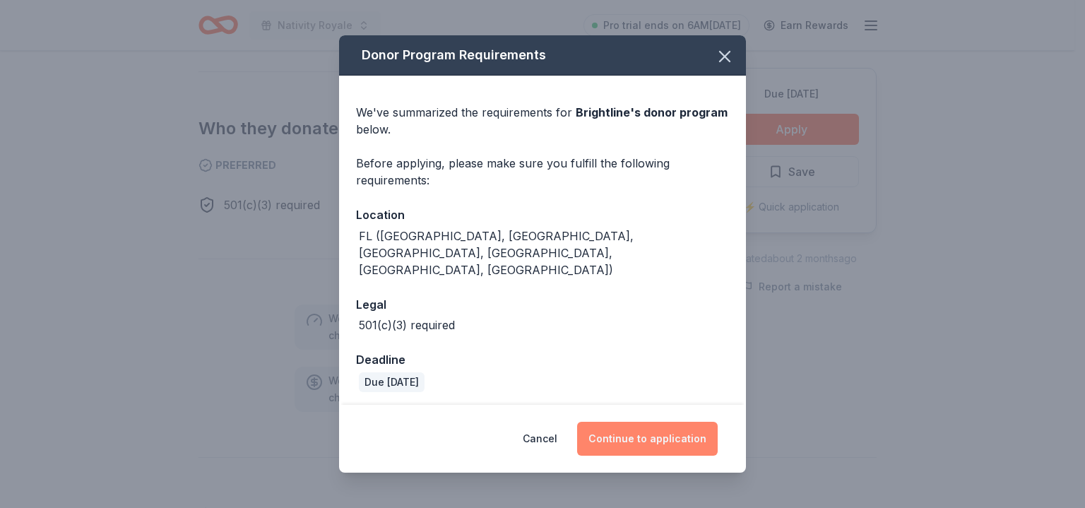
click at [664, 432] on button "Continue to application" at bounding box center [647, 439] width 141 height 34
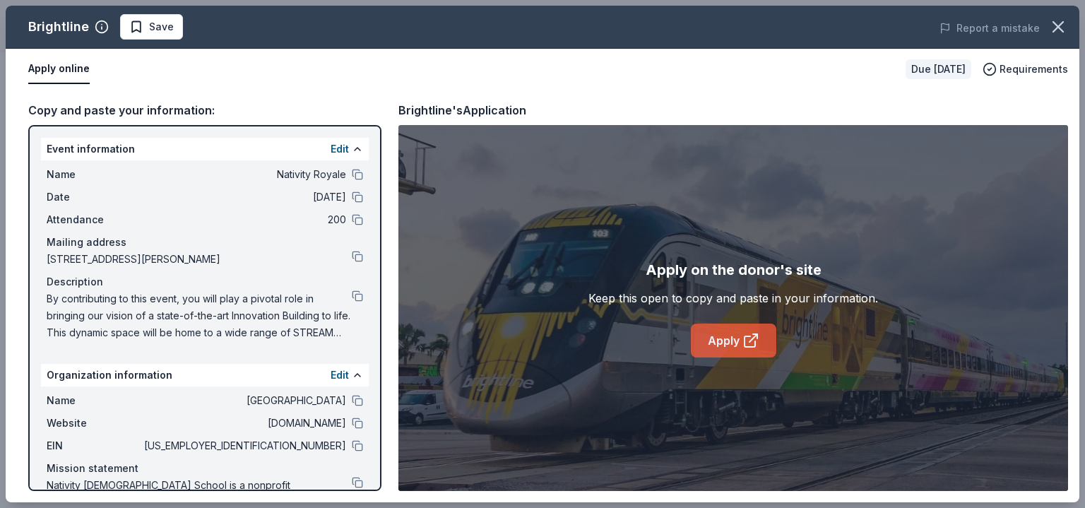
click at [727, 335] on link "Apply" at bounding box center [733, 340] width 85 height 34
click at [1056, 25] on icon "button" at bounding box center [1058, 27] width 10 height 10
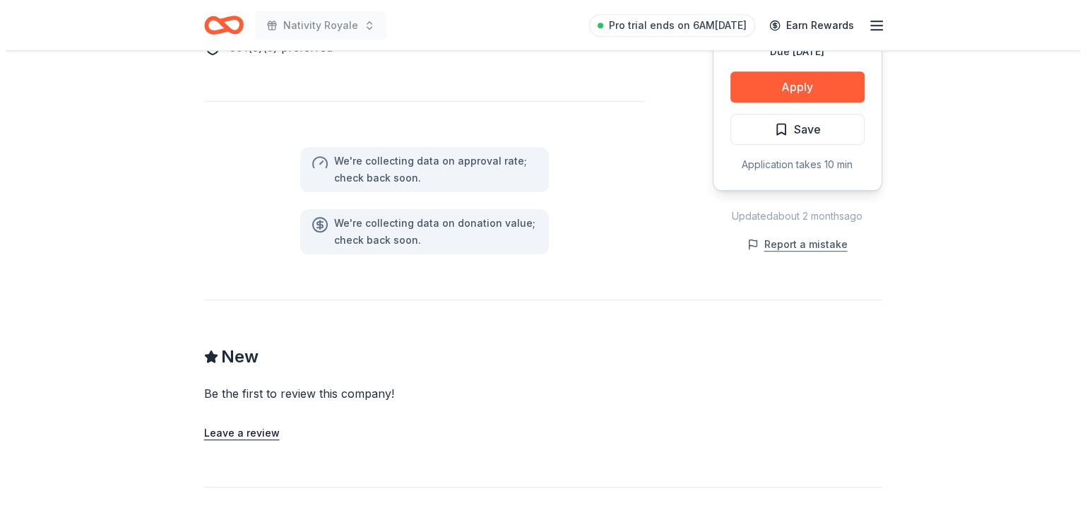
scroll to position [706, 0]
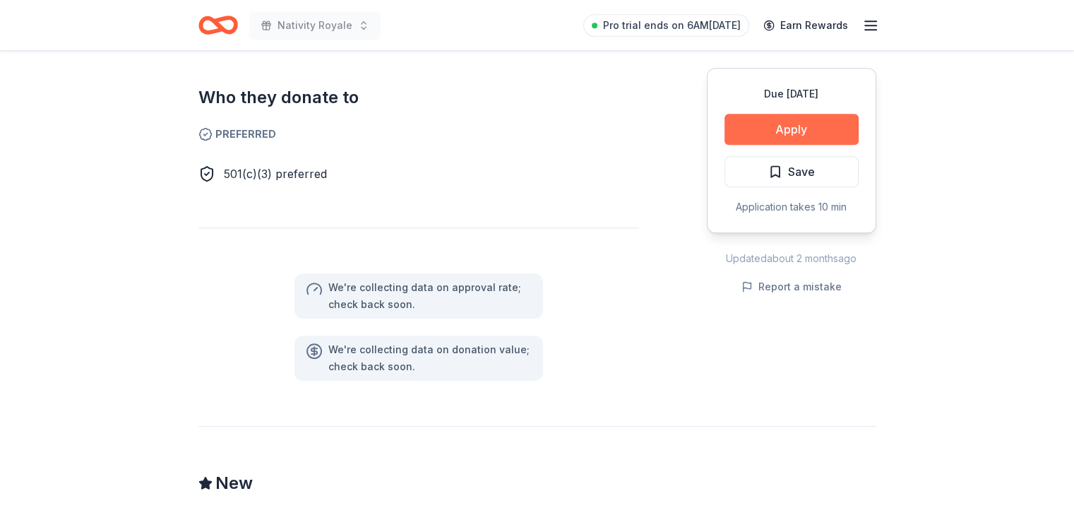
click at [787, 133] on button "Apply" at bounding box center [791, 129] width 134 height 31
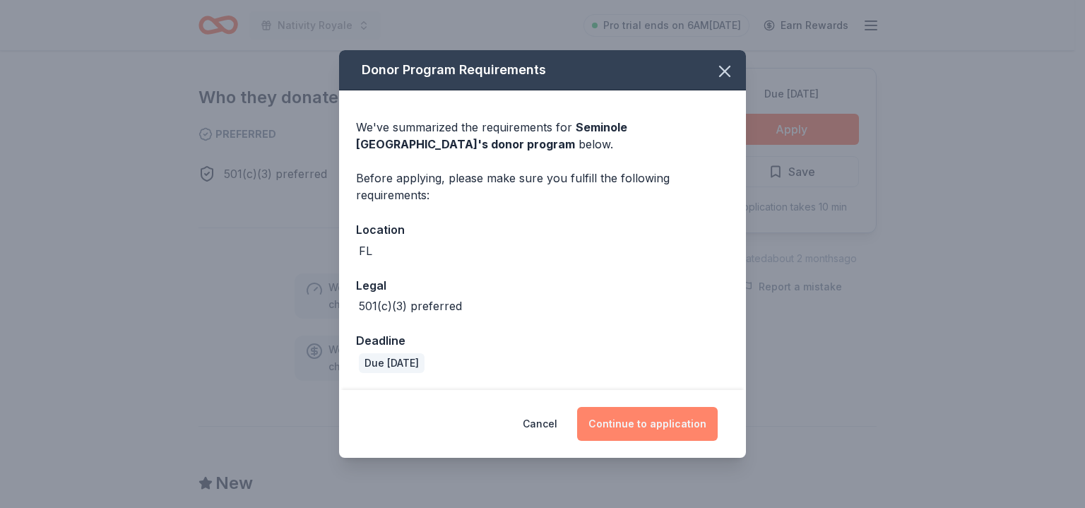
click at [655, 426] on button "Continue to application" at bounding box center [647, 424] width 141 height 34
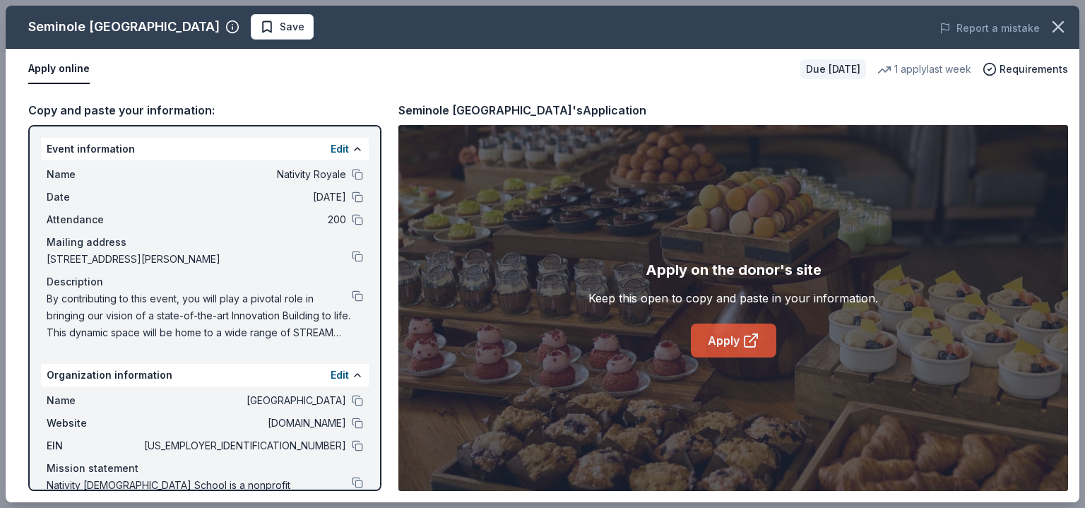
click at [724, 338] on link "Apply" at bounding box center [733, 340] width 85 height 34
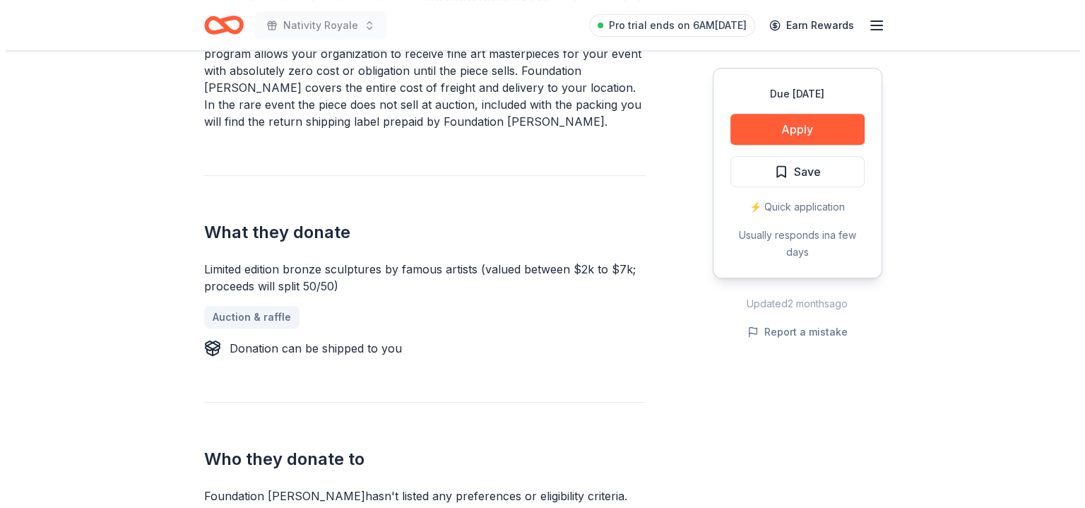
scroll to position [636, 0]
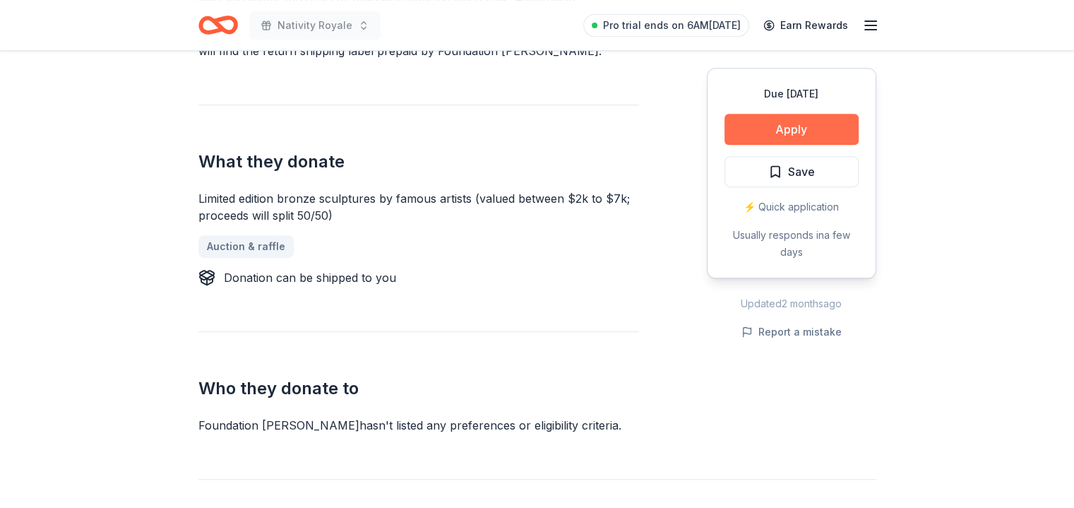
click at [761, 133] on button "Apply" at bounding box center [791, 129] width 134 height 31
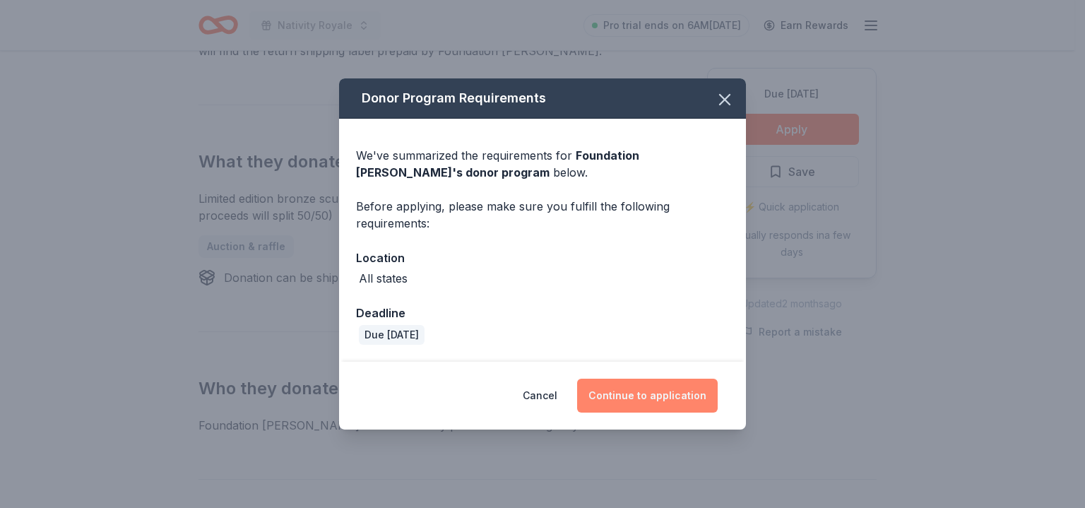
click at [629, 386] on button "Continue to application" at bounding box center [647, 395] width 141 height 34
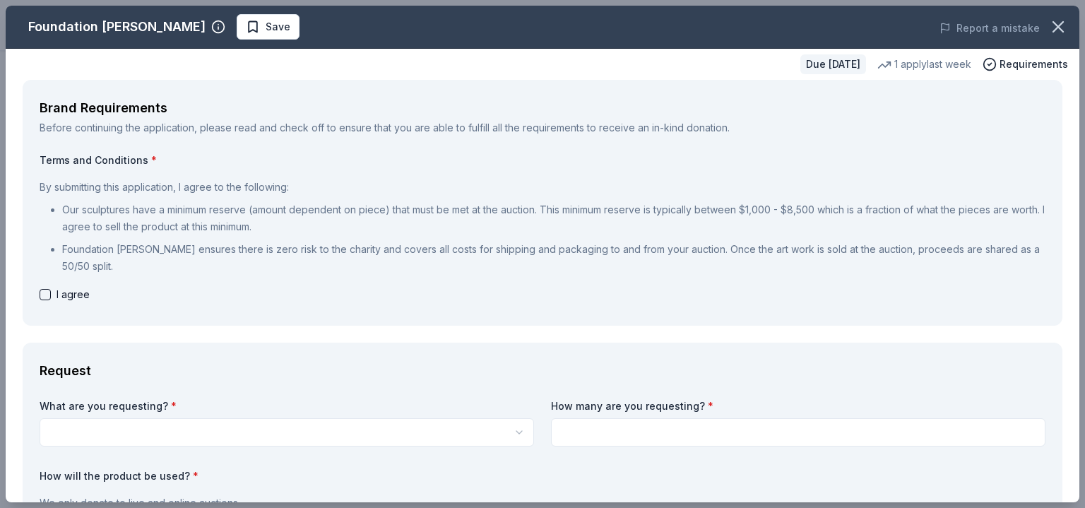
click at [43, 294] on button "button" at bounding box center [45, 294] width 11 height 11
checkbox input "true"
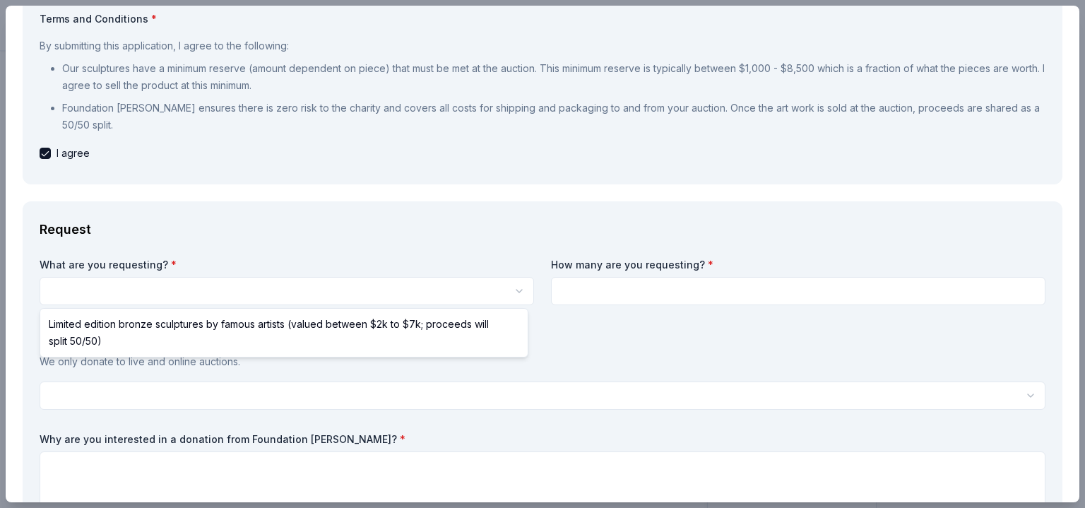
scroll to position [0, 0]
click at [157, 293] on html "Nativity Royale Save Apply Due in 21 days Share Foundation Michelangelo New 1 a…" at bounding box center [542, 254] width 1085 height 508
select select "Limited edition bronze sculptures by famous artists (valued between $2k to $7k;…"
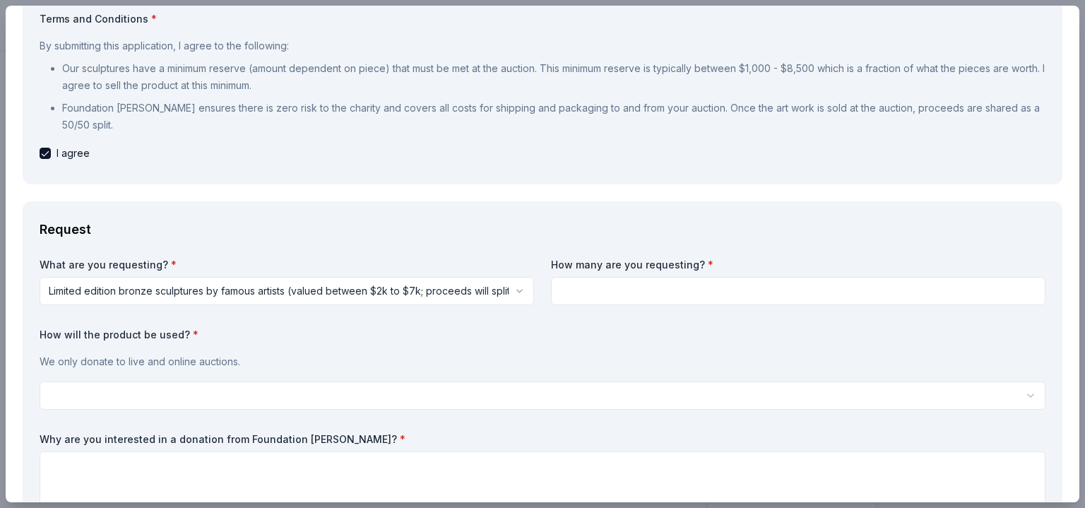
click at [578, 286] on input at bounding box center [798, 291] width 494 height 28
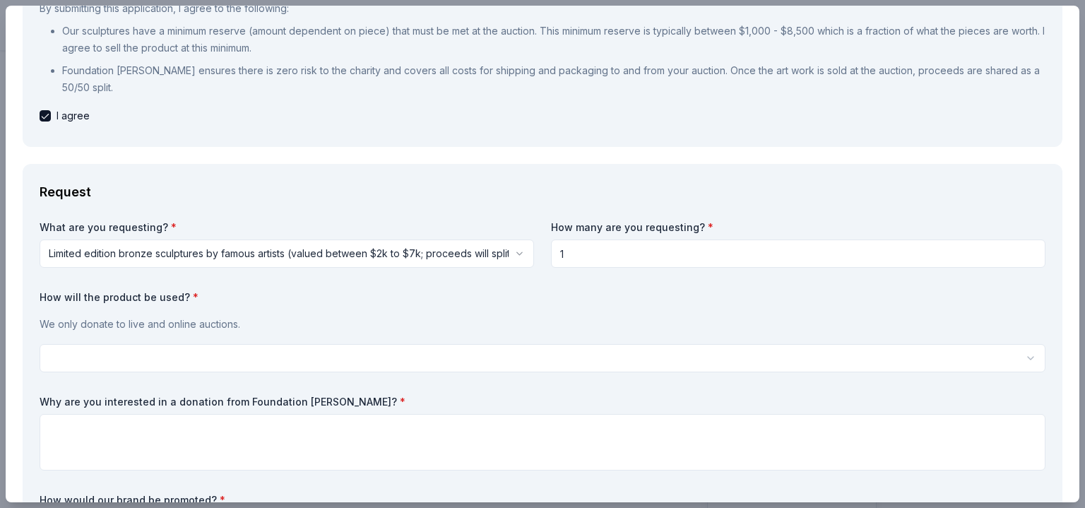
scroll to position [212, 0]
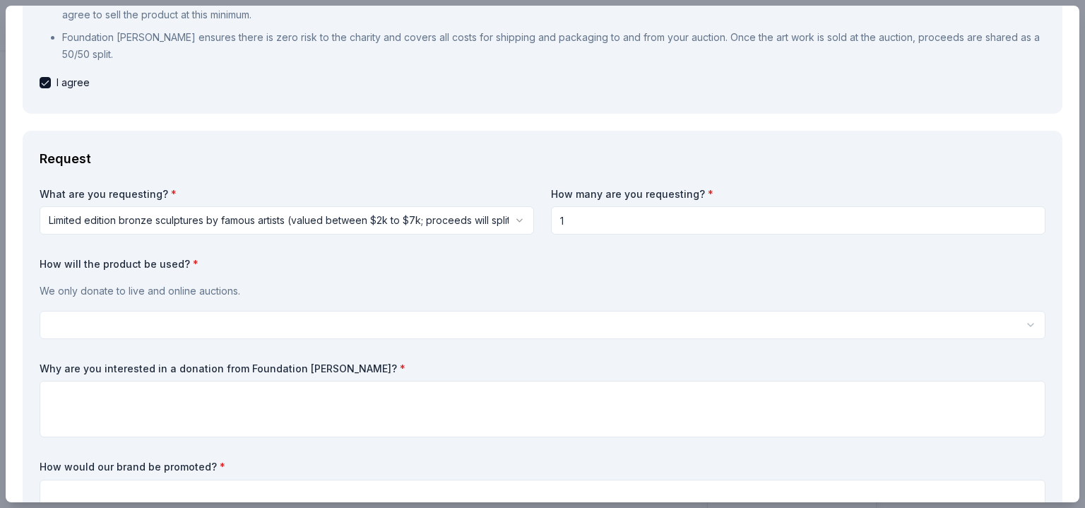
type input "1"
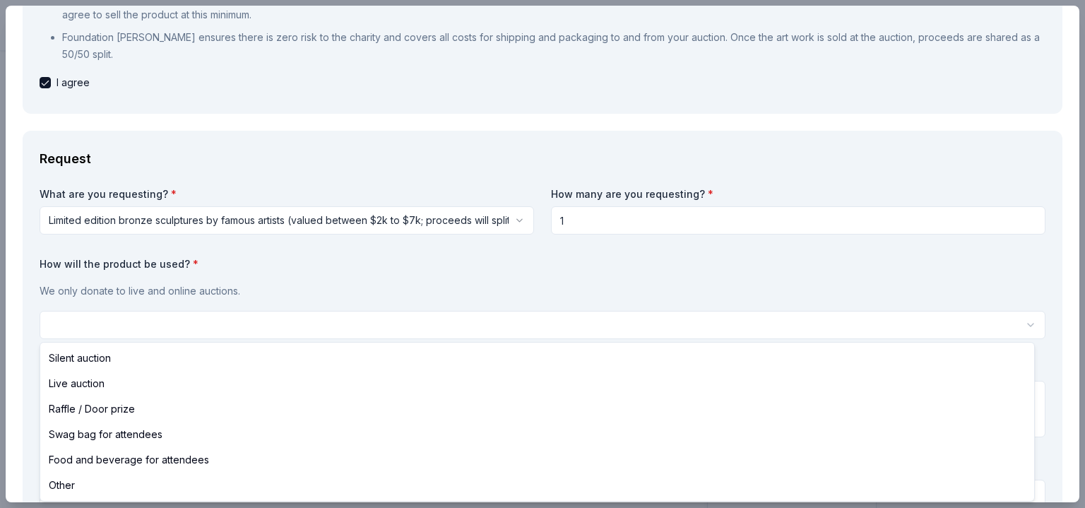
click at [326, 320] on html "Nativity Royale Save Apply Due in 21 days Share Foundation Michelangelo New 1 a…" at bounding box center [542, 254] width 1085 height 508
select select "liveAuction"
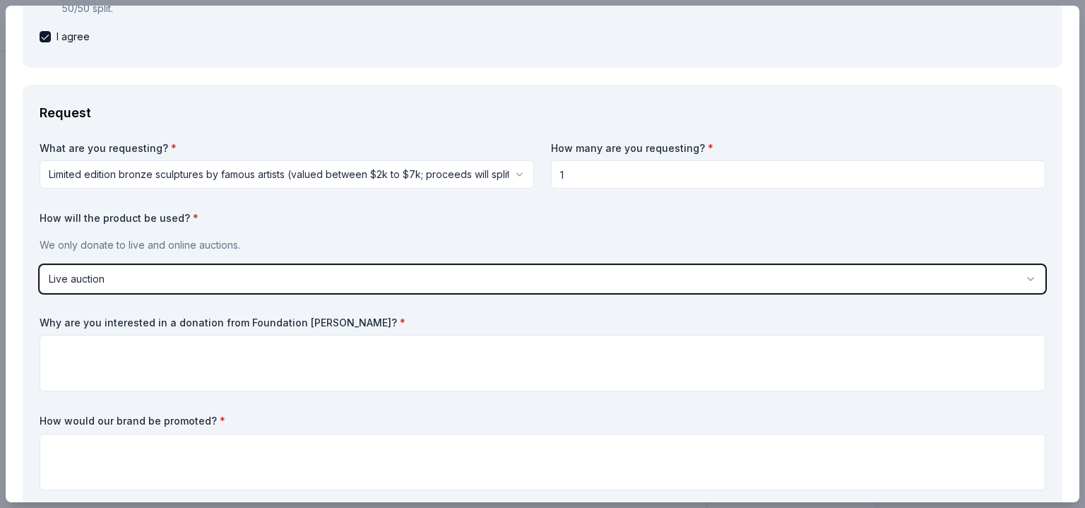
scroll to position [282, 0]
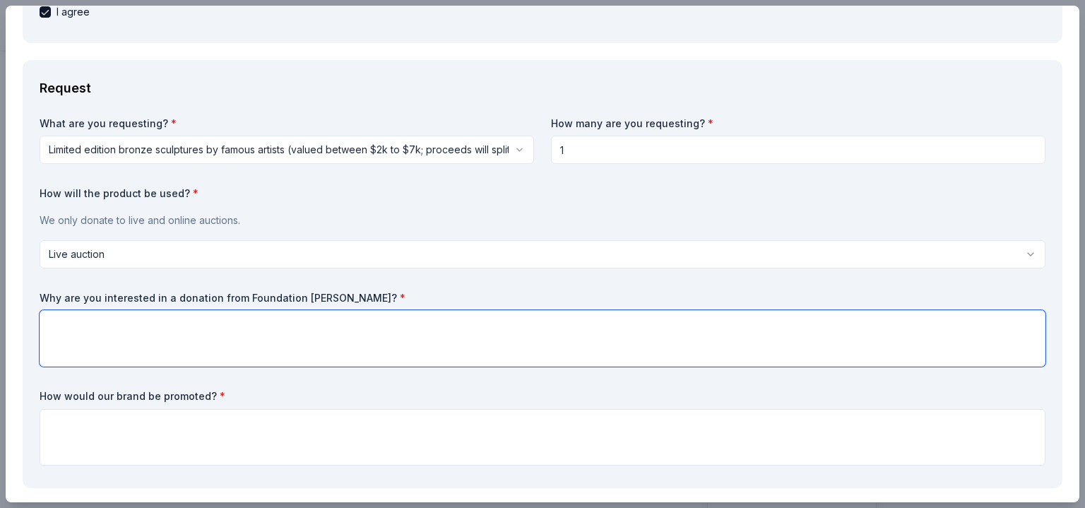
click at [194, 338] on textarea at bounding box center [543, 338] width 1006 height 56
type textarea "We belive one of your suclptures would be a unique item to our auction."
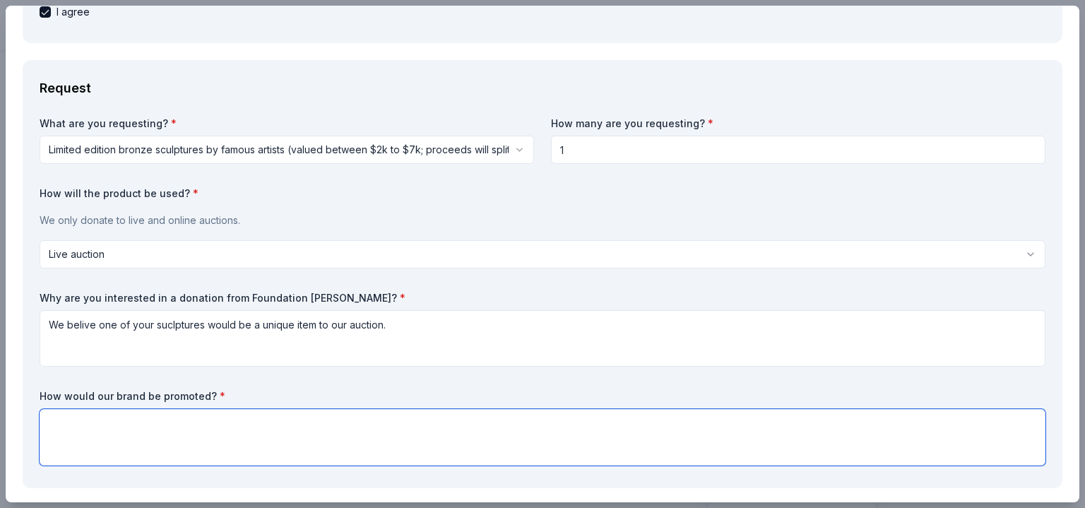
click at [203, 417] on textarea at bounding box center [543, 437] width 1006 height 56
type textarea "Y"
click at [198, 423] on textarea "You would be included in all our promotional" at bounding box center [543, 437] width 1006 height 56
click at [374, 422] on textarea "You would be included in all our digital and physcial promotional" at bounding box center [543, 437] width 1006 height 56
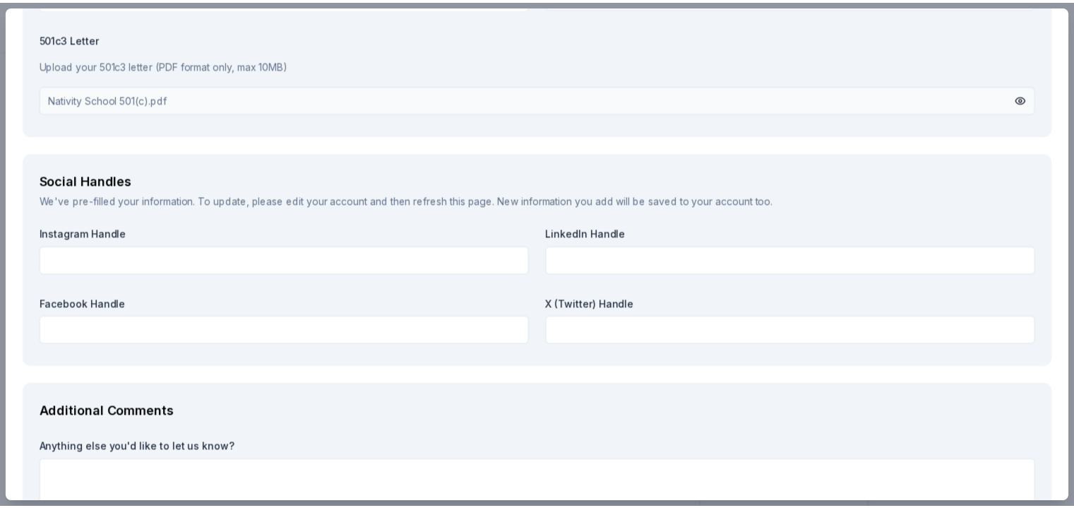
scroll to position [2051, 0]
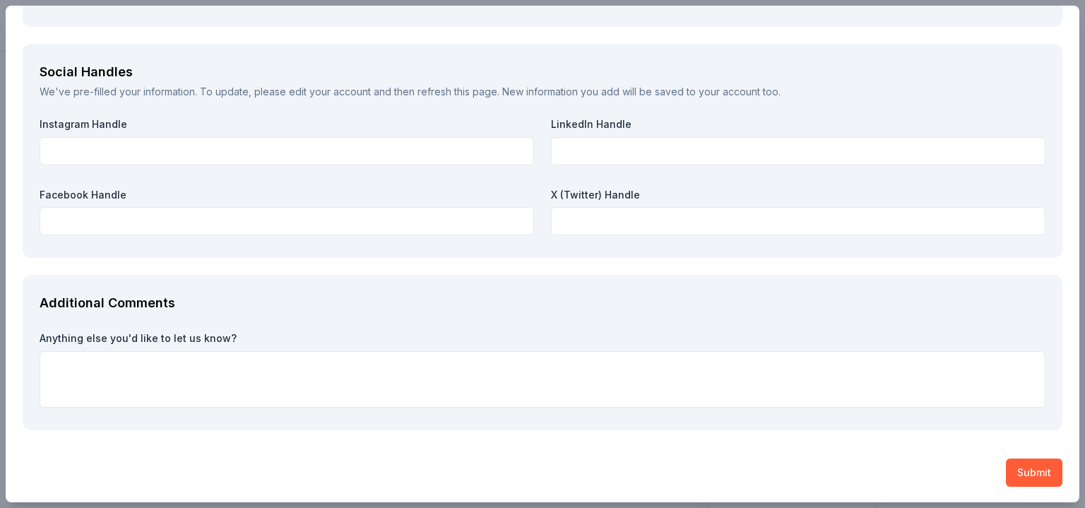
type textarea "You would be included in all our digital and physcial promotional advertising f…"
click at [138, 366] on textarea at bounding box center [543, 379] width 1006 height 56
paste textarea "By contributing to this event, you will play a pivotal role in bringing our vis…"
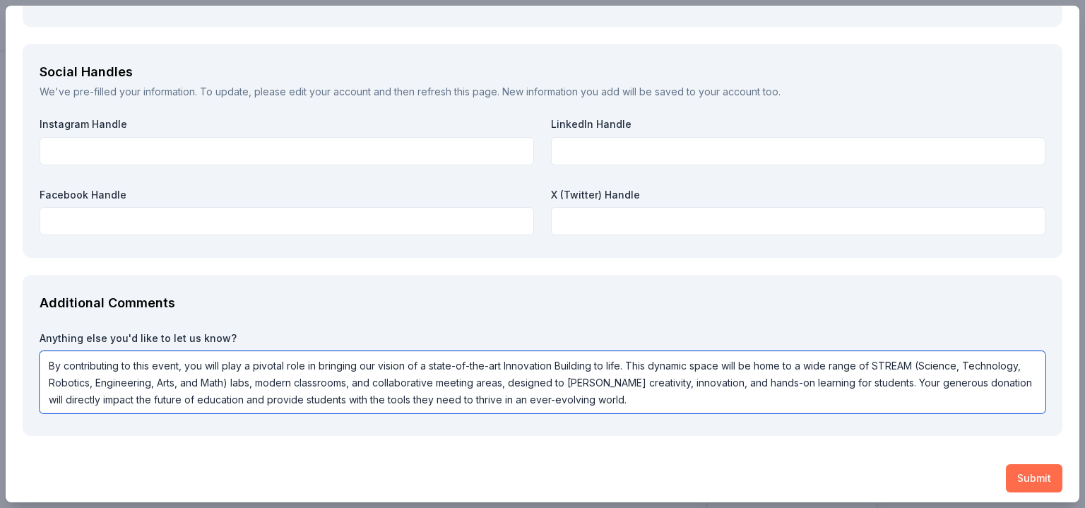
type textarea "By contributing to this event, you will play a pivotal role in bringing our vis…"
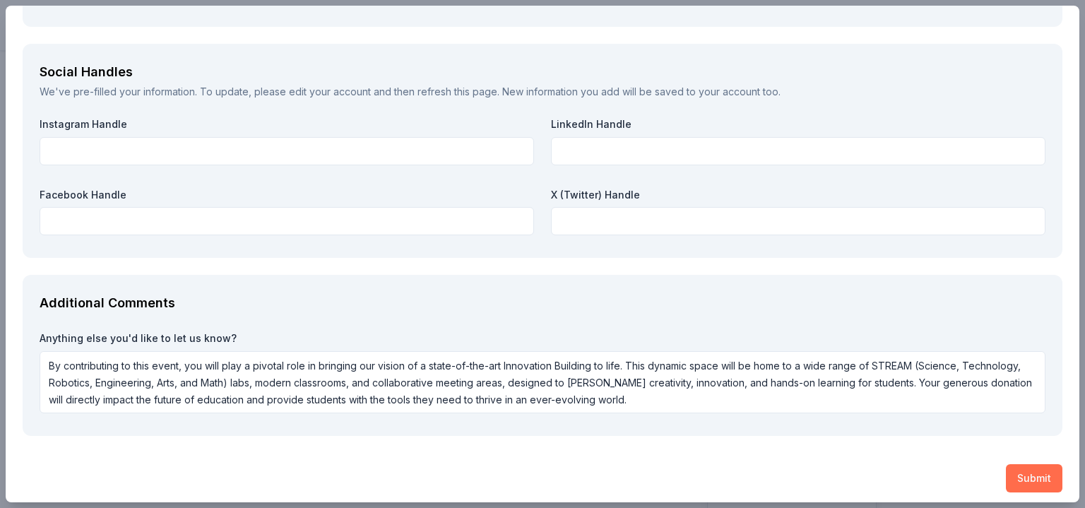
click at [1033, 479] on button "Submit" at bounding box center [1034, 478] width 56 height 28
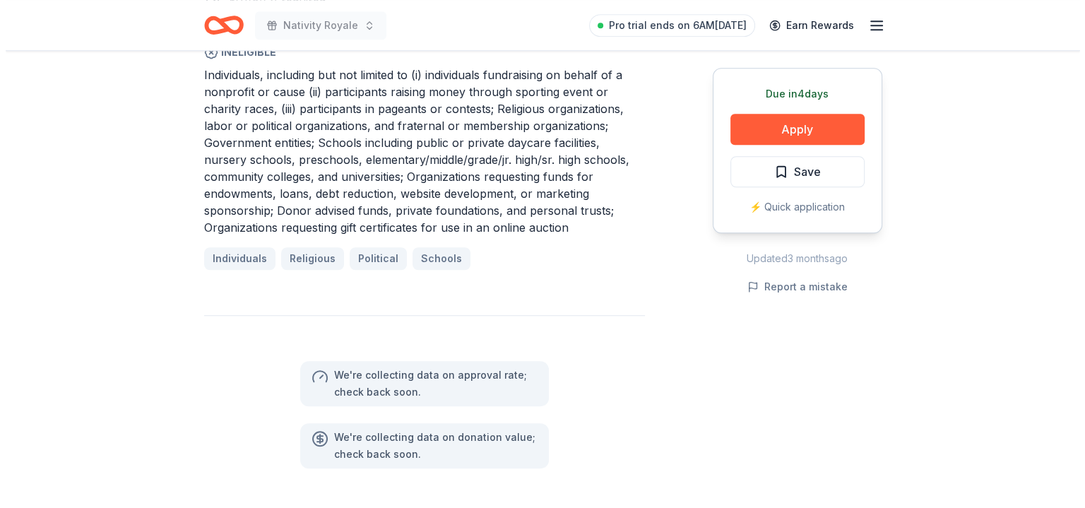
scroll to position [989, 0]
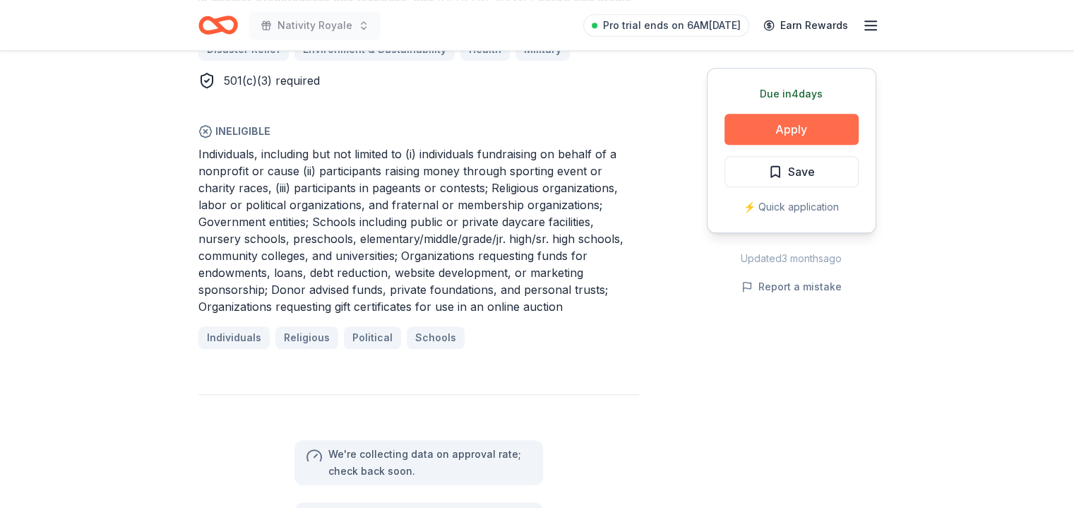
click at [774, 124] on button "Apply" at bounding box center [791, 129] width 134 height 31
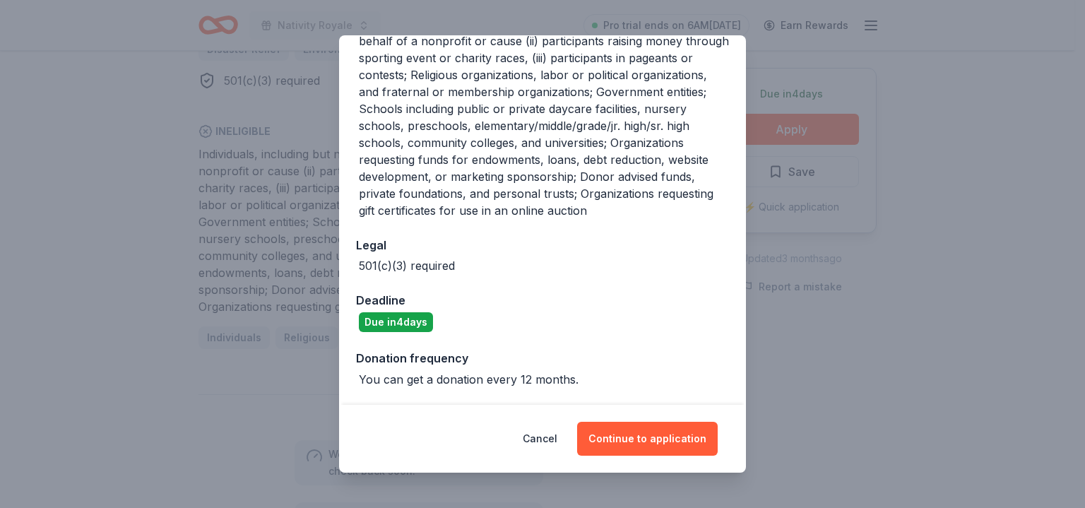
scroll to position [390, 0]
click at [631, 434] on button "Continue to application" at bounding box center [647, 439] width 141 height 34
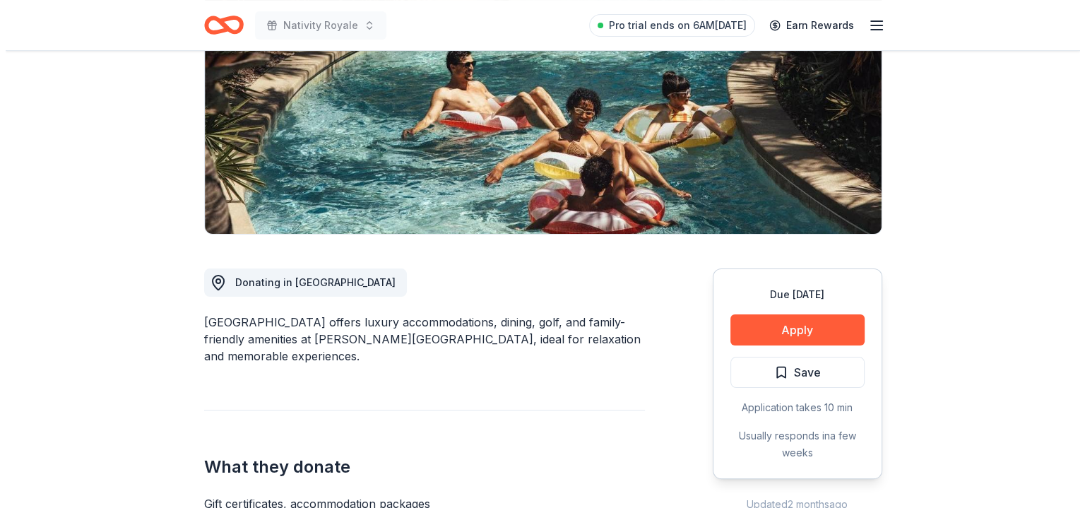
scroll to position [212, 0]
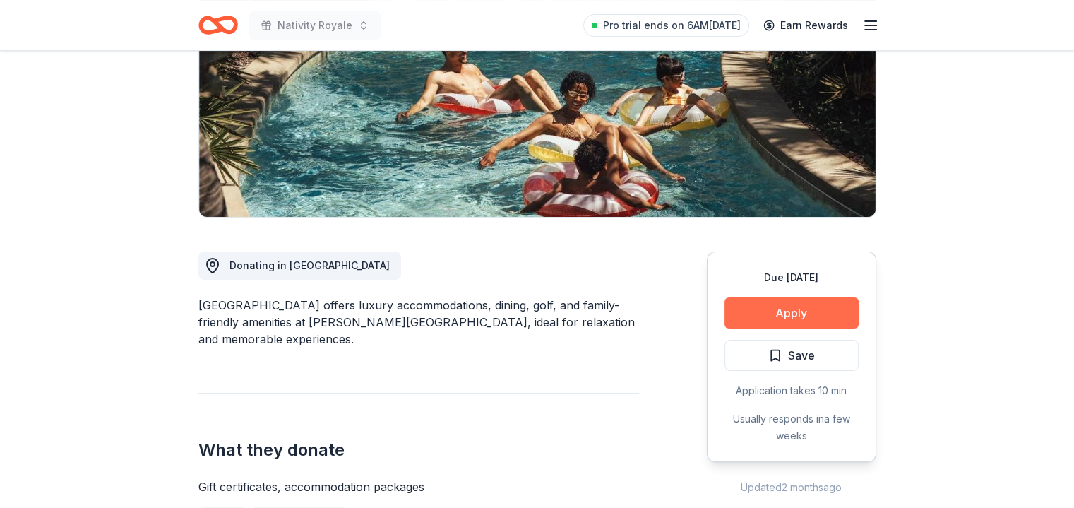
click at [813, 311] on button "Apply" at bounding box center [791, 312] width 134 height 31
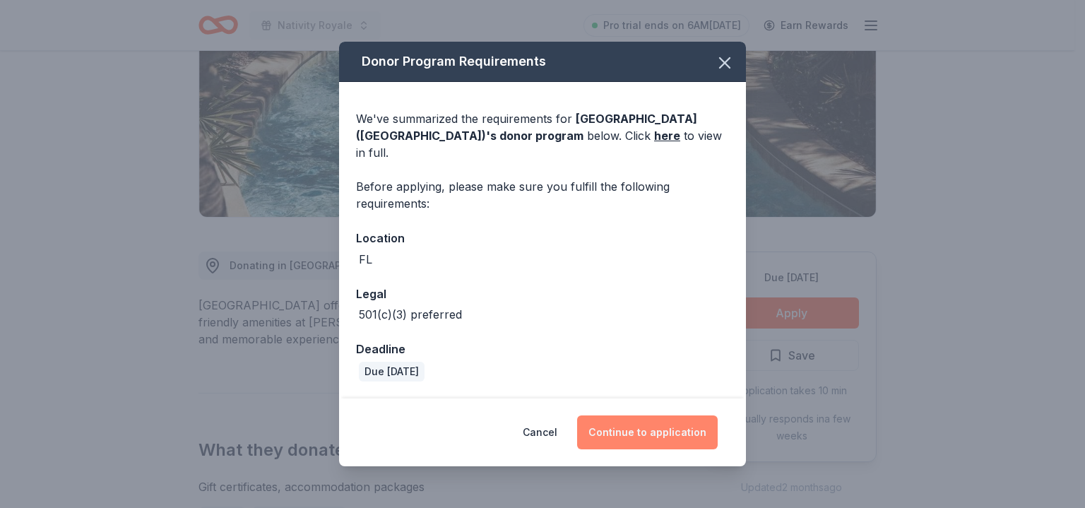
click at [661, 427] on button "Continue to application" at bounding box center [647, 432] width 141 height 34
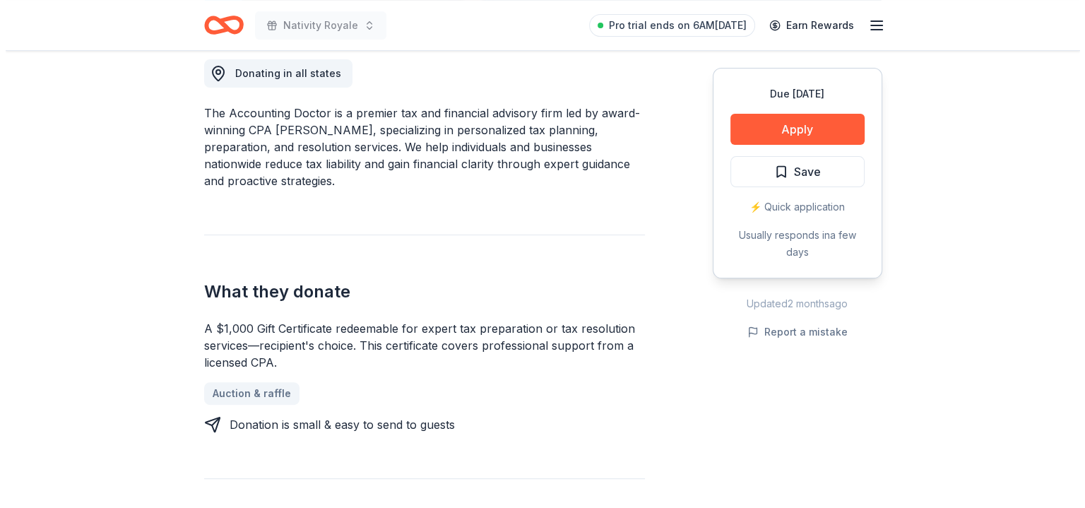
scroll to position [424, 0]
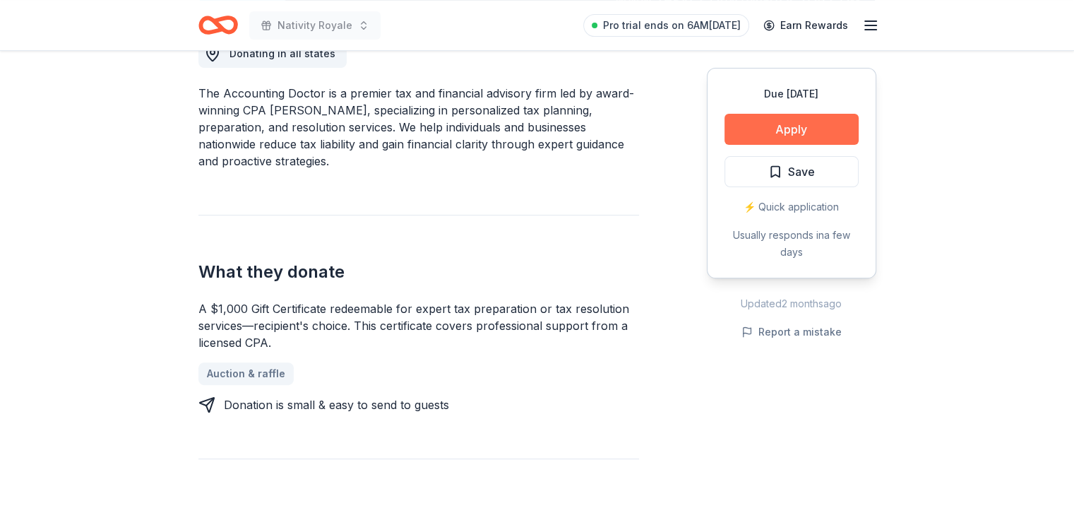
click at [808, 129] on button "Apply" at bounding box center [791, 129] width 134 height 31
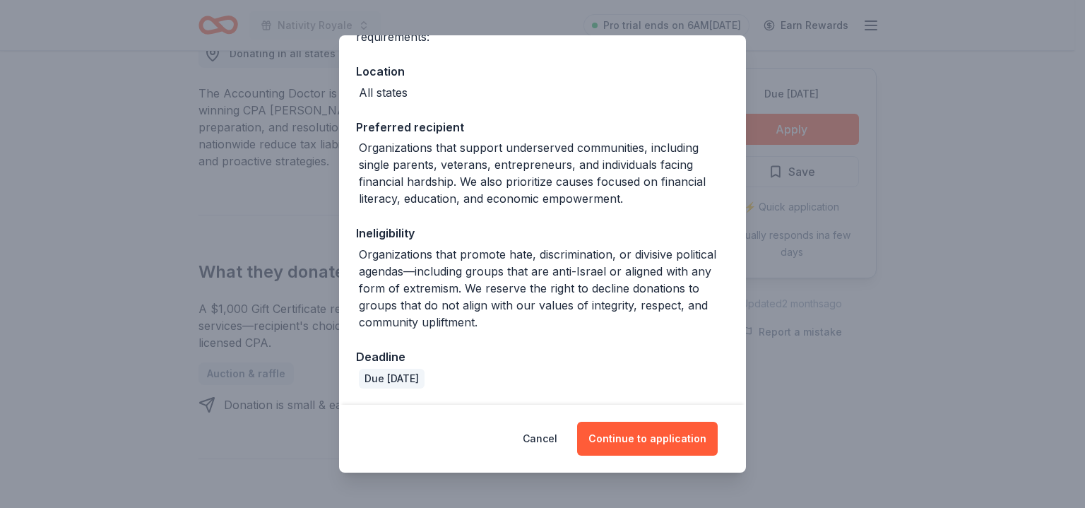
scroll to position [144, 0]
click at [672, 446] on button "Continue to application" at bounding box center [647, 439] width 141 height 34
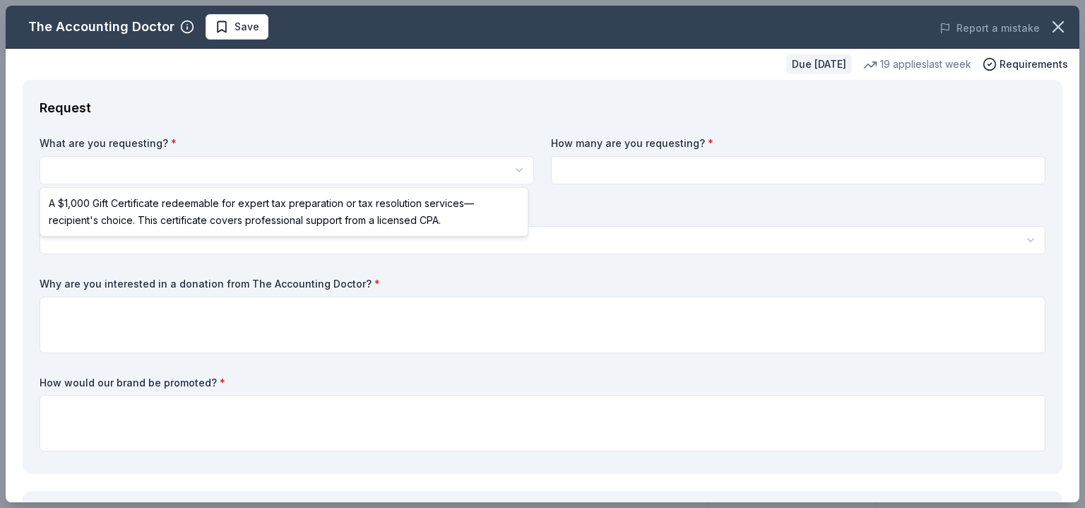
scroll to position [0, 0]
select select "A $1,000 Gift Certificate redeemable for expert tax preparation or tax resoluti…"
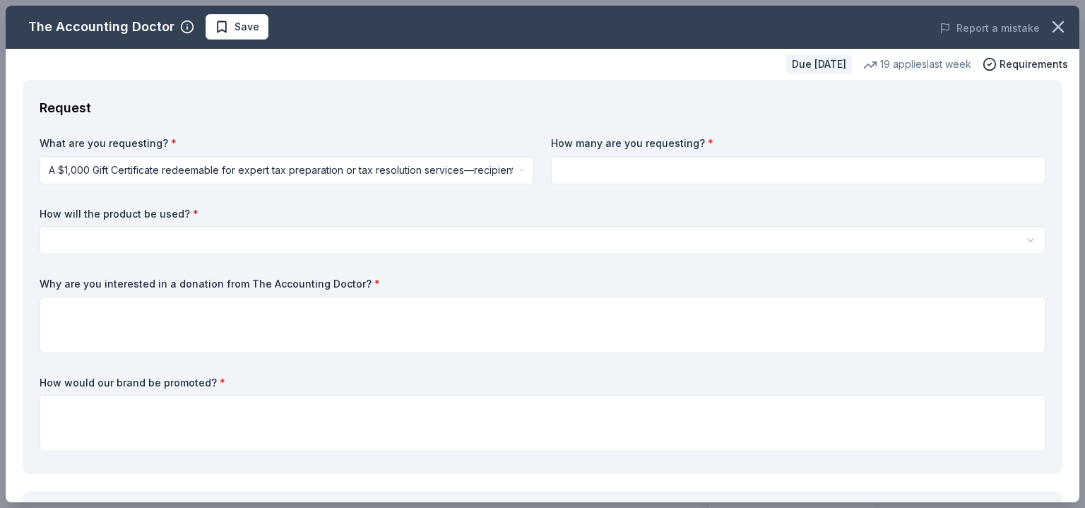
click at [641, 172] on input at bounding box center [798, 170] width 494 height 28
type input "1"
click at [388, 238] on html "Nativity Royale Save Apply Due in 42 days Share The Accounting Doctor New • 1 r…" at bounding box center [542, 254] width 1085 height 508
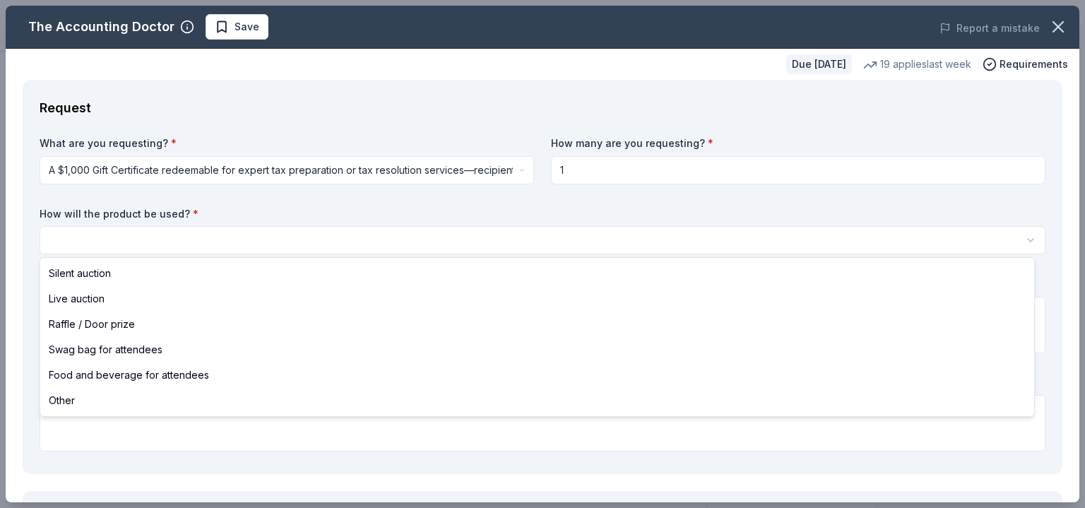
select select "silentAuction"
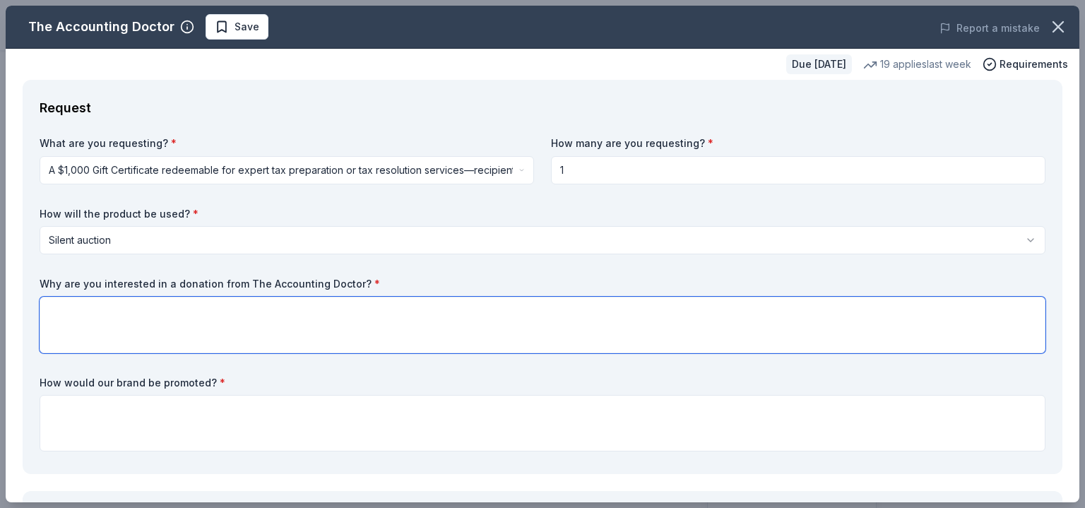
click at [103, 304] on textarea at bounding box center [543, 325] width 1006 height 56
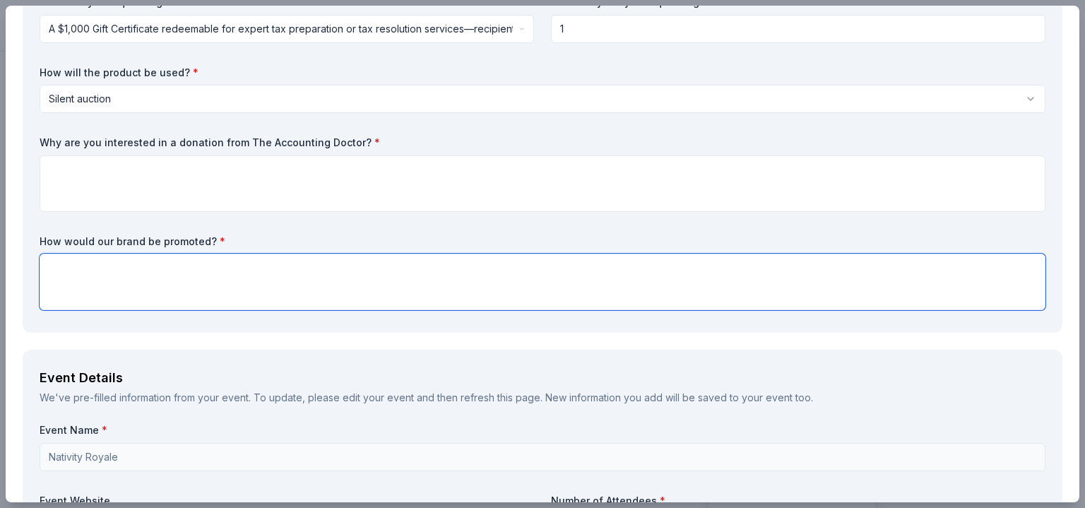
click at [126, 280] on textarea at bounding box center [543, 281] width 1006 height 56
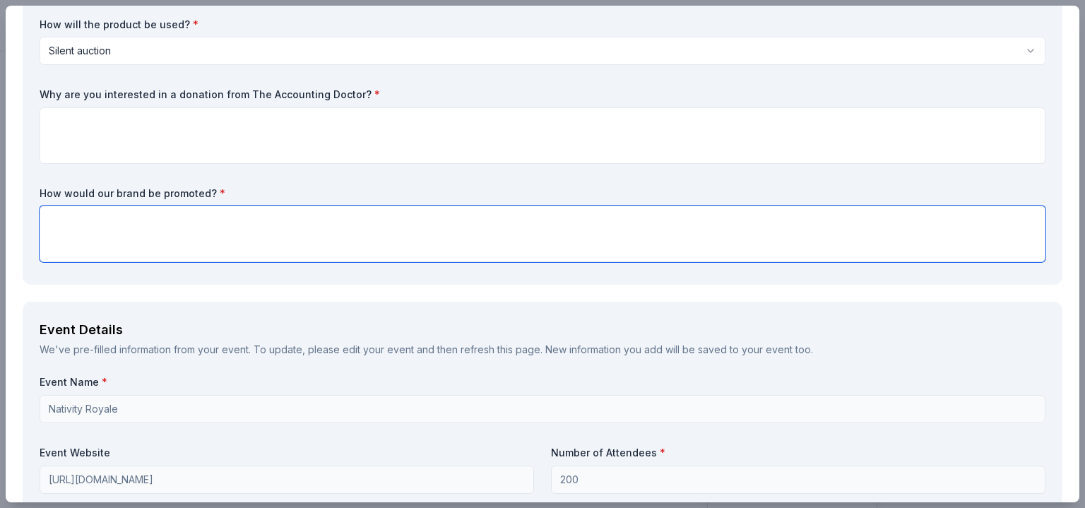
scroll to position [141, 0]
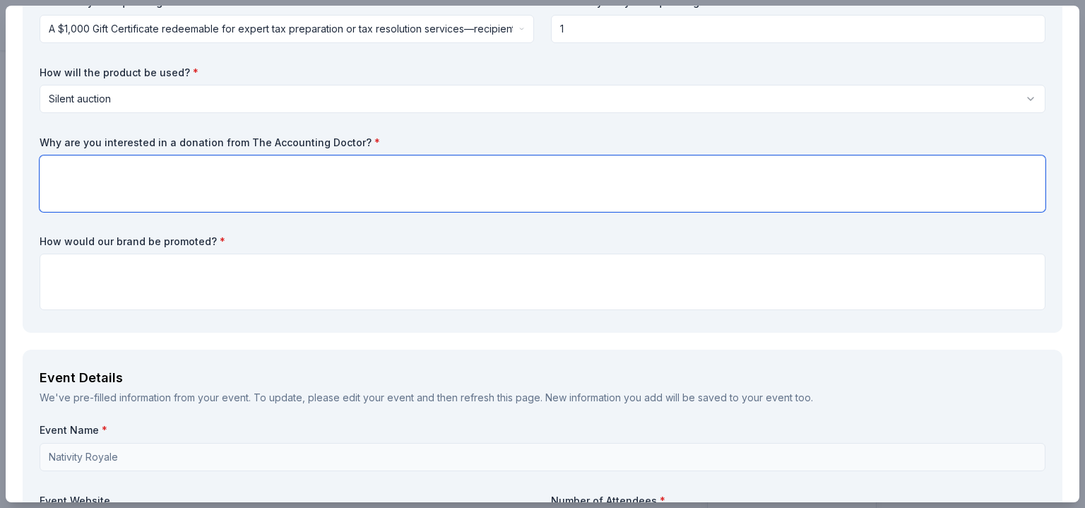
click at [253, 187] on textarea at bounding box center [543, 183] width 1006 height 56
type textarea "S"
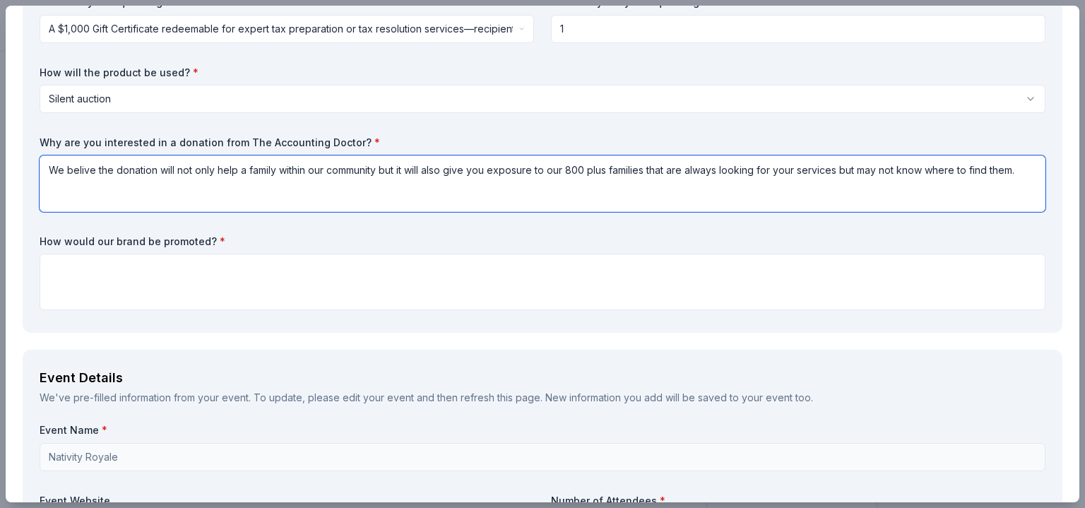
type textarea "We belive the donation will not only help a family within our community but it …"
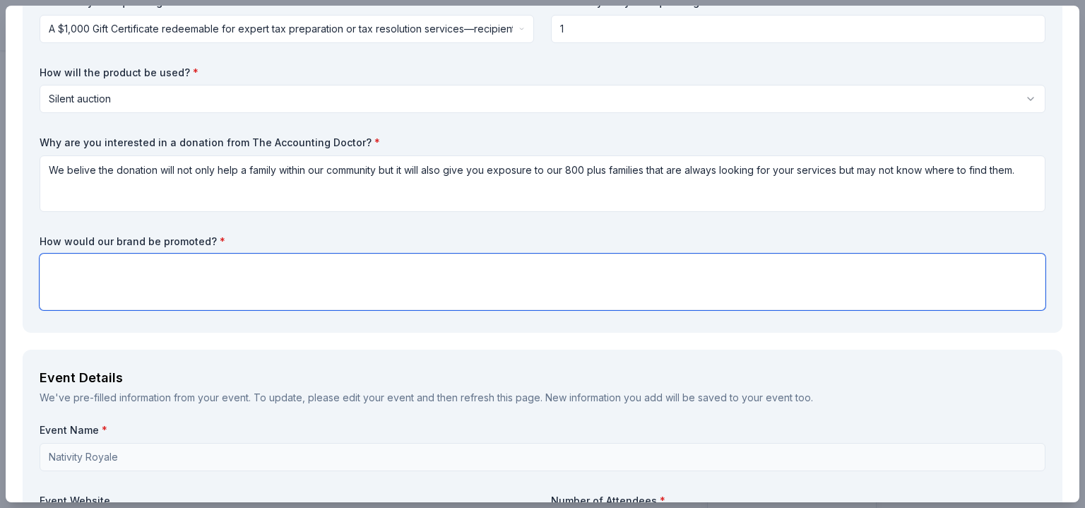
click at [205, 277] on textarea at bounding box center [543, 281] width 1006 height 56
type textarea "o"
type textarea "B"
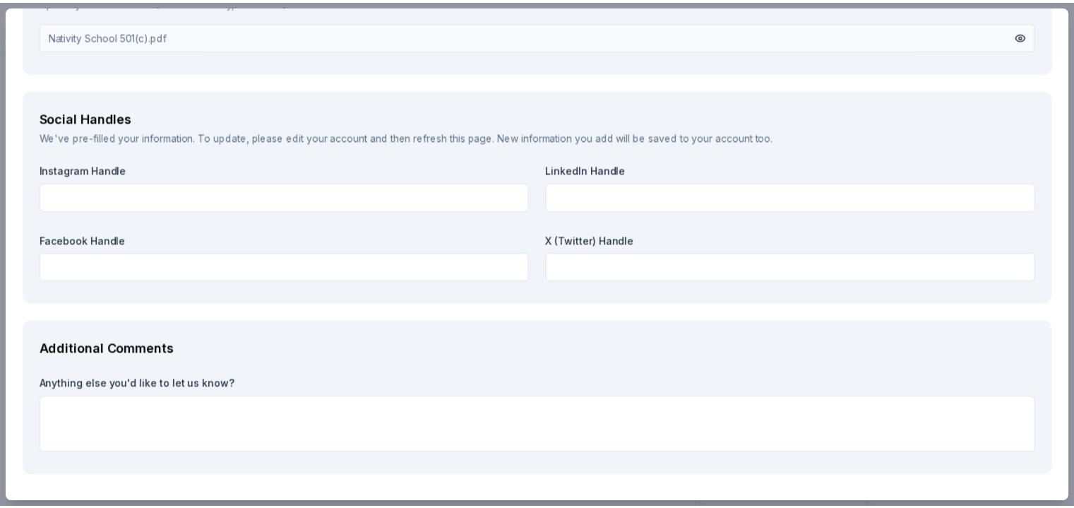
scroll to position [1592, 0]
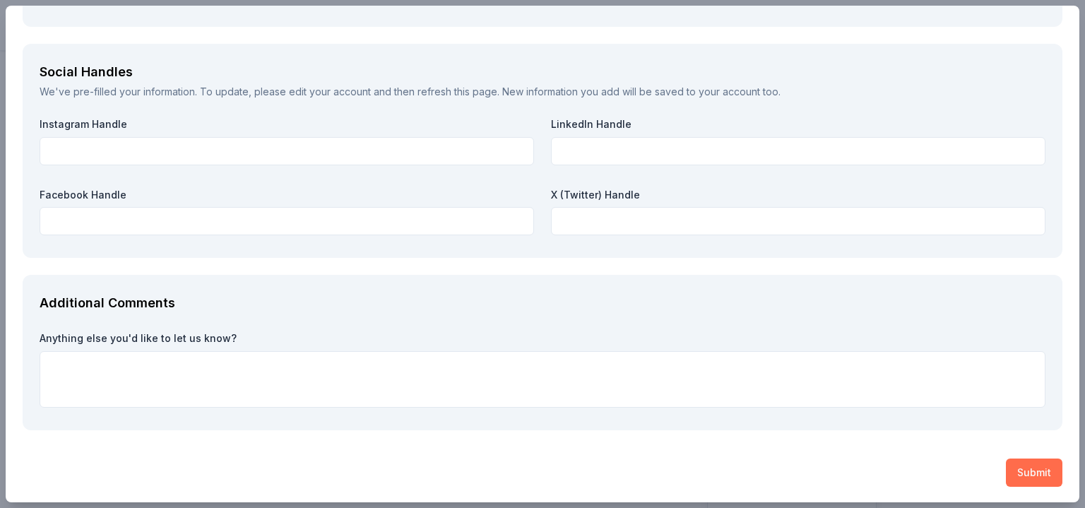
type textarea "You would be both in our digital and physichal champange."
click at [1020, 471] on button "Submit" at bounding box center [1034, 472] width 56 height 28
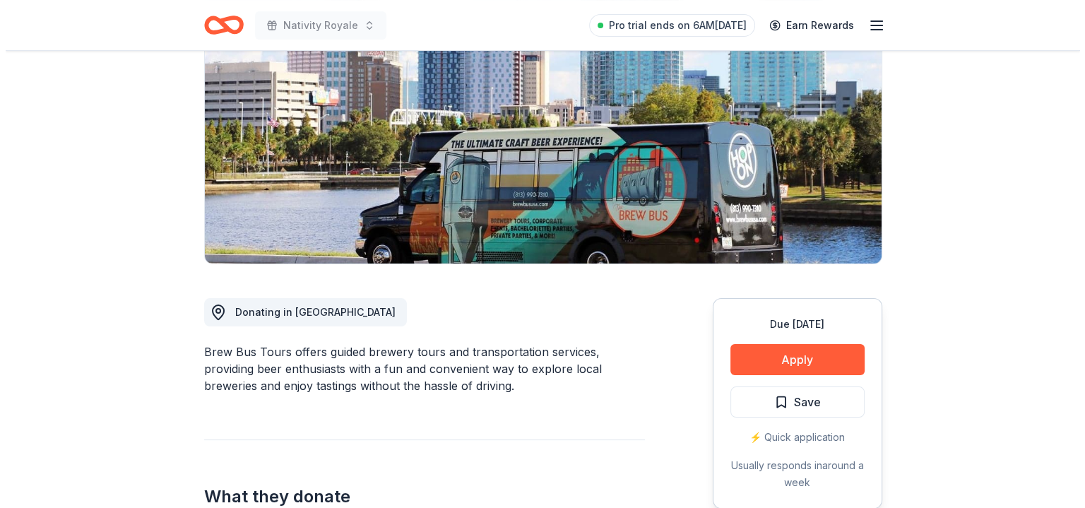
scroll to position [141, 0]
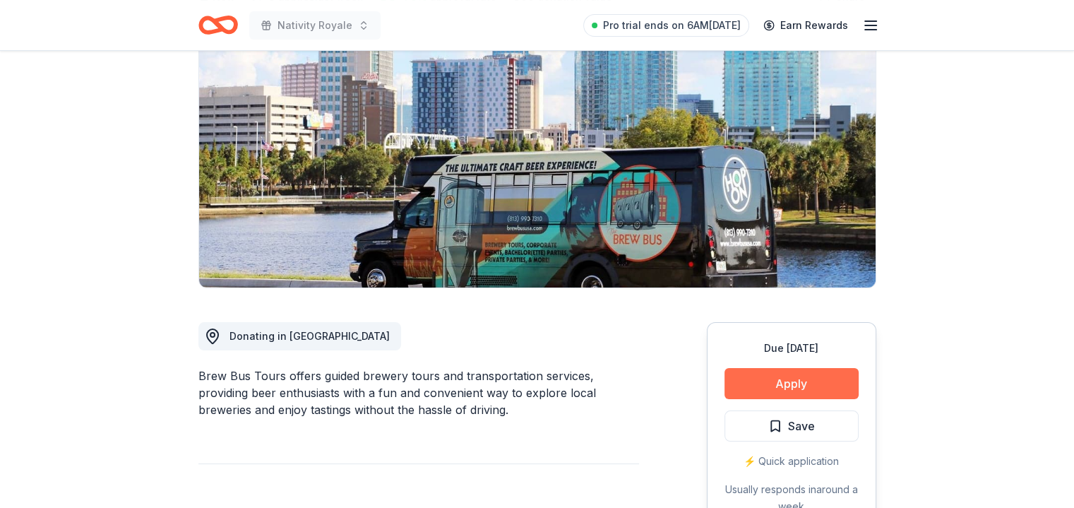
click at [788, 378] on button "Apply" at bounding box center [791, 383] width 134 height 31
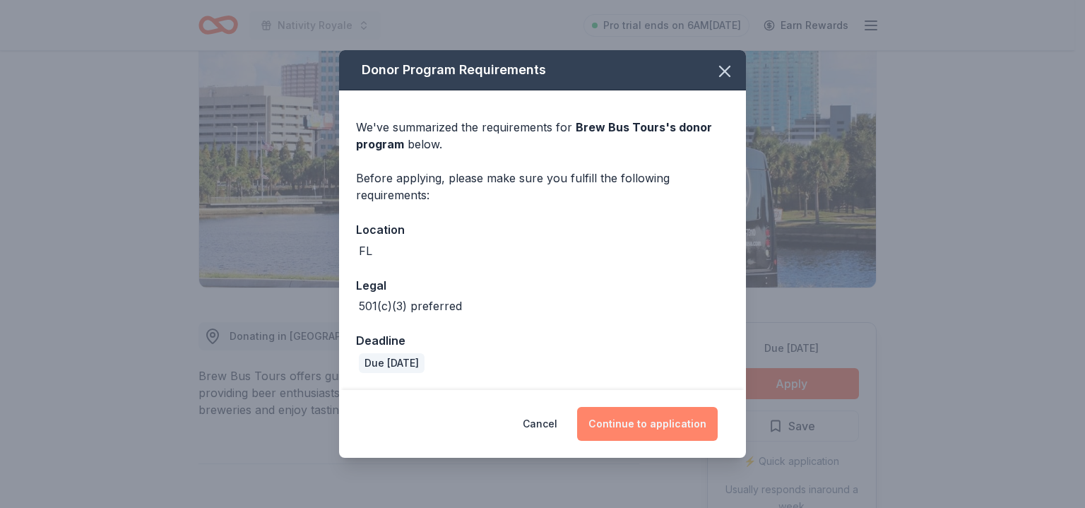
click at [671, 432] on button "Continue to application" at bounding box center [647, 424] width 141 height 34
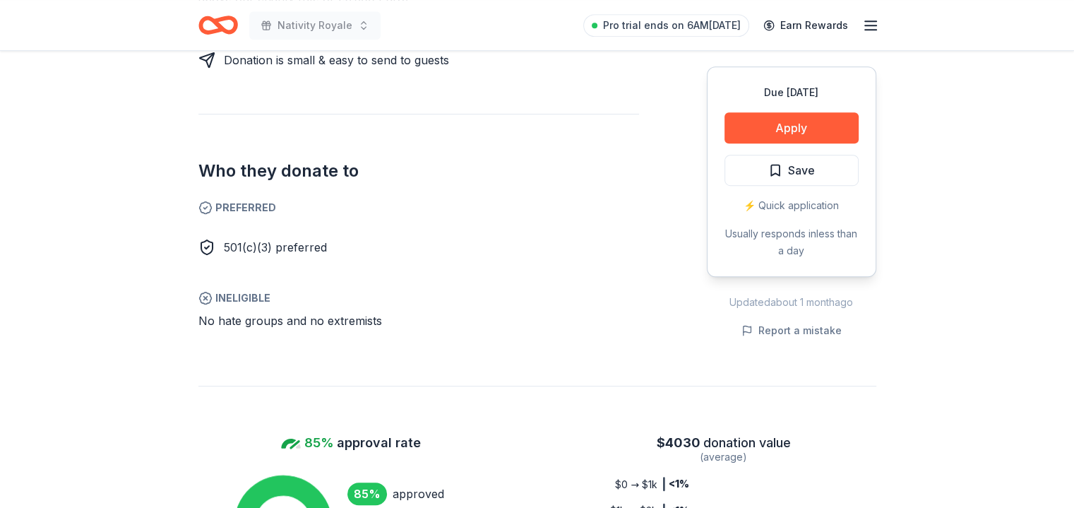
scroll to position [777, 0]
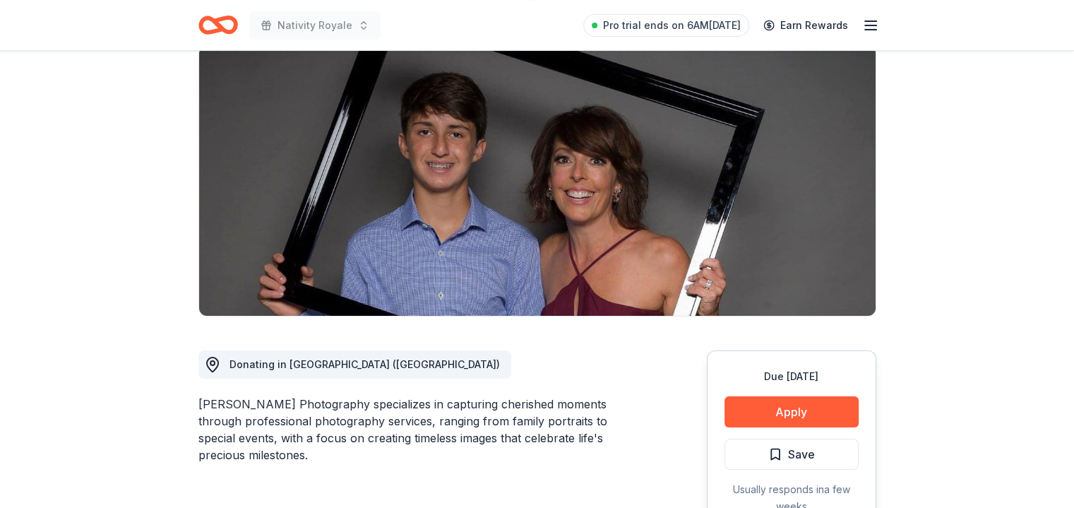
scroll to position [353, 0]
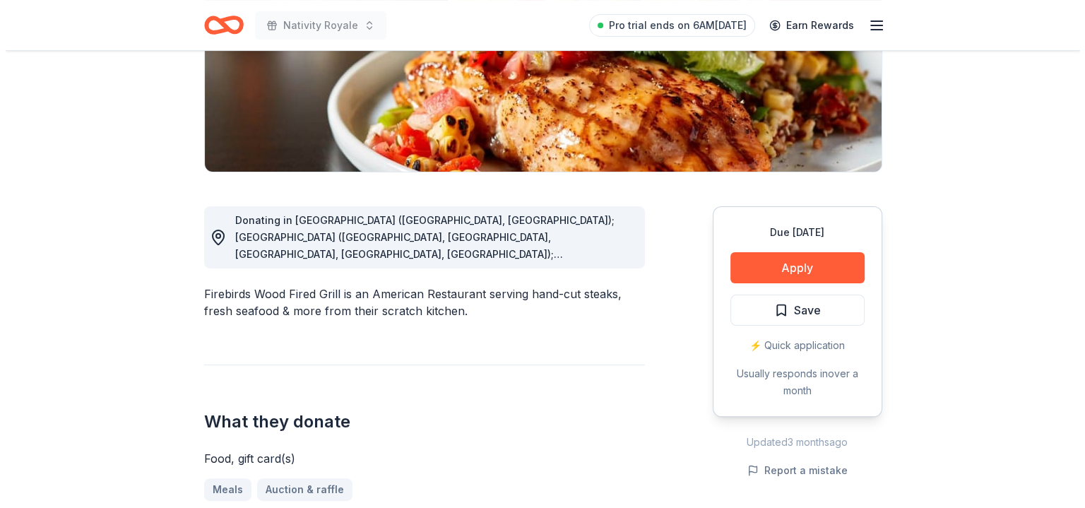
scroll to position [282, 0]
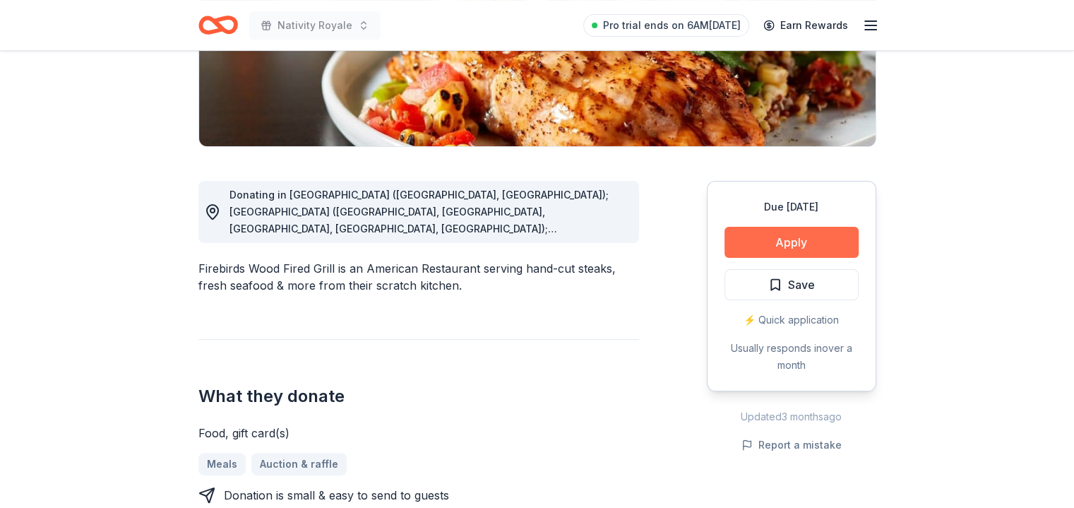
click at [761, 249] on button "Apply" at bounding box center [791, 242] width 134 height 31
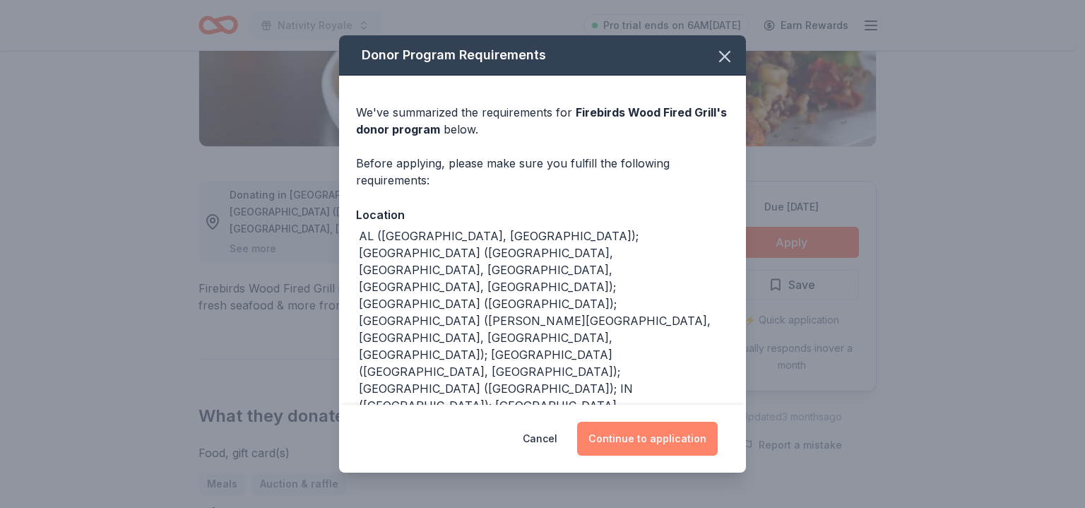
click at [664, 442] on button "Continue to application" at bounding box center [647, 439] width 141 height 34
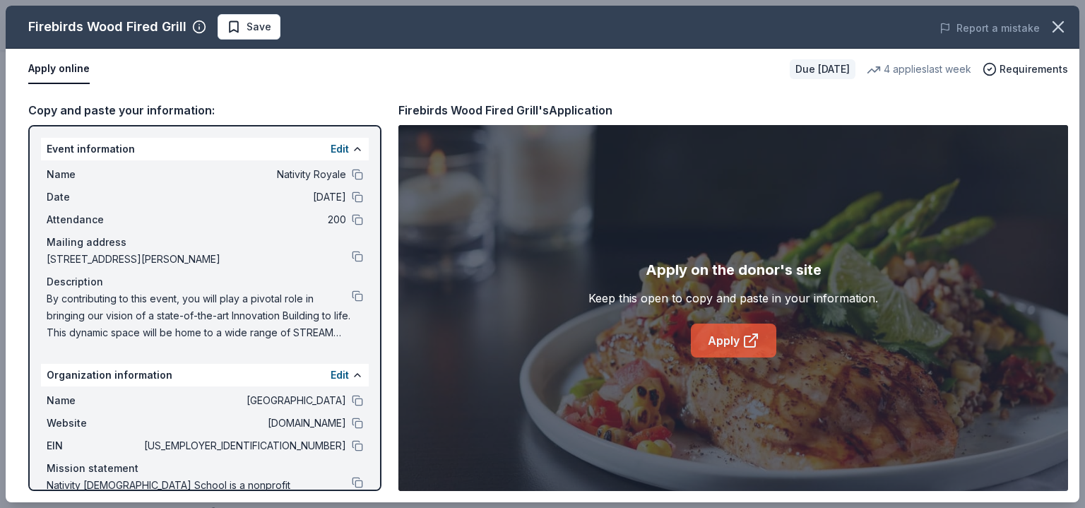
click at [734, 335] on link "Apply" at bounding box center [733, 340] width 85 height 34
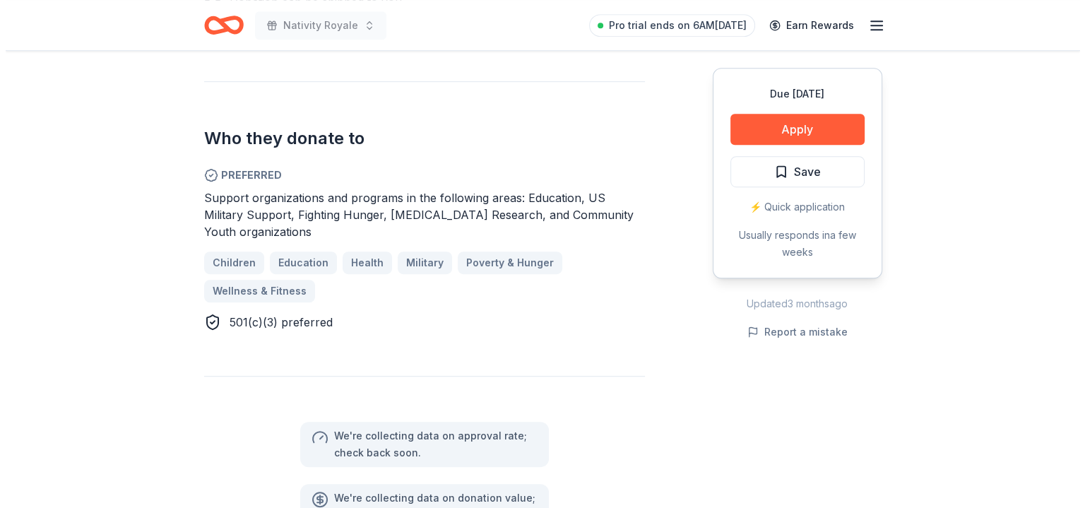
scroll to position [777, 0]
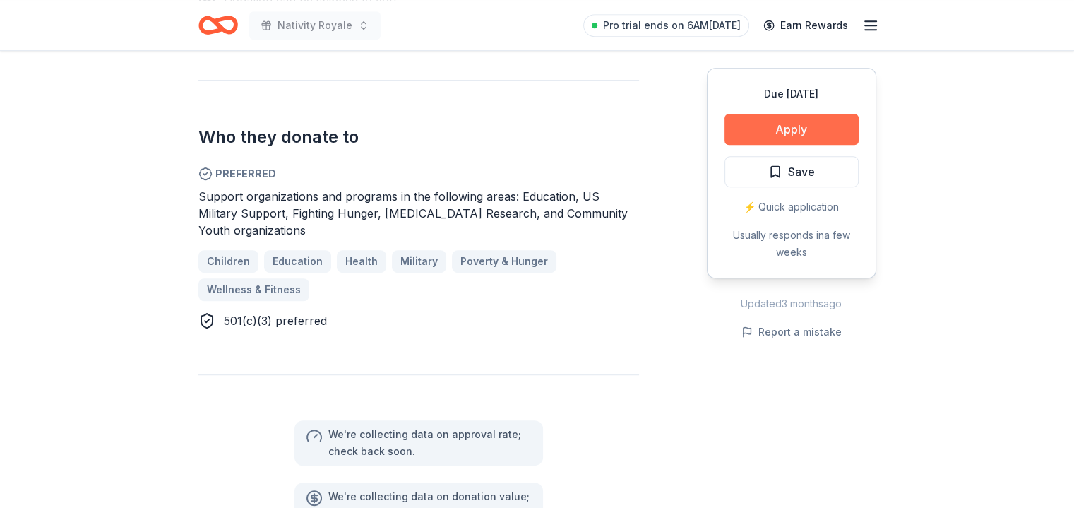
click at [780, 133] on button "Apply" at bounding box center [791, 129] width 134 height 31
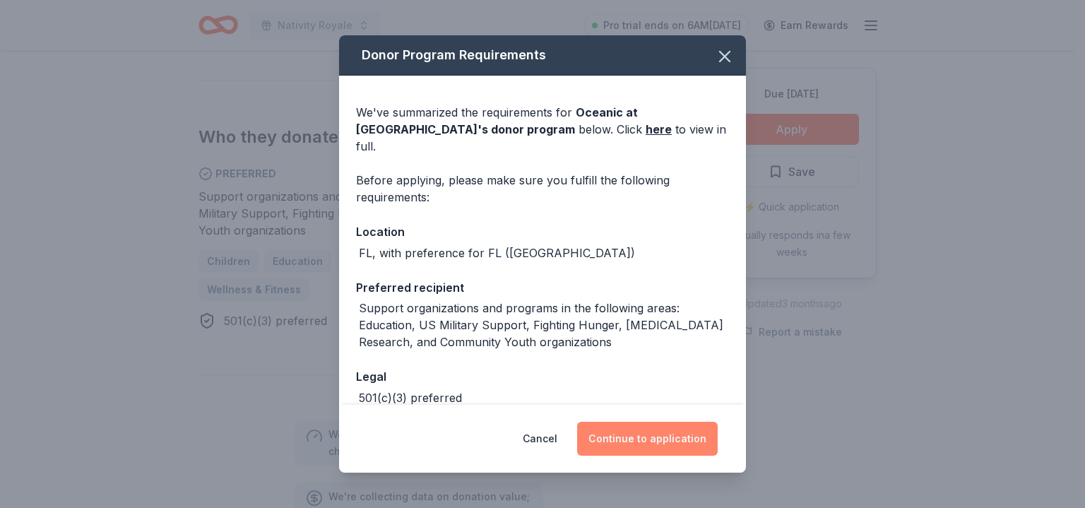
click at [647, 443] on button "Continue to application" at bounding box center [647, 439] width 141 height 34
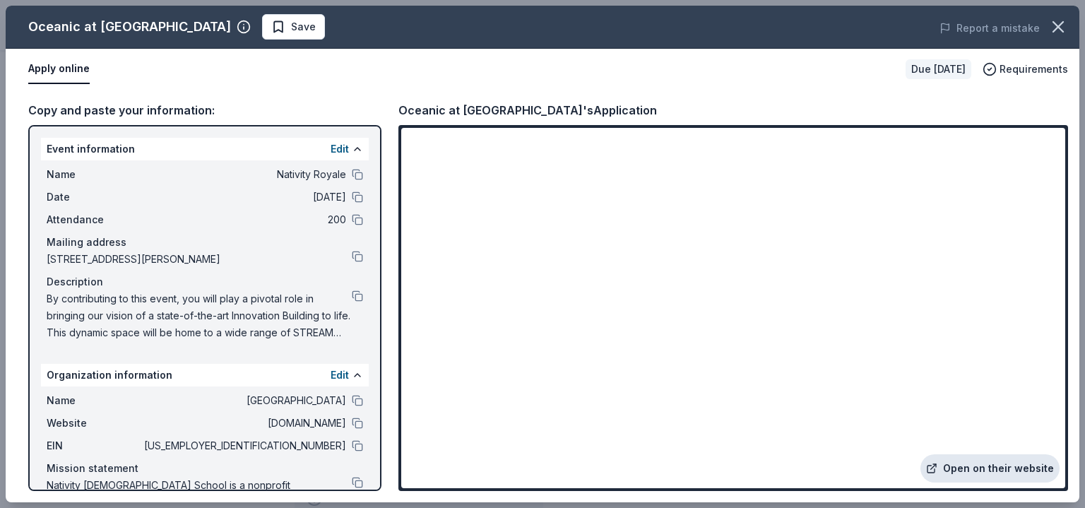
click at [972, 460] on link "Open on their website" at bounding box center [989, 468] width 139 height 28
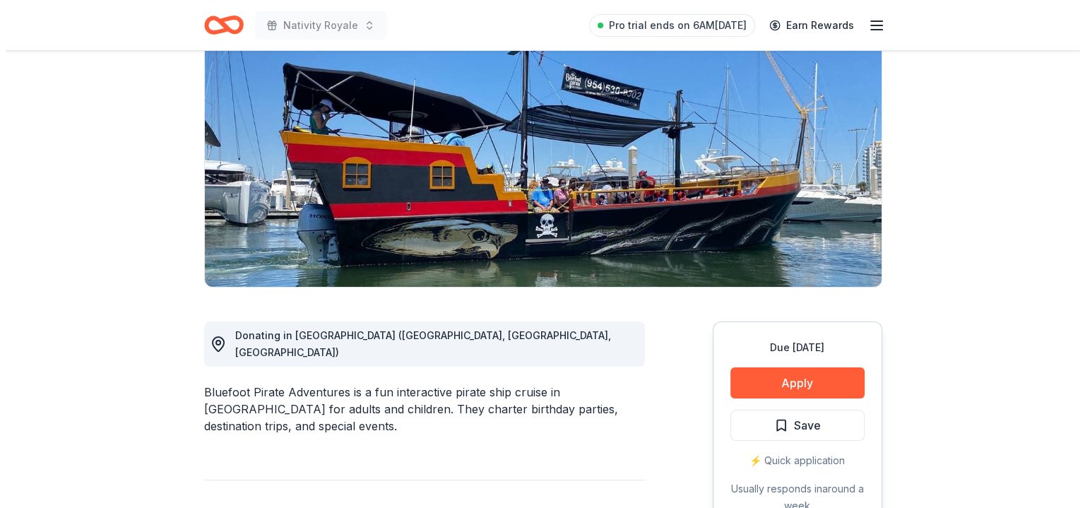
scroll to position [212, 0]
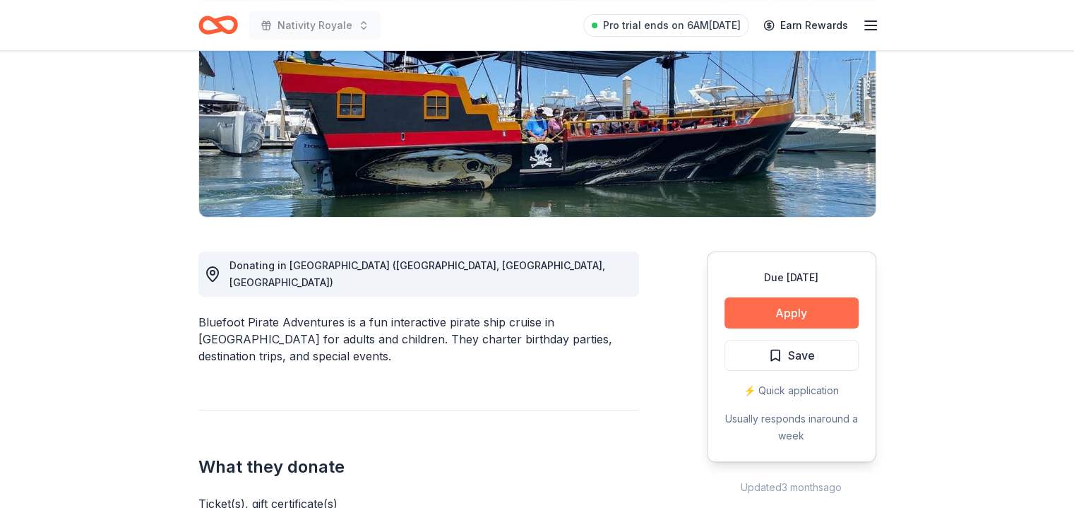
click at [805, 316] on button "Apply" at bounding box center [791, 312] width 134 height 31
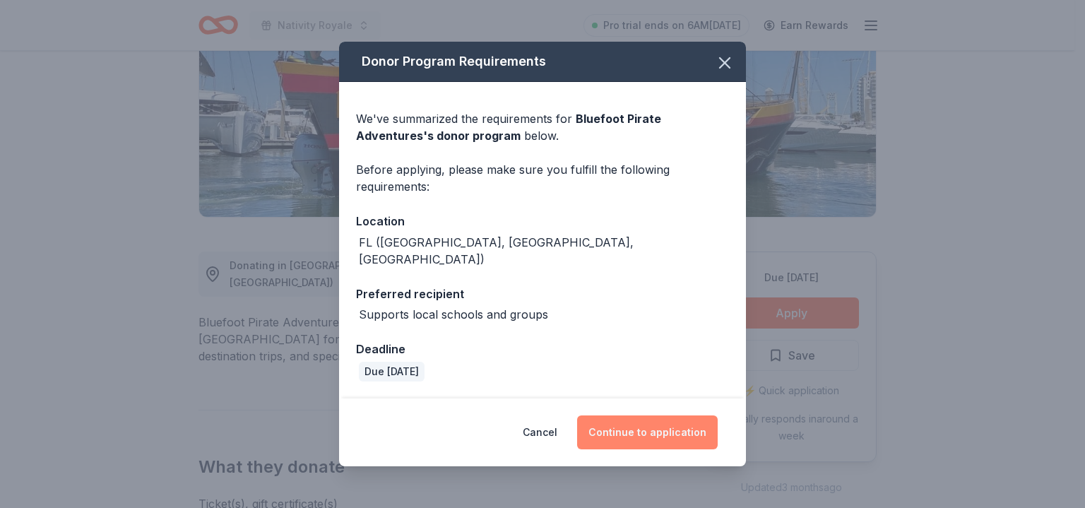
click at [655, 429] on button "Continue to application" at bounding box center [647, 432] width 141 height 34
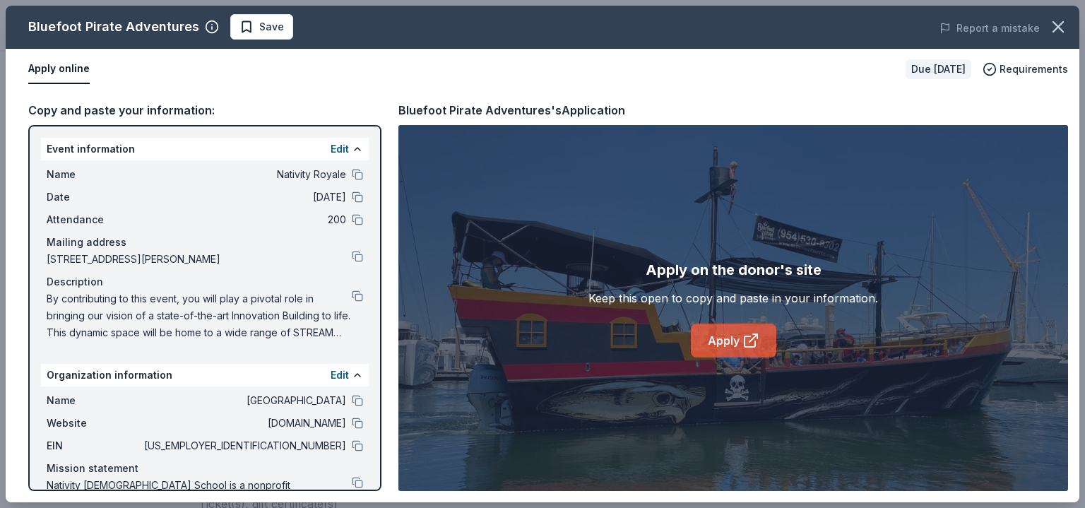
click at [712, 354] on link "Apply" at bounding box center [733, 340] width 85 height 34
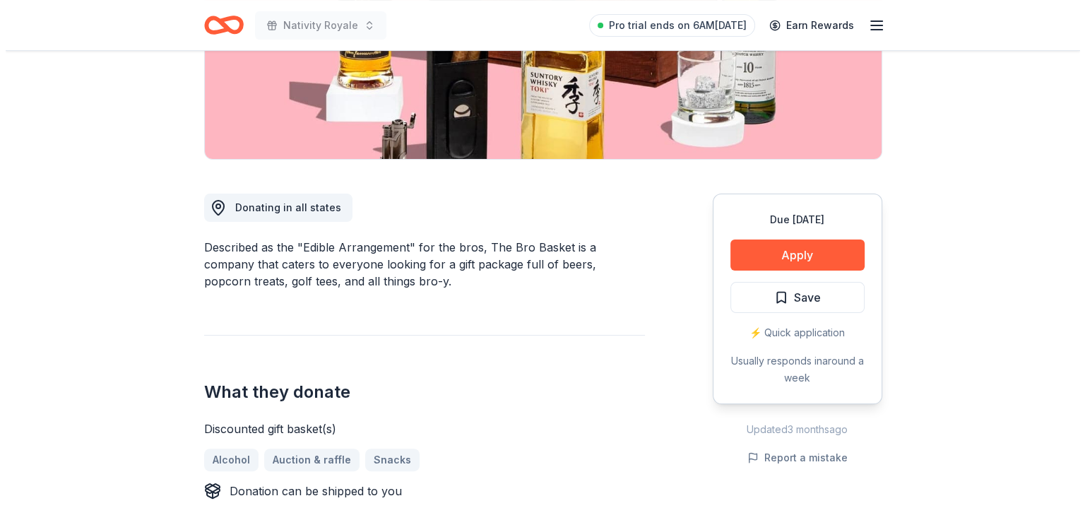
scroll to position [282, 0]
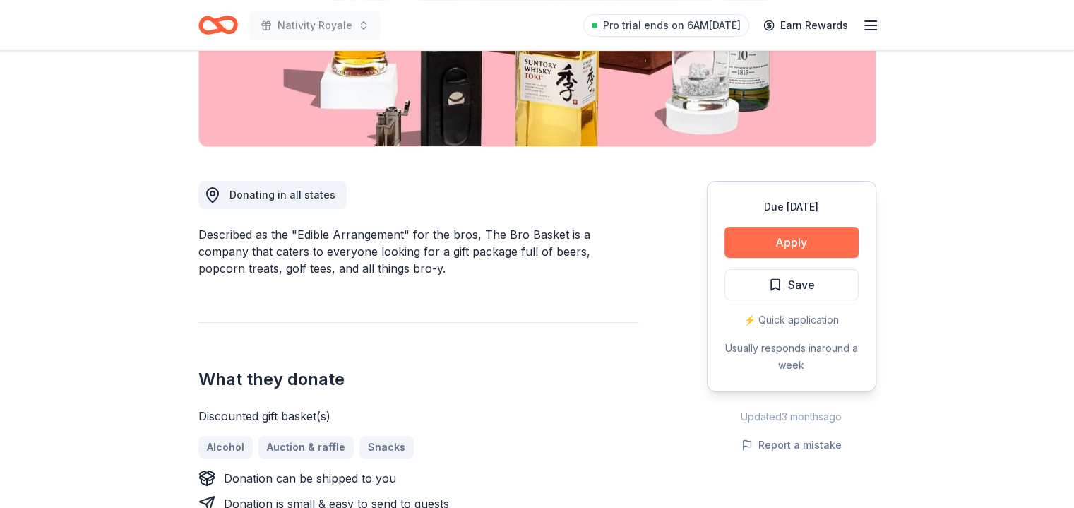
click at [783, 240] on button "Apply" at bounding box center [791, 242] width 134 height 31
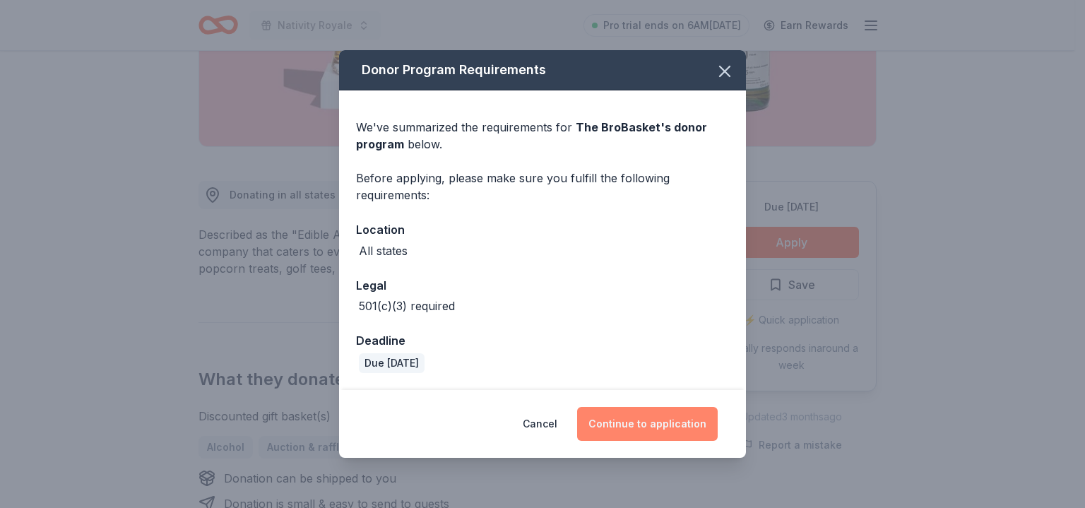
click at [667, 419] on button "Continue to application" at bounding box center [647, 424] width 141 height 34
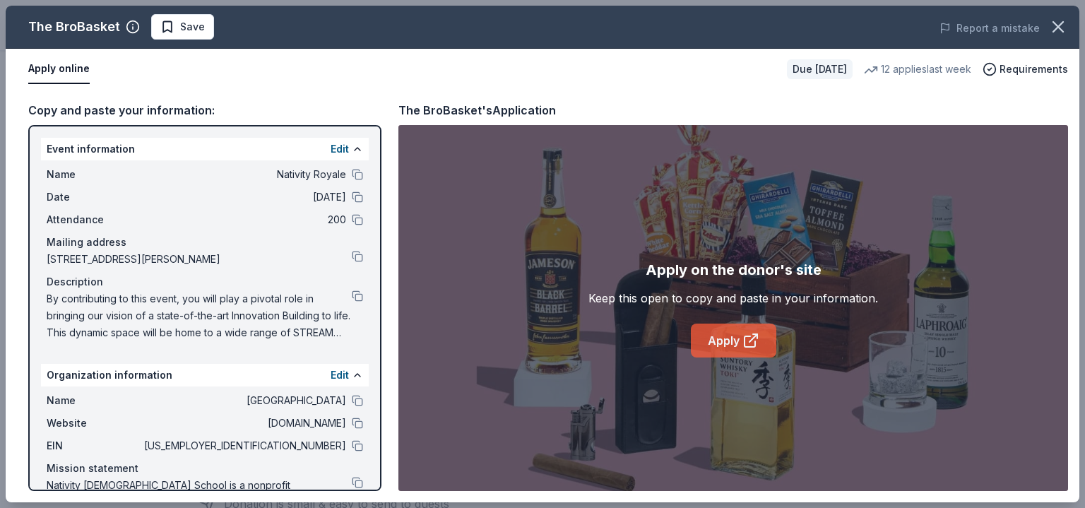
click at [747, 336] on icon at bounding box center [749, 341] width 11 height 11
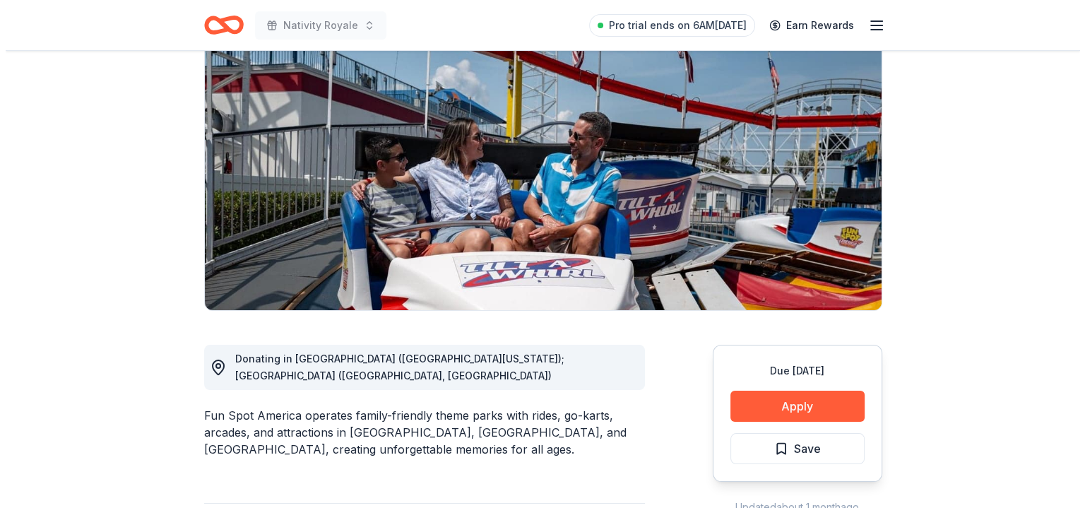
scroll to position [141, 0]
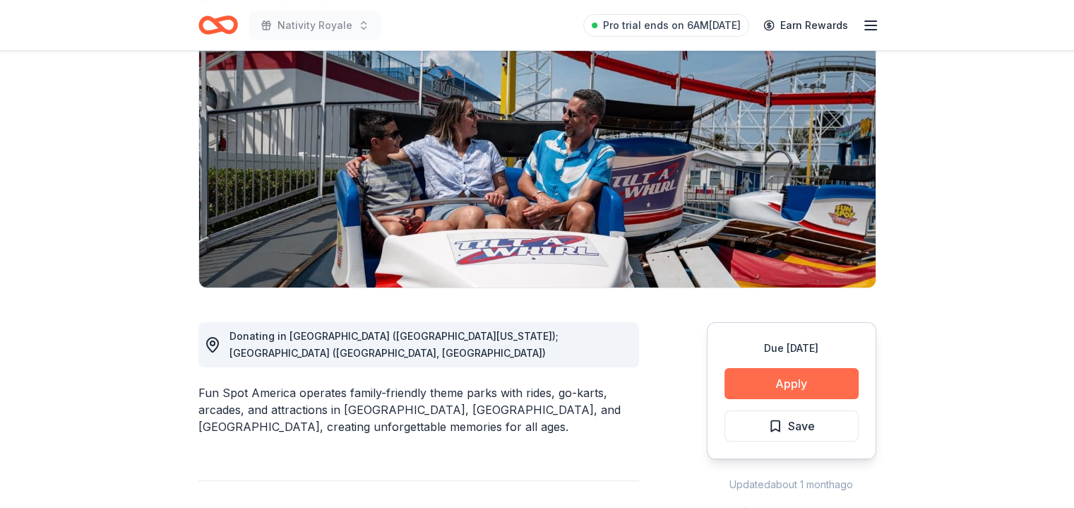
click at [801, 383] on button "Apply" at bounding box center [791, 383] width 134 height 31
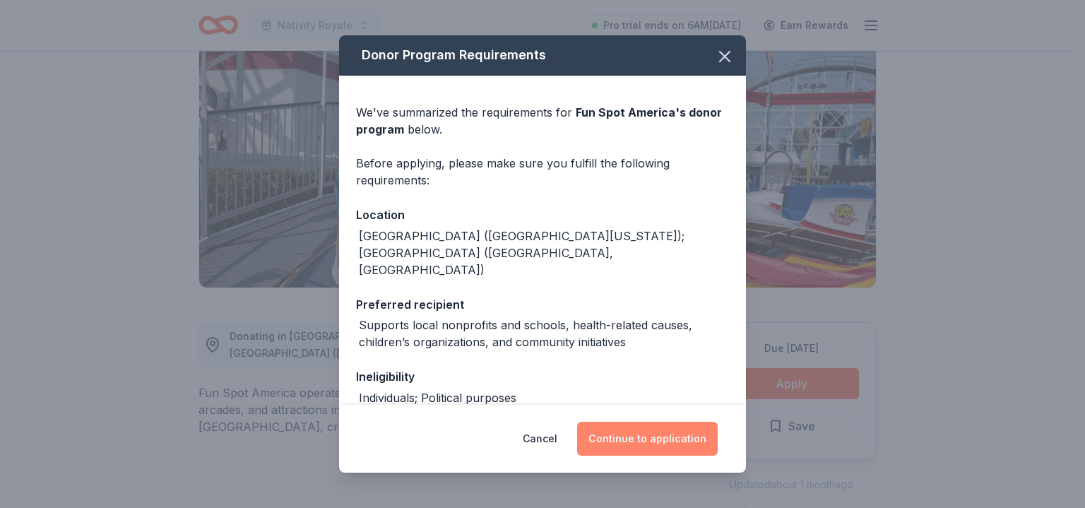
click at [667, 438] on button "Continue to application" at bounding box center [647, 439] width 141 height 34
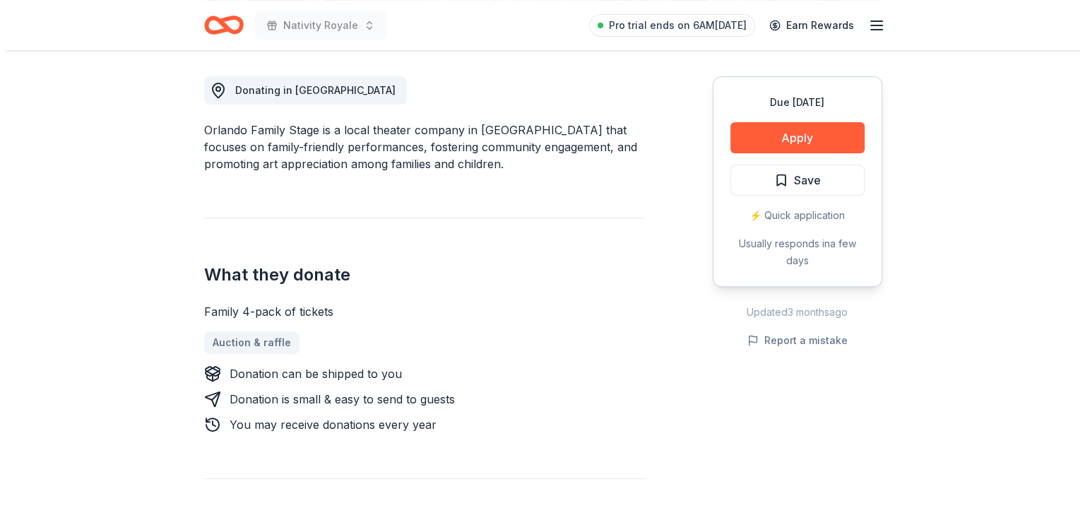
scroll to position [424, 0]
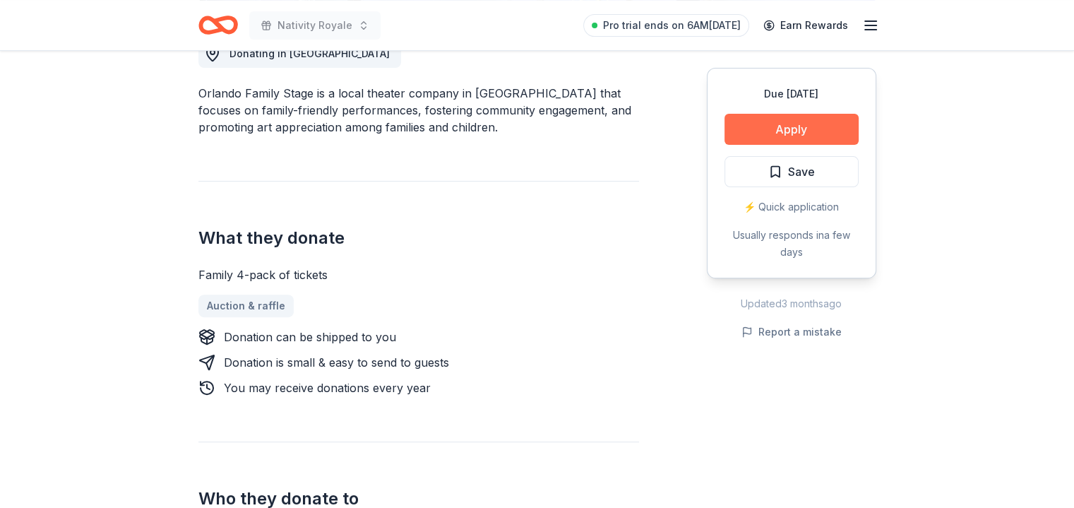
click at [804, 126] on button "Apply" at bounding box center [791, 129] width 134 height 31
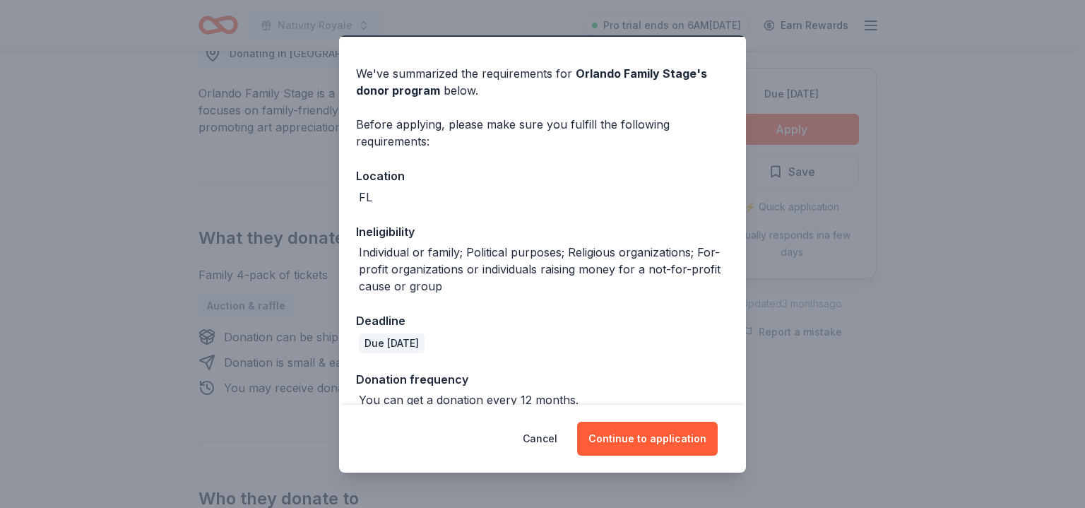
scroll to position [59, 0]
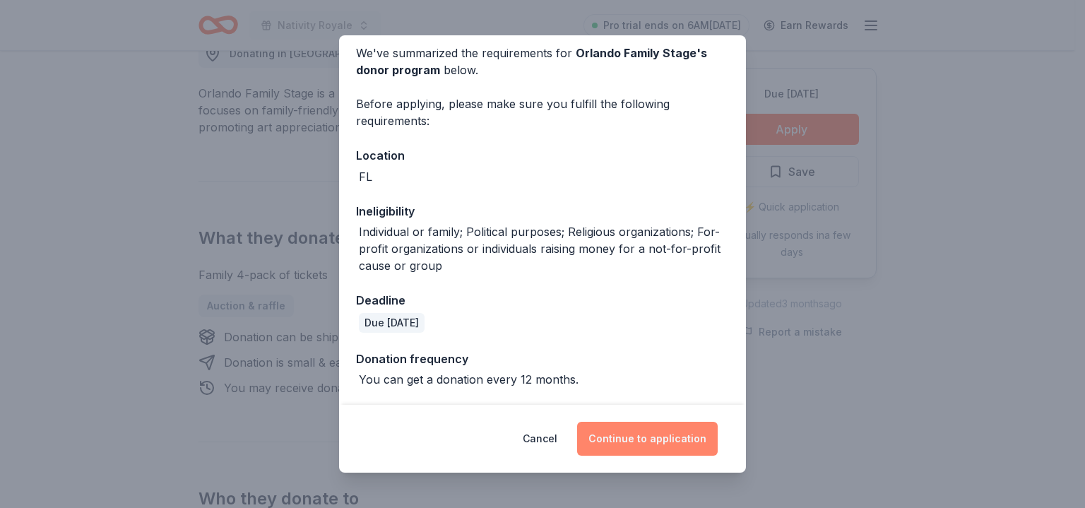
click at [650, 436] on button "Continue to application" at bounding box center [647, 439] width 141 height 34
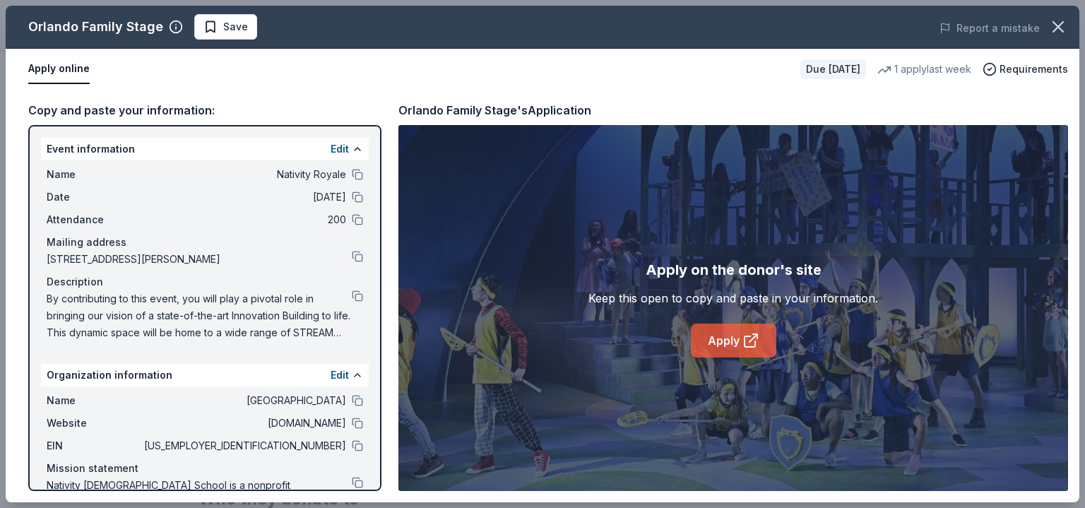
click at [754, 346] on icon at bounding box center [749, 341] width 11 height 11
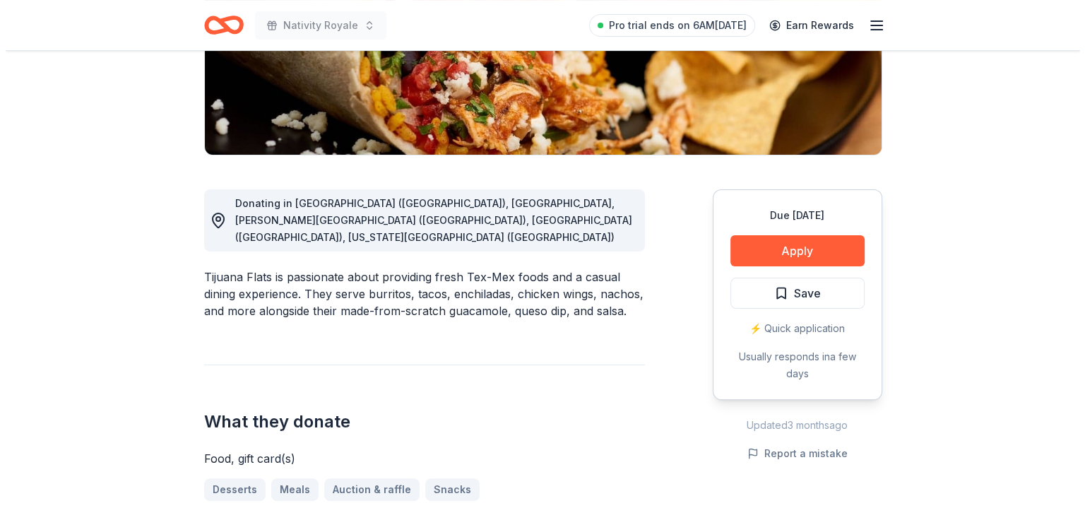
scroll to position [282, 0]
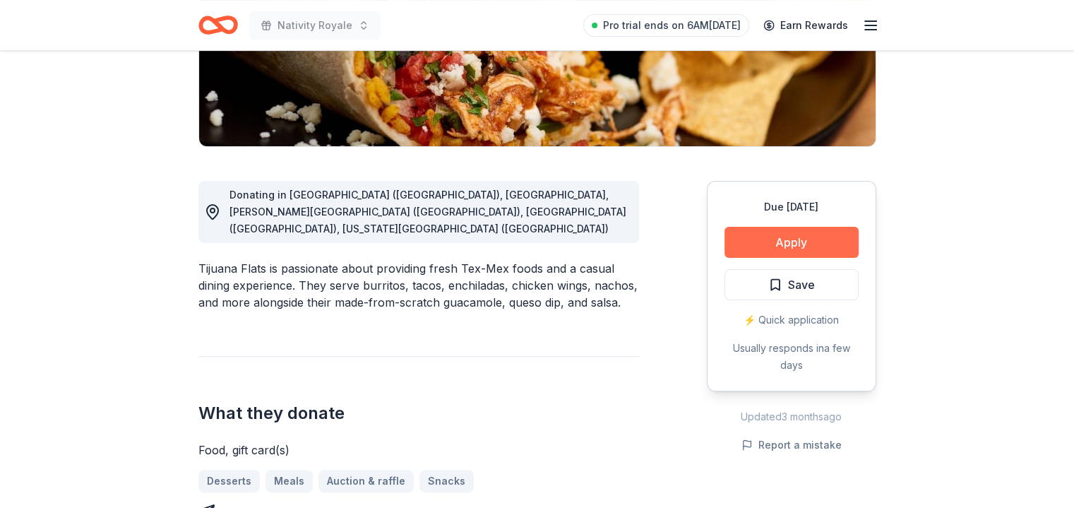
click at [779, 245] on button "Apply" at bounding box center [791, 242] width 134 height 31
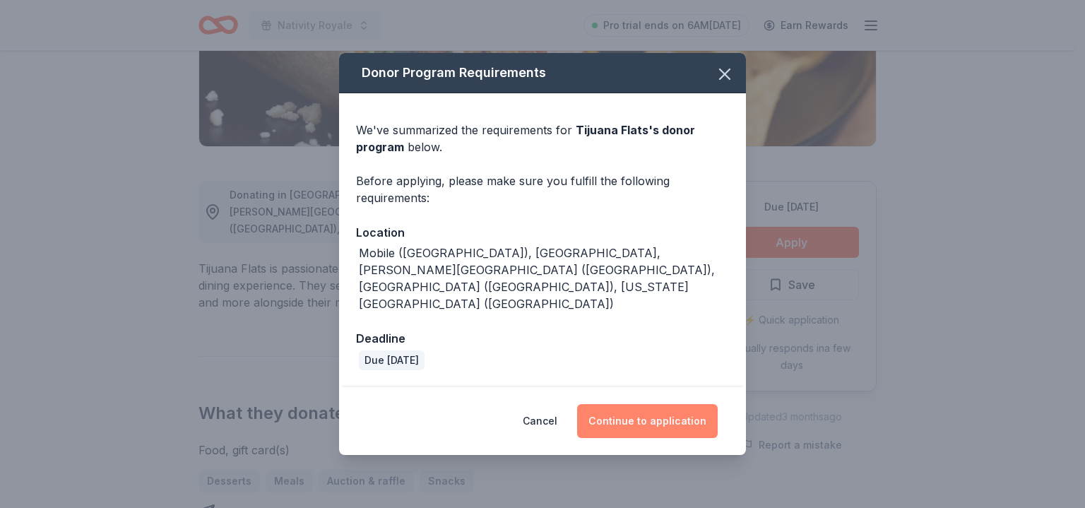
click at [662, 414] on button "Continue to application" at bounding box center [647, 421] width 141 height 34
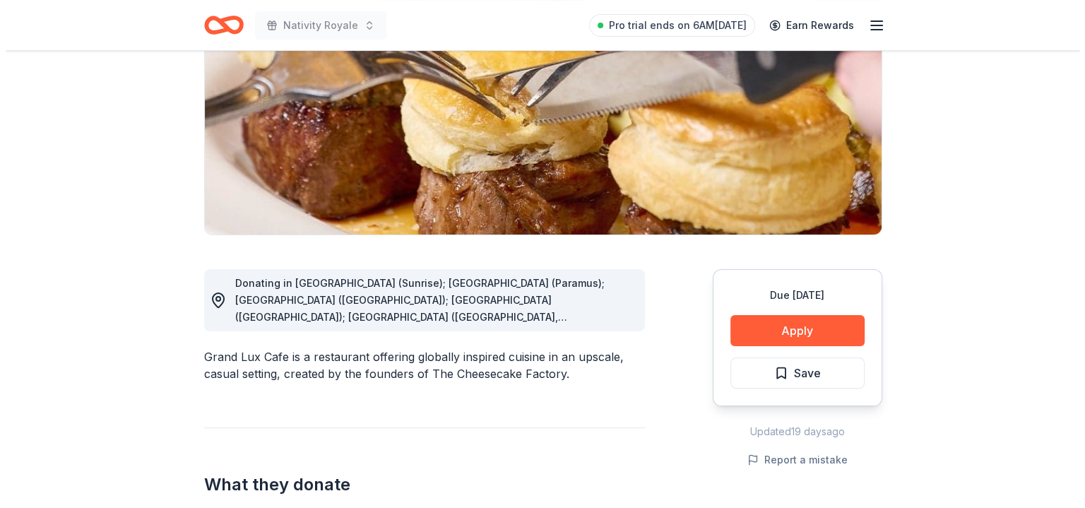
scroll to position [212, 0]
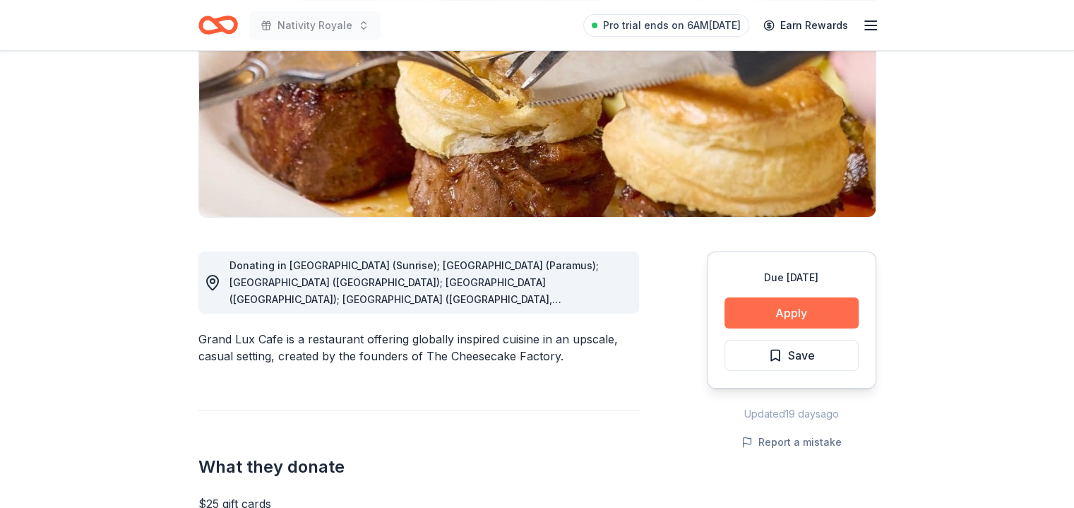
click at [783, 313] on button "Apply" at bounding box center [791, 312] width 134 height 31
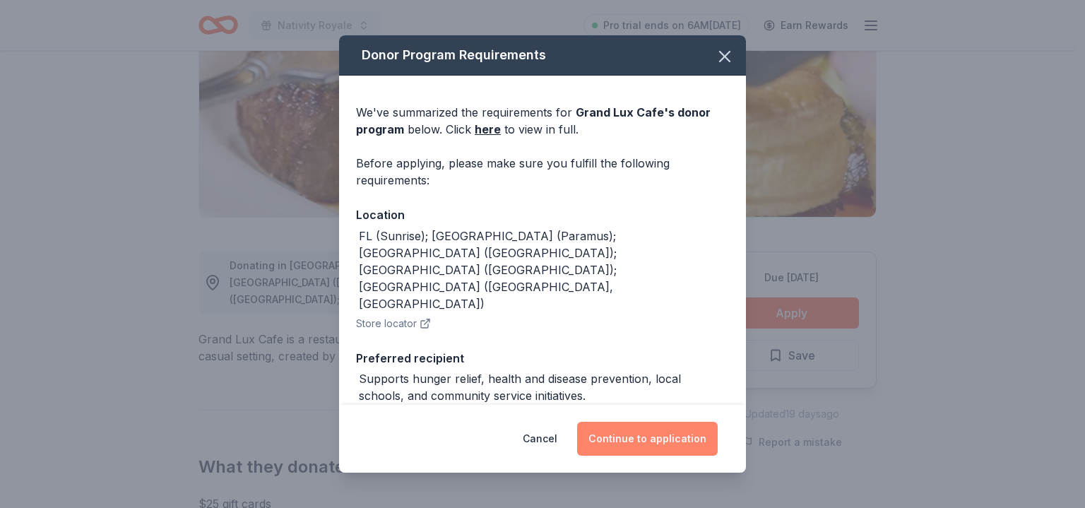
click at [664, 426] on button "Continue to application" at bounding box center [647, 439] width 141 height 34
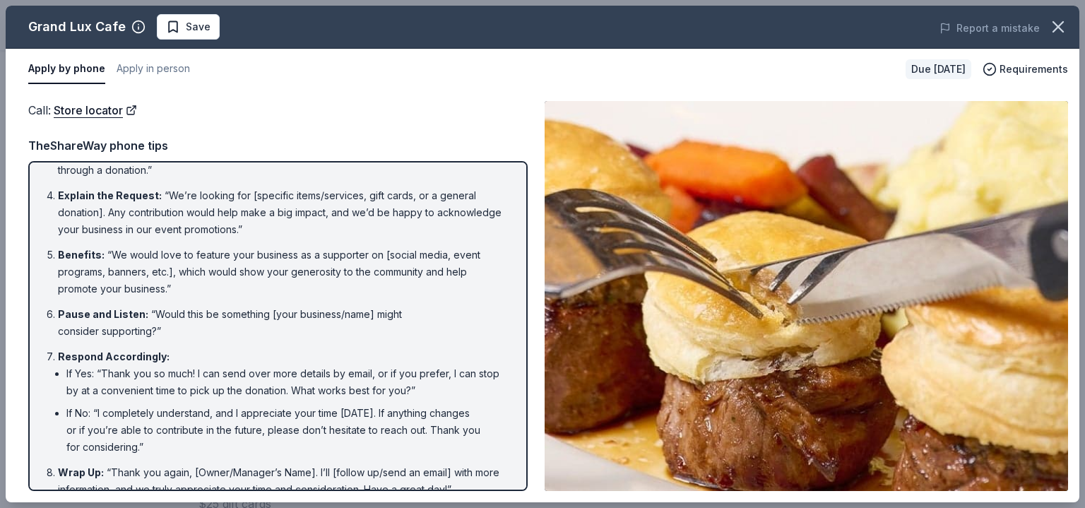
scroll to position [166, 0]
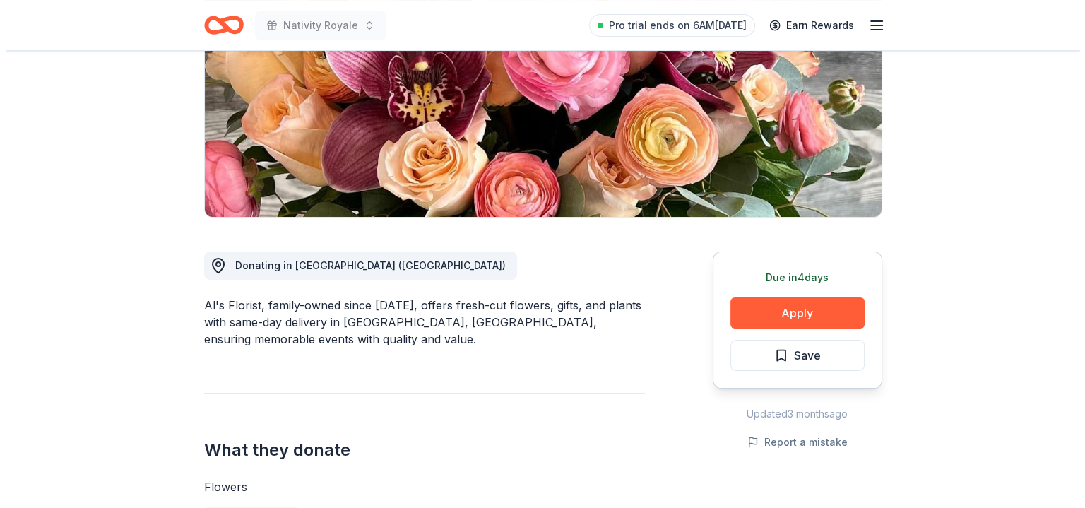
scroll to position [282, 0]
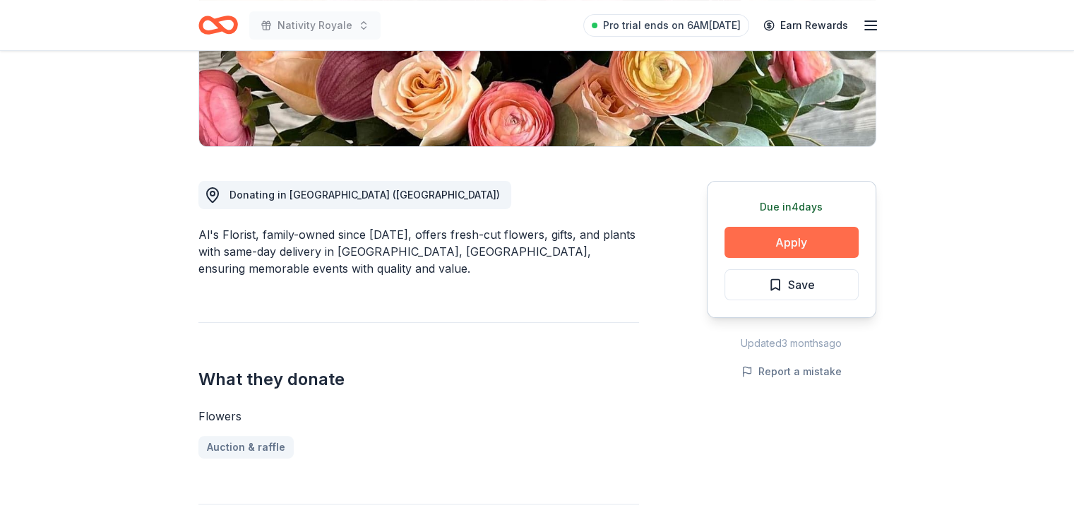
click at [791, 237] on button "Apply" at bounding box center [791, 242] width 134 height 31
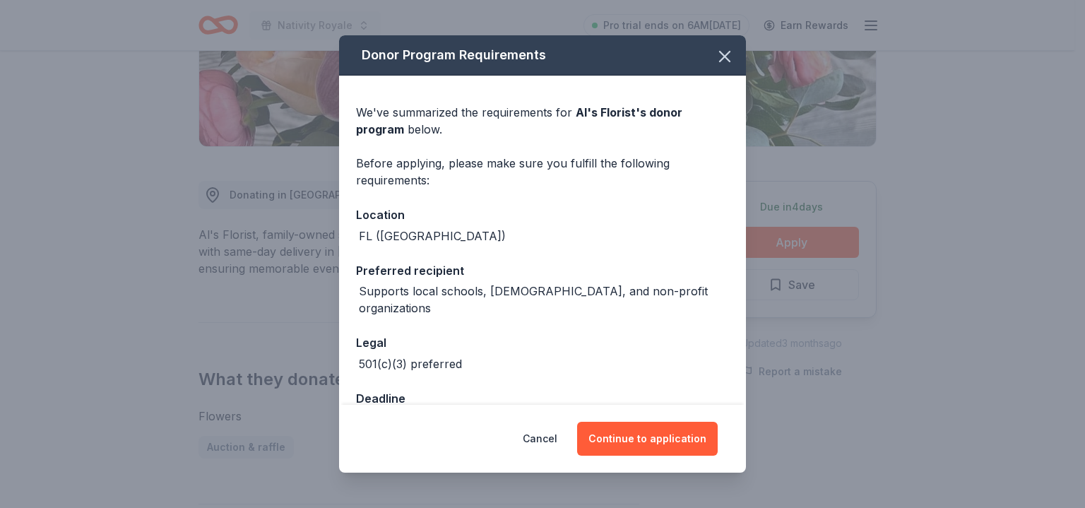
scroll to position [25, 0]
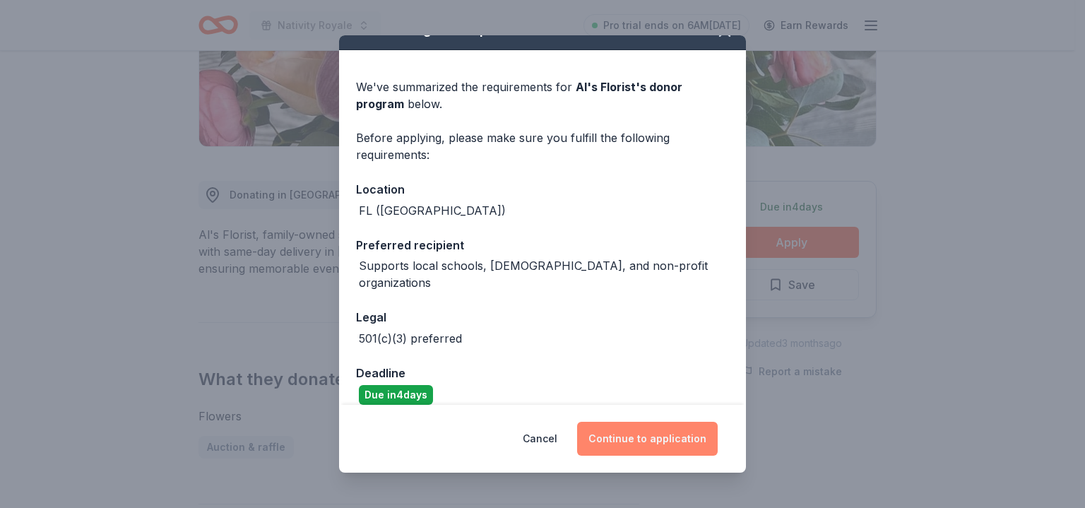
click at [681, 440] on button "Continue to application" at bounding box center [647, 439] width 141 height 34
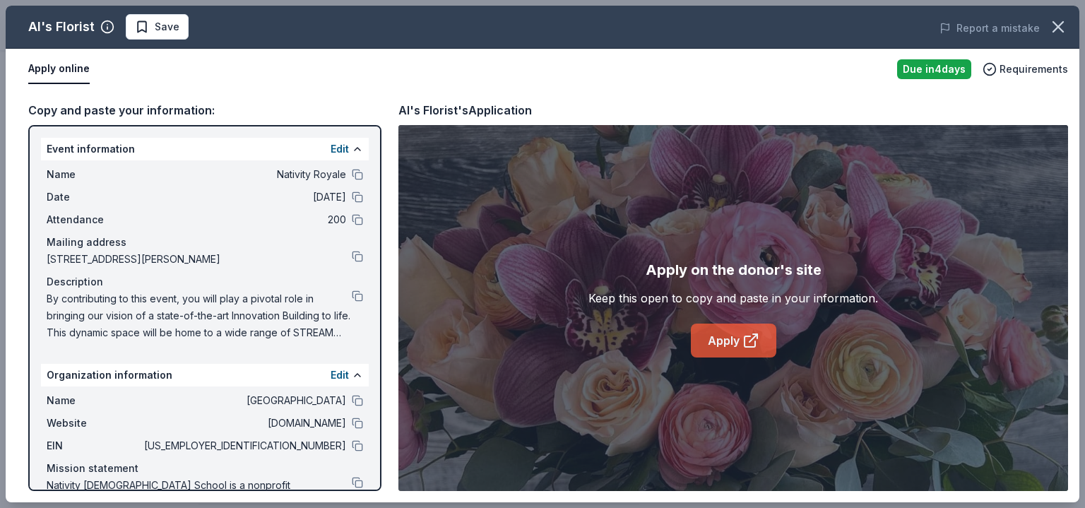
click at [744, 346] on icon at bounding box center [750, 340] width 17 height 17
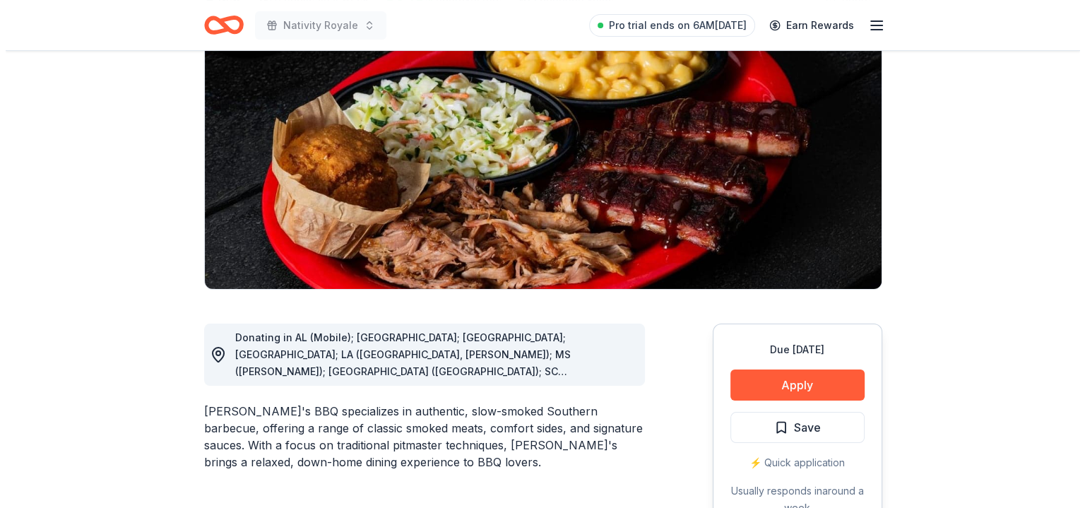
scroll to position [282, 0]
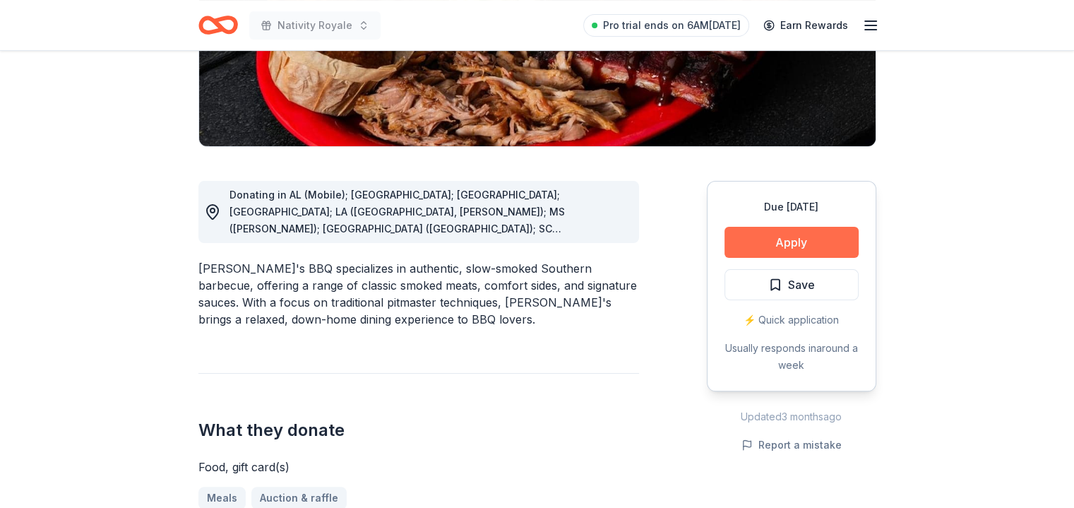
click at [788, 239] on button "Apply" at bounding box center [791, 242] width 134 height 31
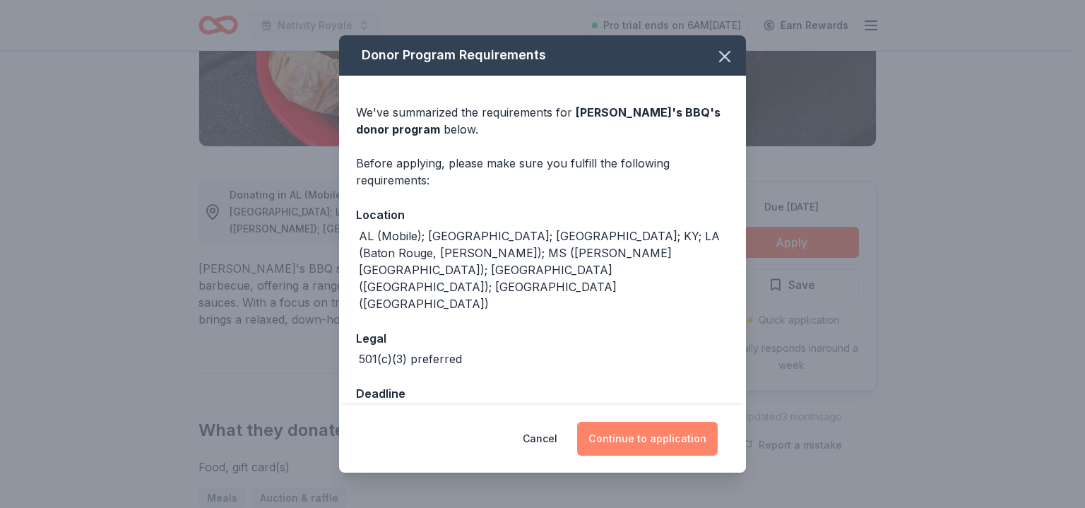
click at [669, 438] on button "Continue to application" at bounding box center [647, 439] width 141 height 34
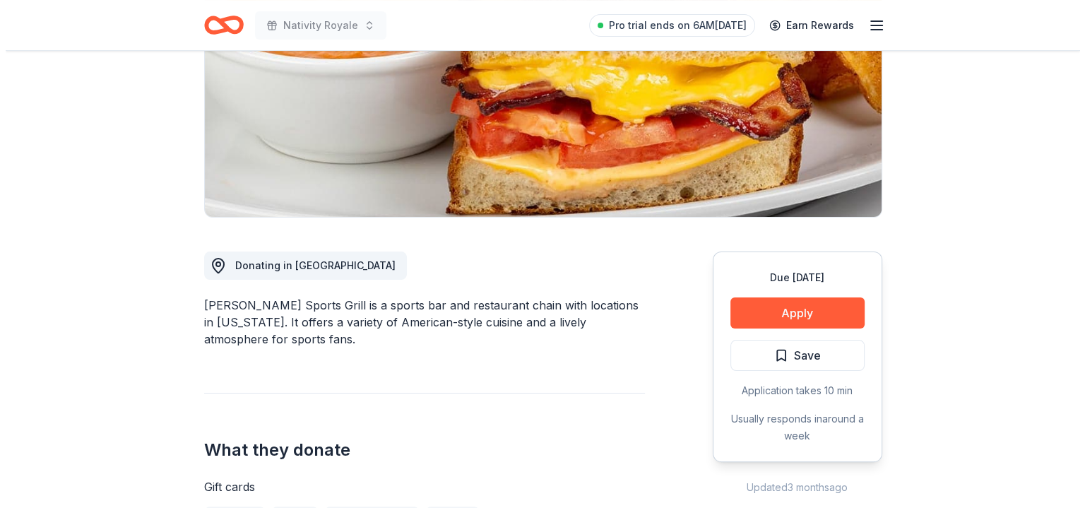
scroll to position [282, 0]
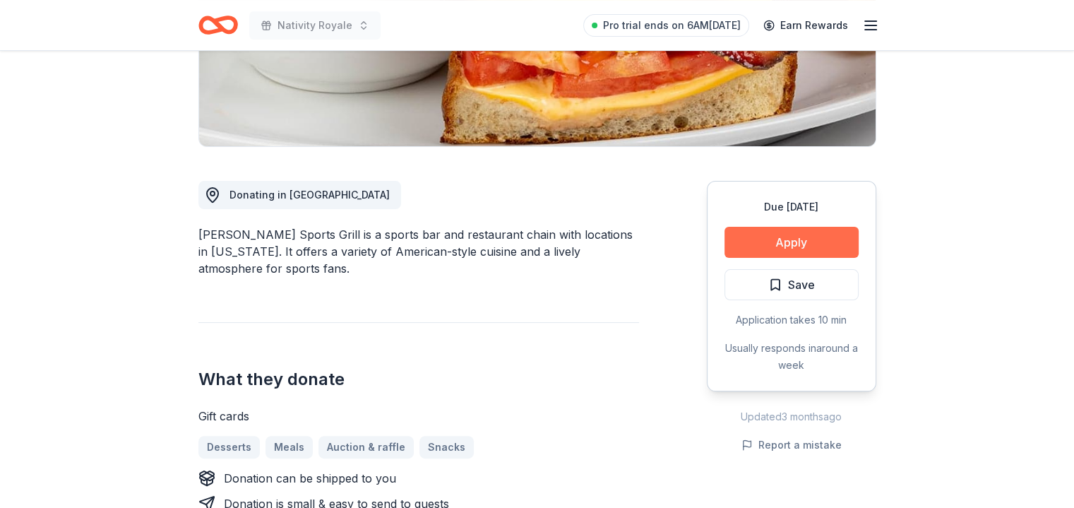
click at [794, 251] on button "Apply" at bounding box center [791, 242] width 134 height 31
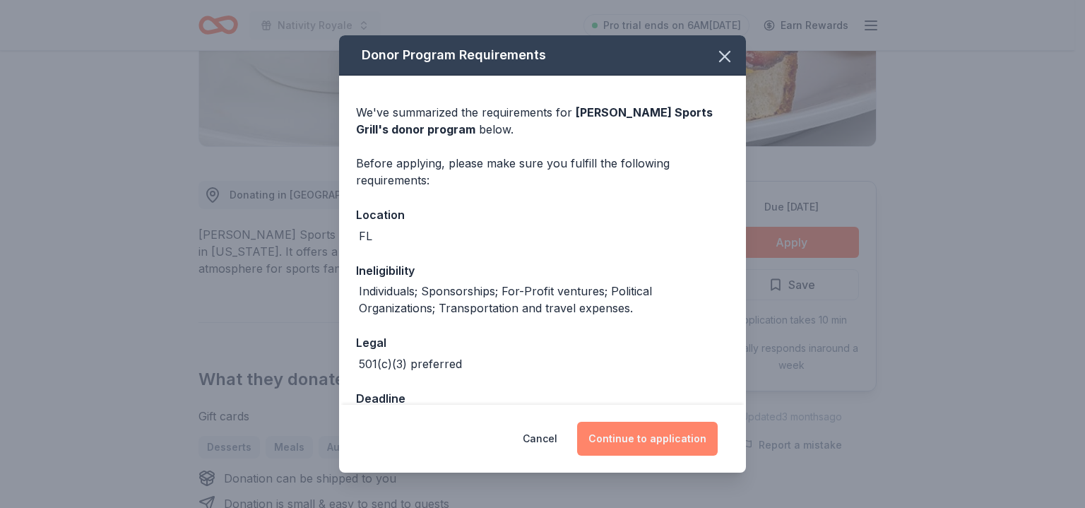
click at [667, 451] on button "Continue to application" at bounding box center [647, 439] width 141 height 34
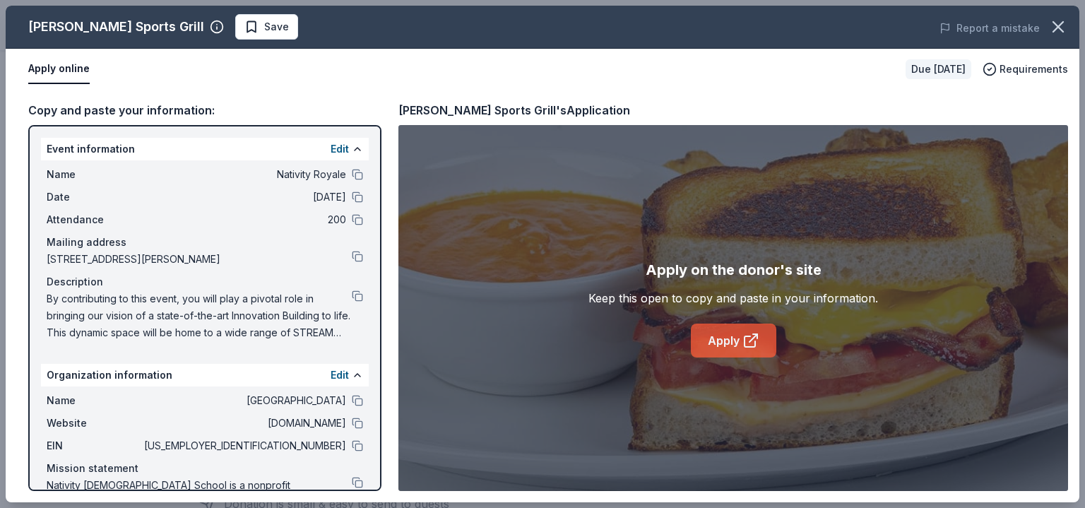
click at [738, 342] on link "Apply" at bounding box center [733, 340] width 85 height 34
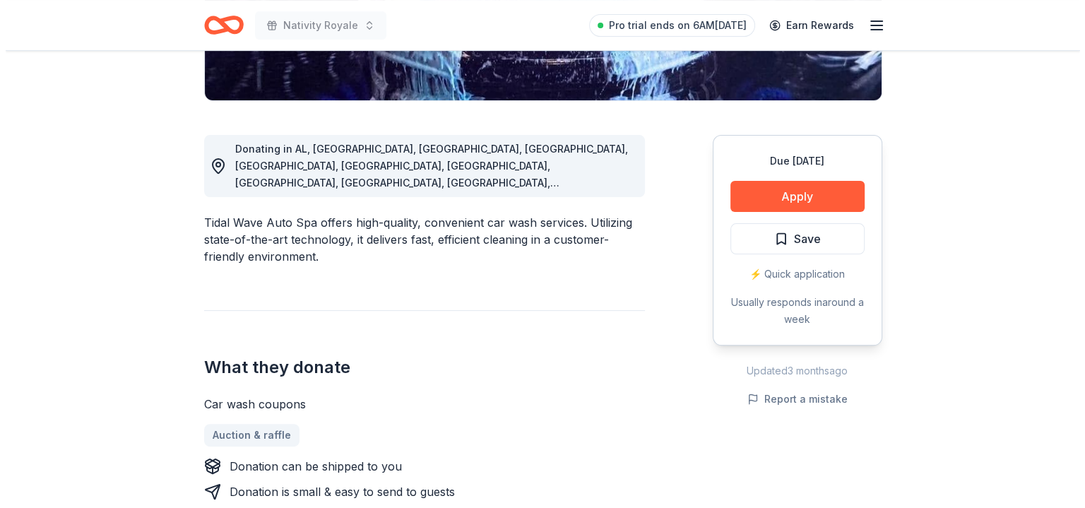
scroll to position [353, 0]
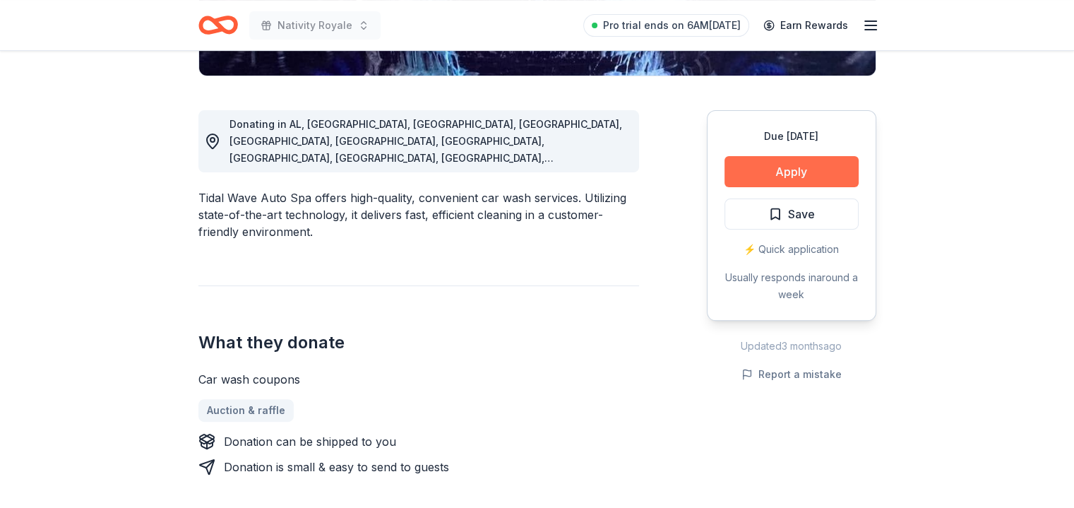
click at [773, 172] on button "Apply" at bounding box center [791, 171] width 134 height 31
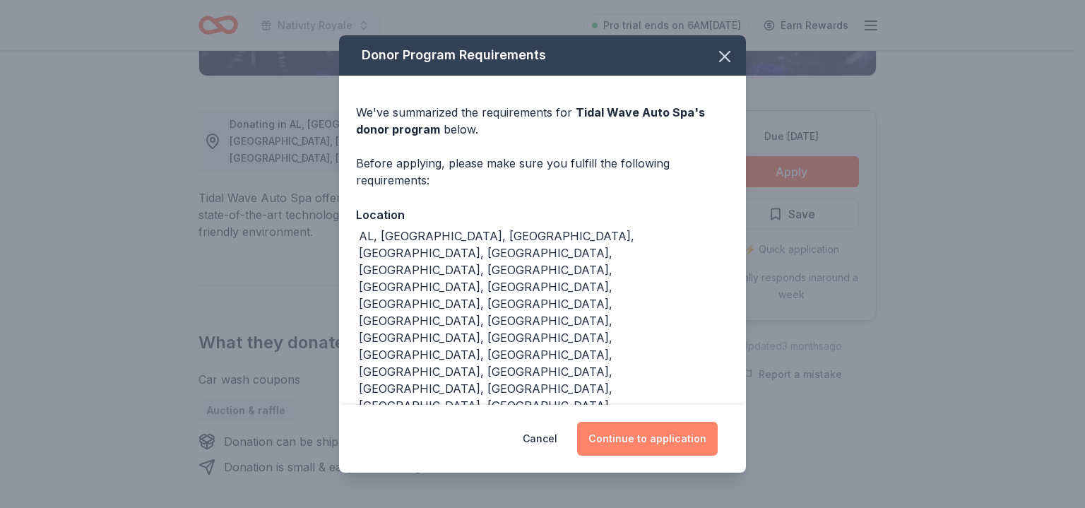
click at [641, 437] on button "Continue to application" at bounding box center [647, 439] width 141 height 34
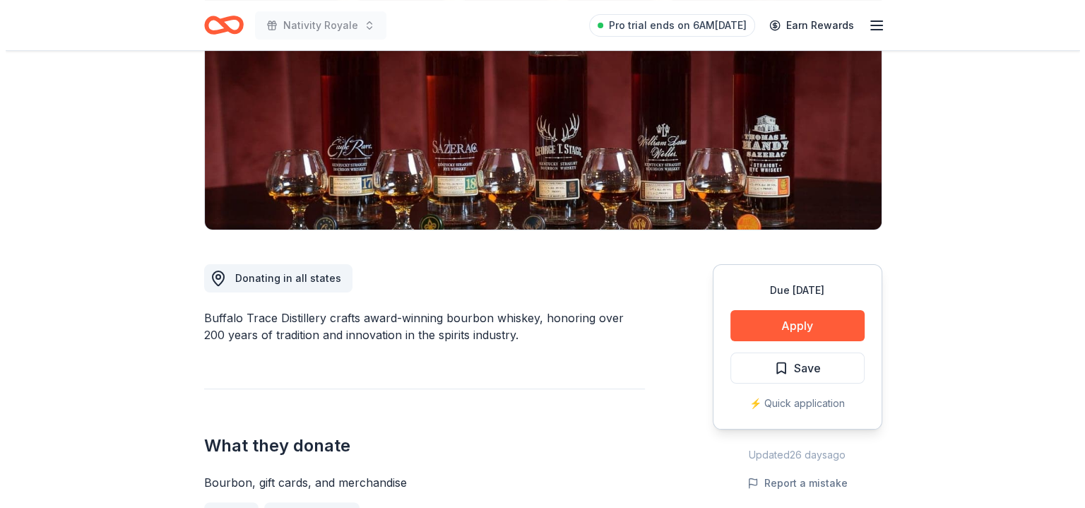
scroll to position [212, 0]
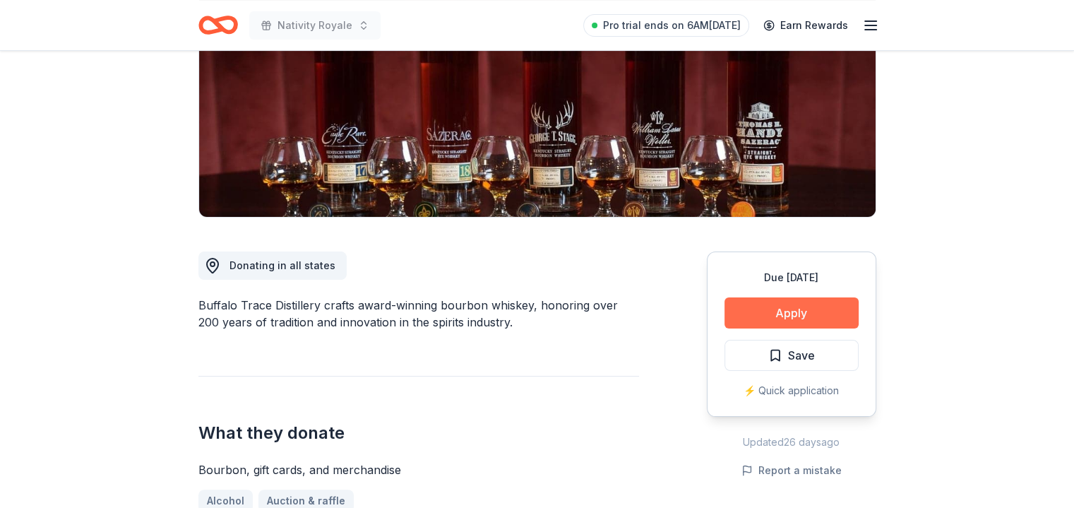
click at [829, 311] on button "Apply" at bounding box center [791, 312] width 134 height 31
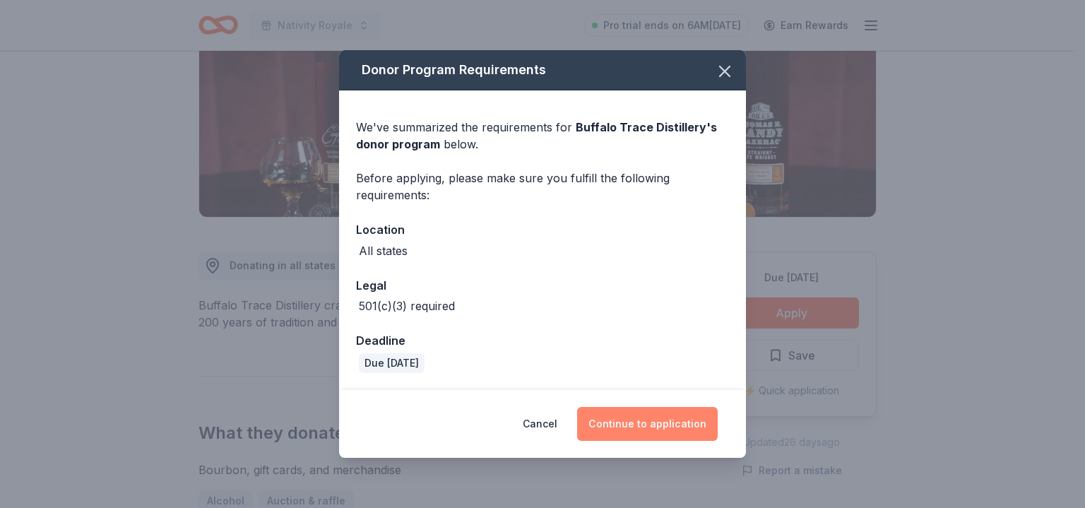
click at [663, 420] on button "Continue to application" at bounding box center [647, 424] width 141 height 34
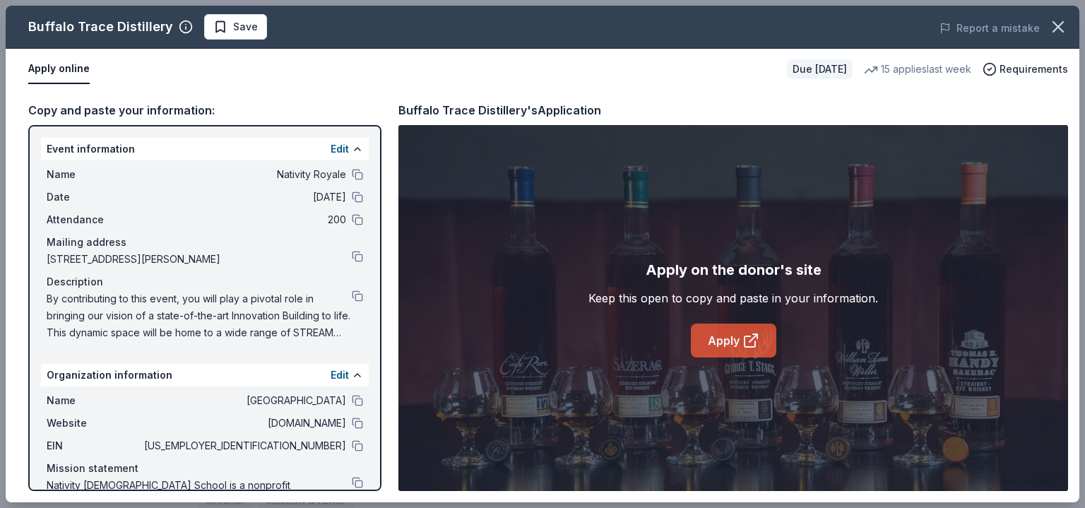
click at [763, 341] on link "Apply" at bounding box center [733, 340] width 85 height 34
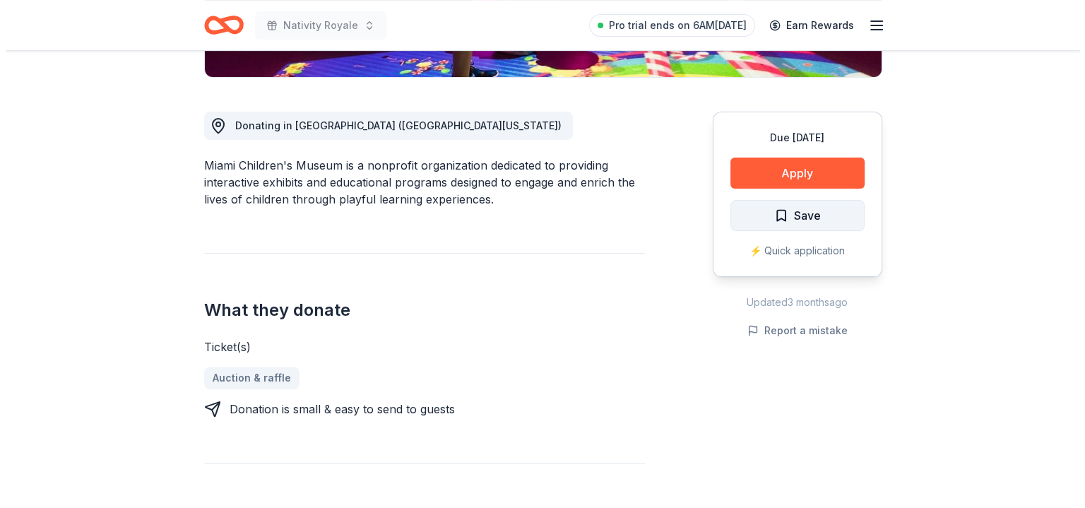
scroll to position [353, 0]
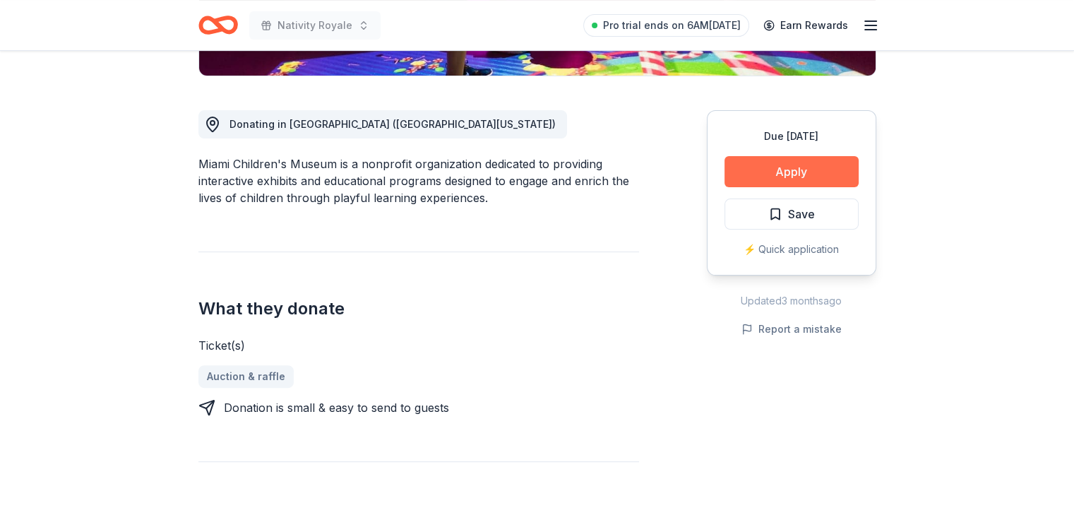
click at [821, 165] on button "Apply" at bounding box center [791, 171] width 134 height 31
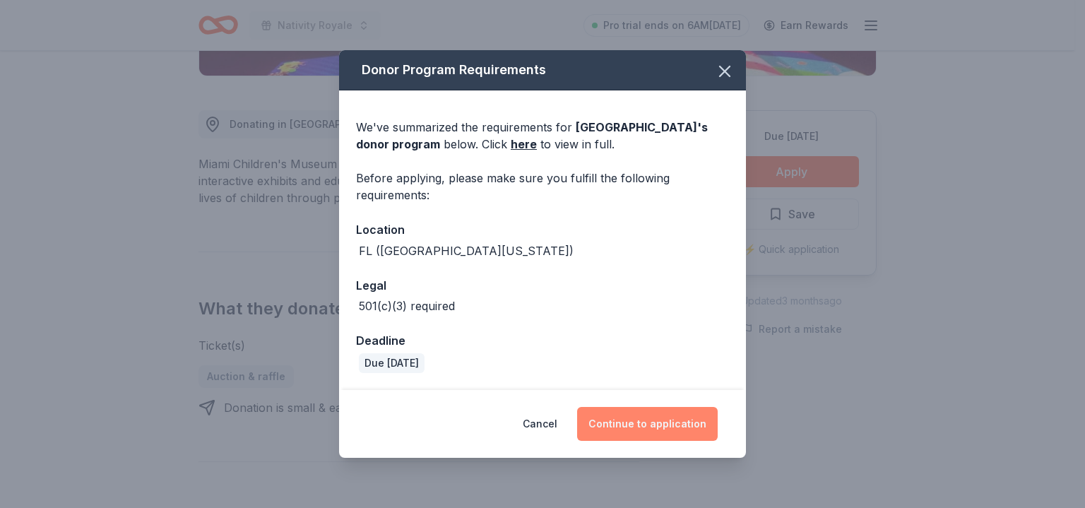
click at [670, 412] on button "Continue to application" at bounding box center [647, 424] width 141 height 34
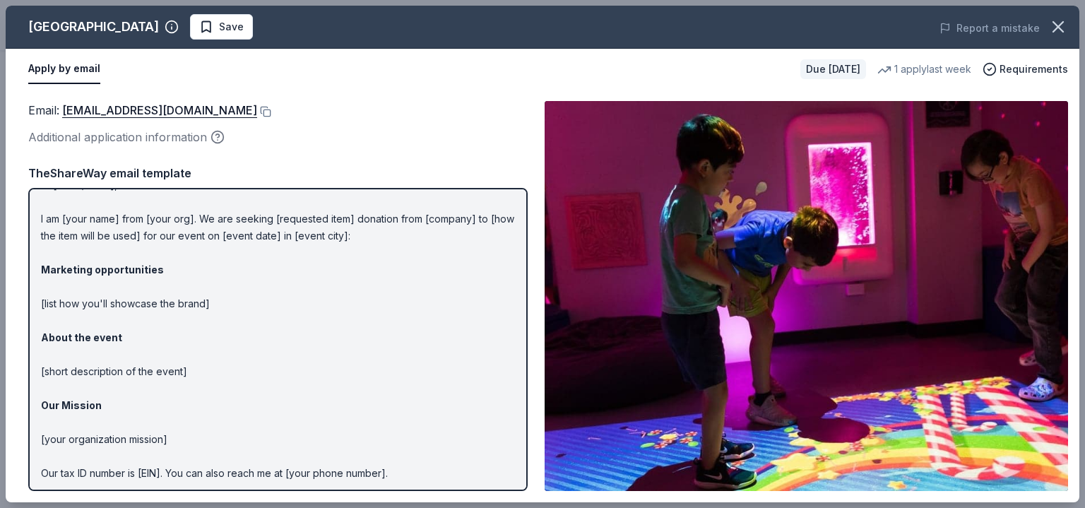
scroll to position [0, 0]
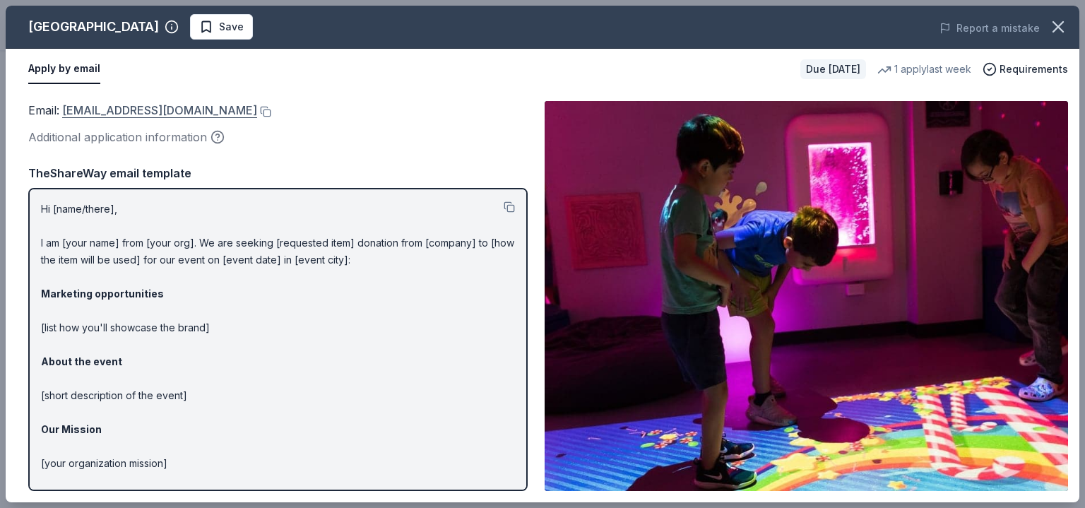
click at [257, 114] on link "schaves@miamichildrensmuseum.org" at bounding box center [159, 110] width 195 height 18
click at [271, 110] on button at bounding box center [264, 111] width 14 height 11
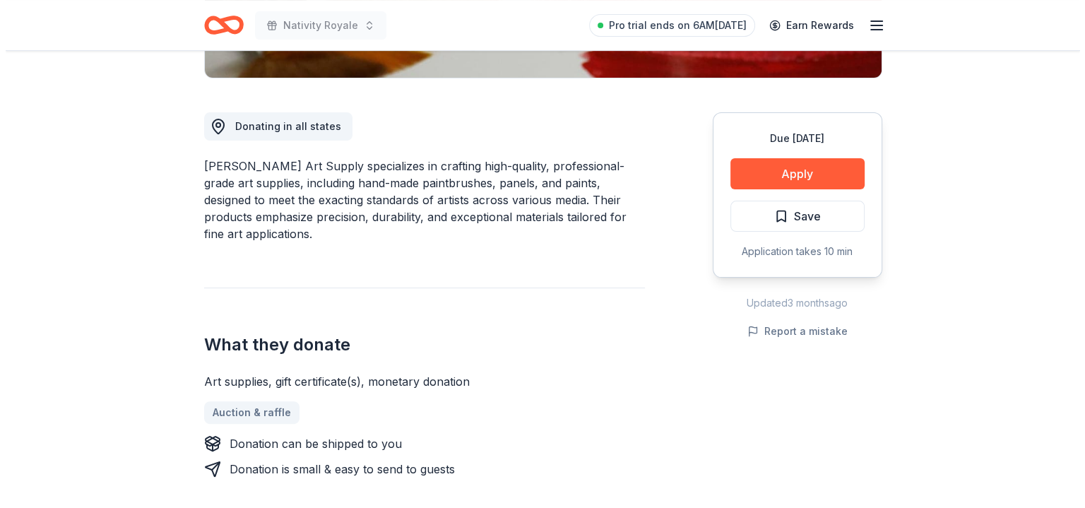
scroll to position [353, 0]
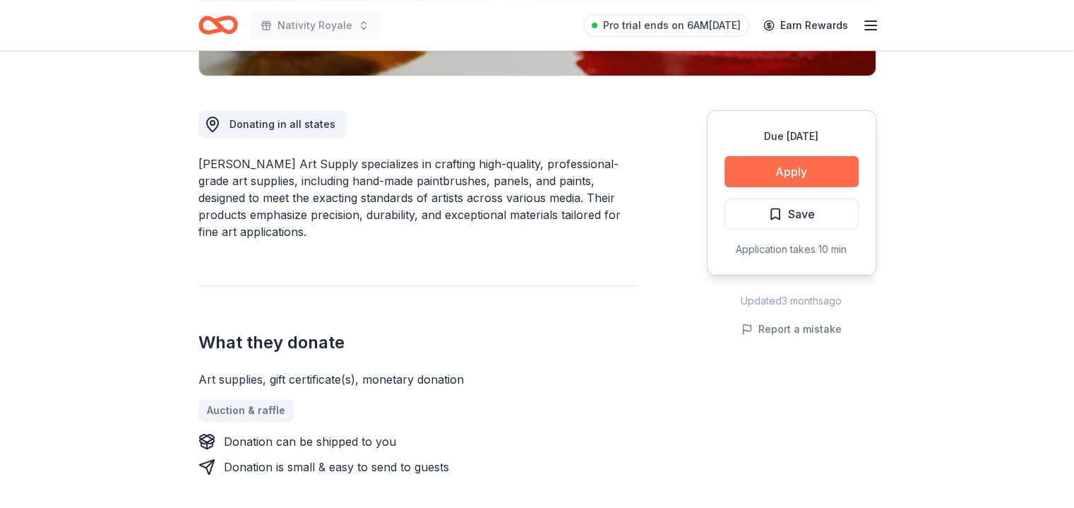
click at [823, 169] on button "Apply" at bounding box center [791, 171] width 134 height 31
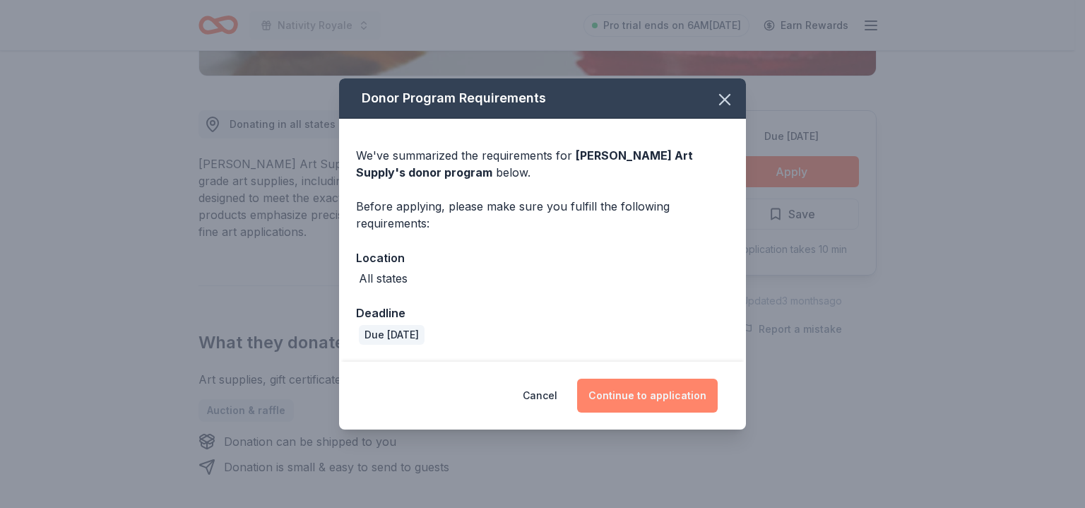
click at [660, 386] on button "Continue to application" at bounding box center [647, 395] width 141 height 34
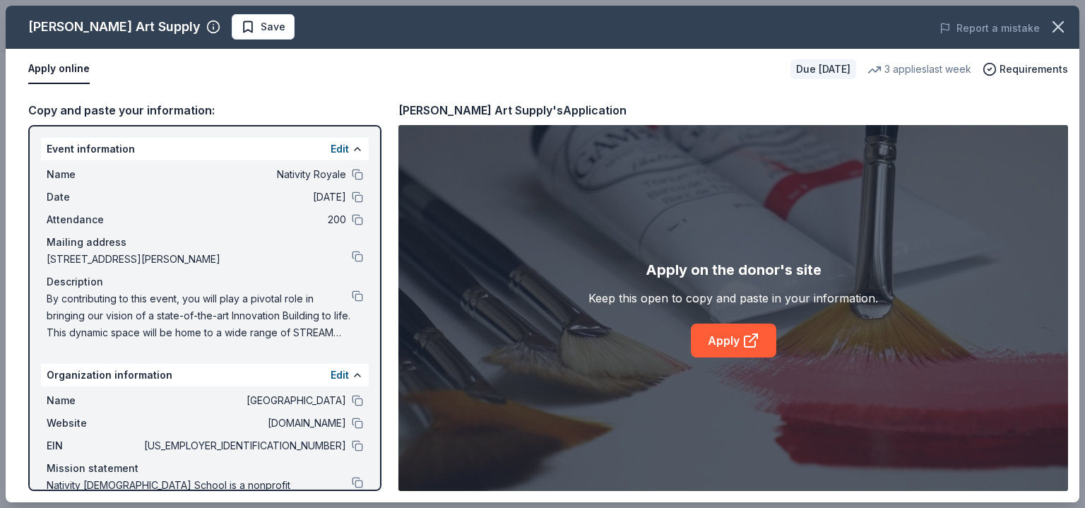
click at [696, 363] on div "Apply on the donor's site Keep this open to copy and paste in your information.…" at bounding box center [732, 308] width 669 height 366
click at [705, 346] on link "Apply" at bounding box center [733, 340] width 85 height 34
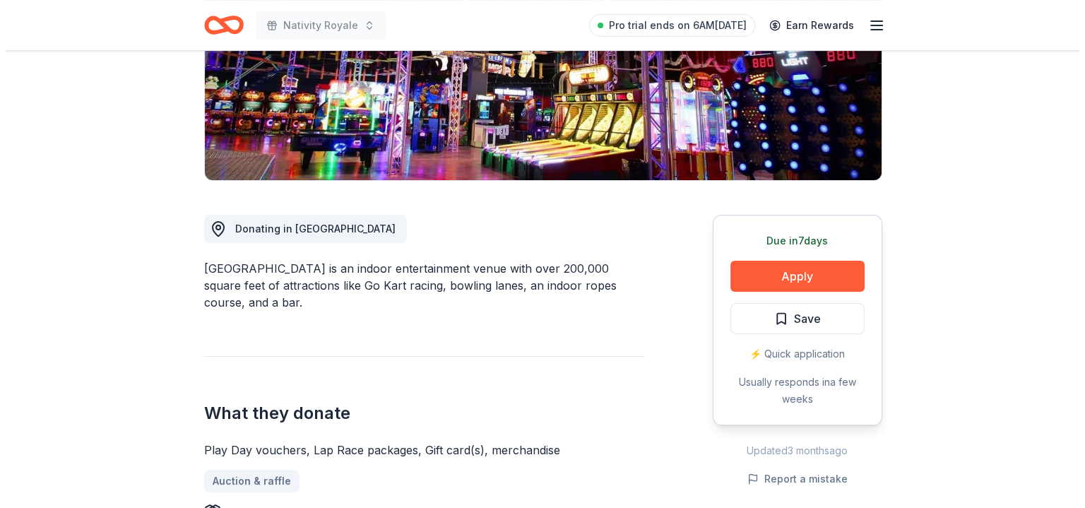
scroll to position [282, 0]
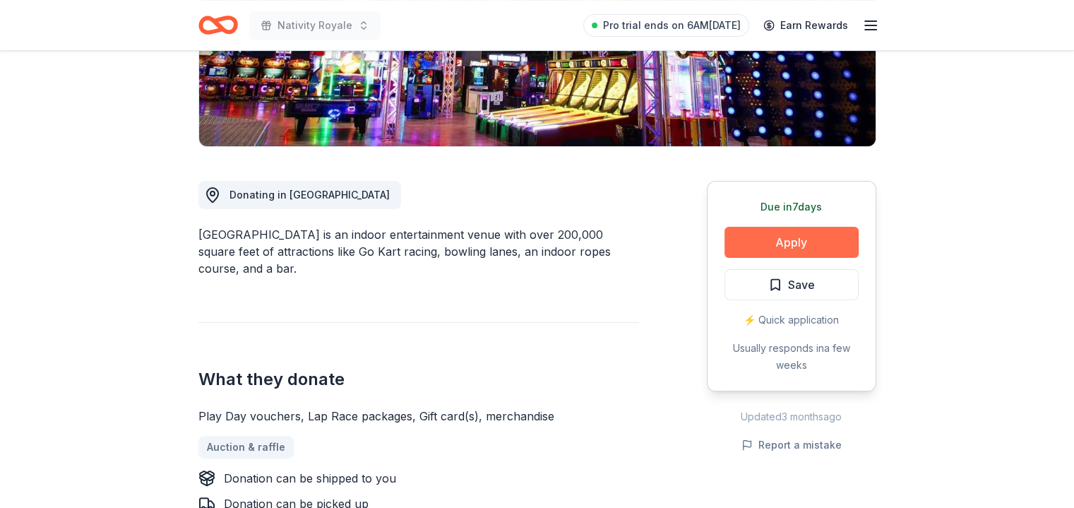
click at [794, 241] on button "Apply" at bounding box center [791, 242] width 134 height 31
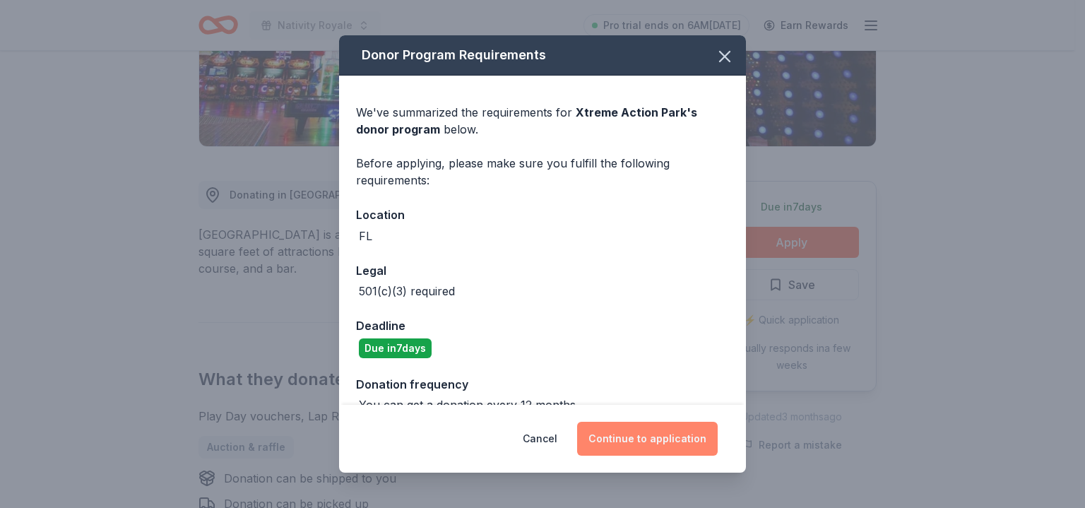
click at [652, 433] on button "Continue to application" at bounding box center [647, 439] width 141 height 34
